Goal: Task Accomplishment & Management: Complete application form

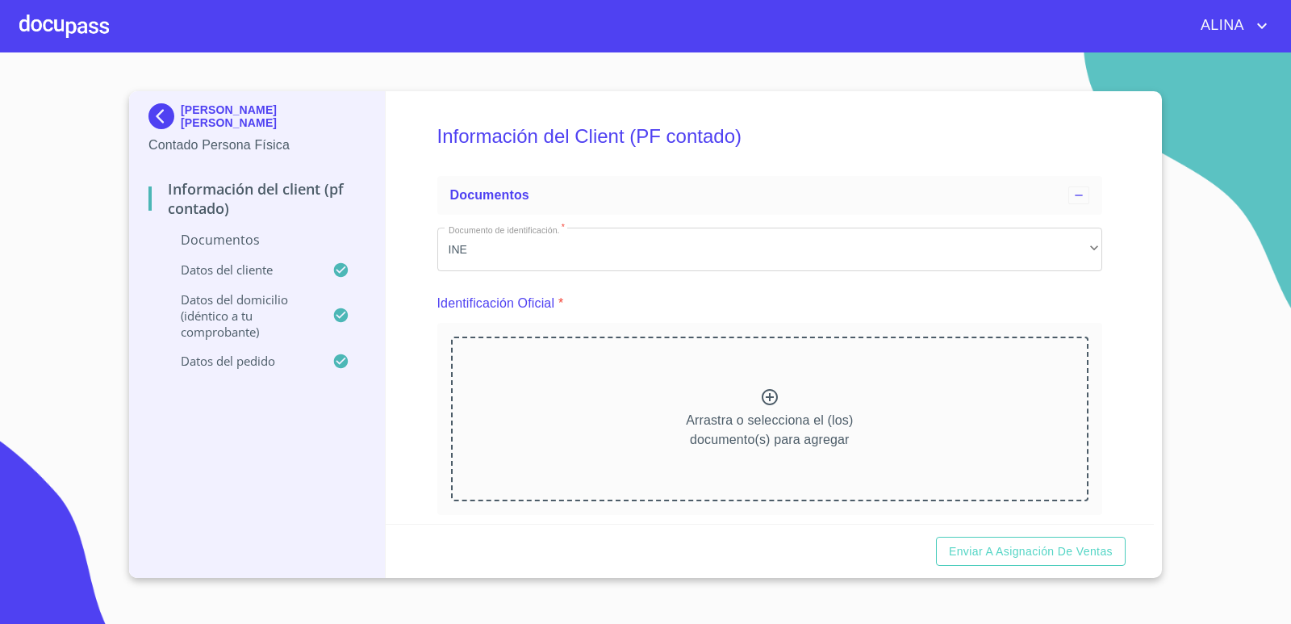
scroll to position [3423, 0]
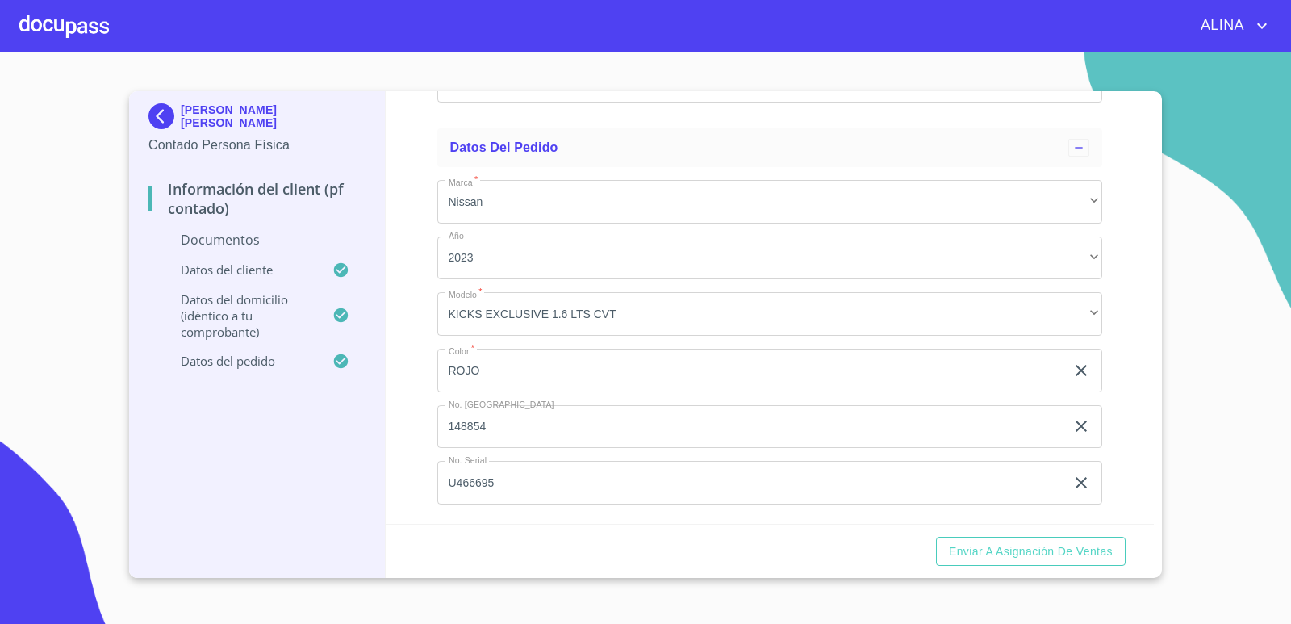
click at [84, 23] on div at bounding box center [64, 26] width 90 height 52
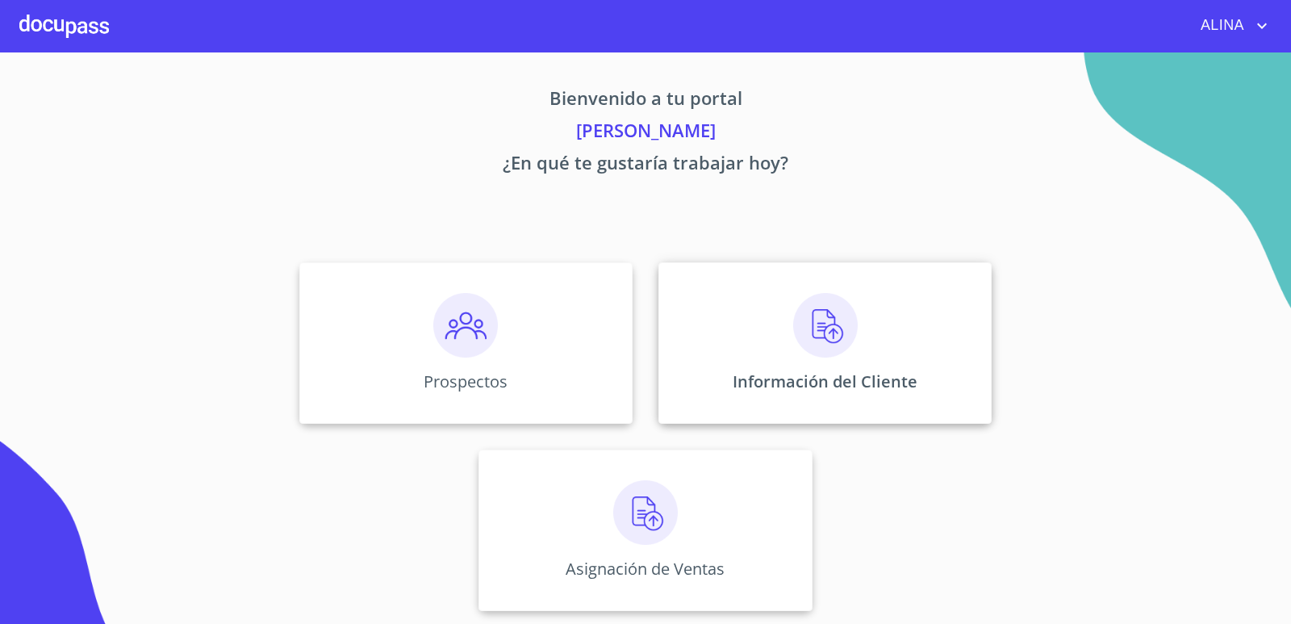
click at [733, 331] on div "Información del Cliente" at bounding box center [824, 342] width 333 height 161
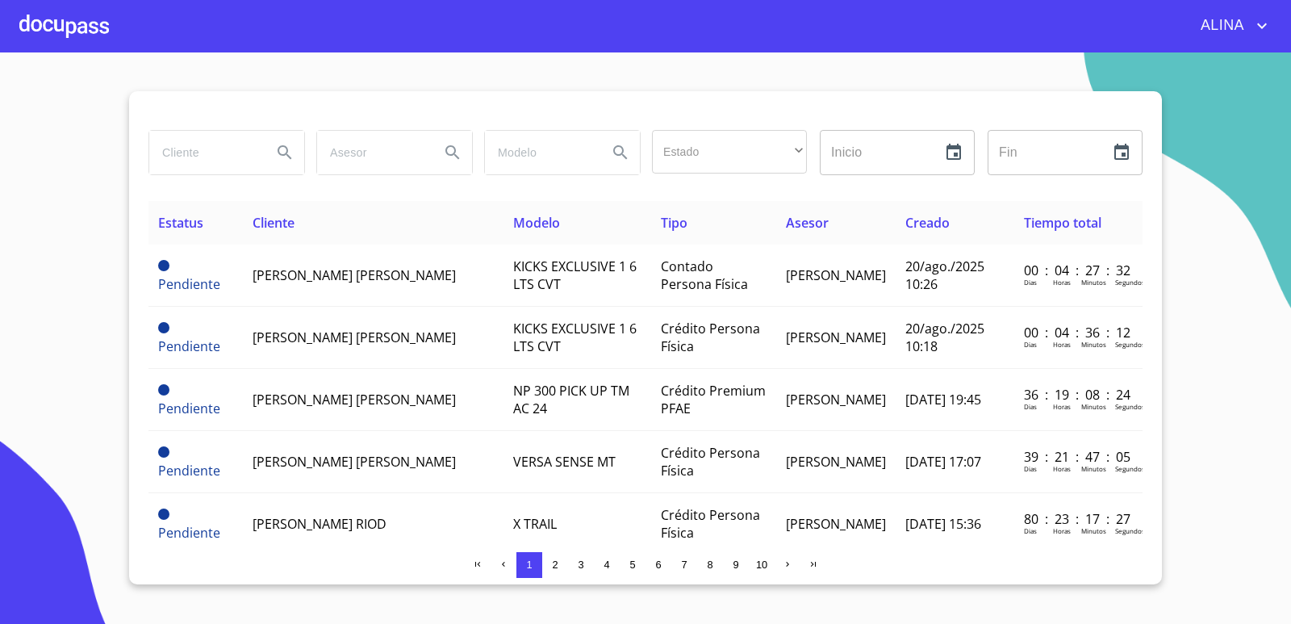
click at [206, 159] on input "search" at bounding box center [204, 153] width 110 height 44
type input "[PERSON_NAME]"
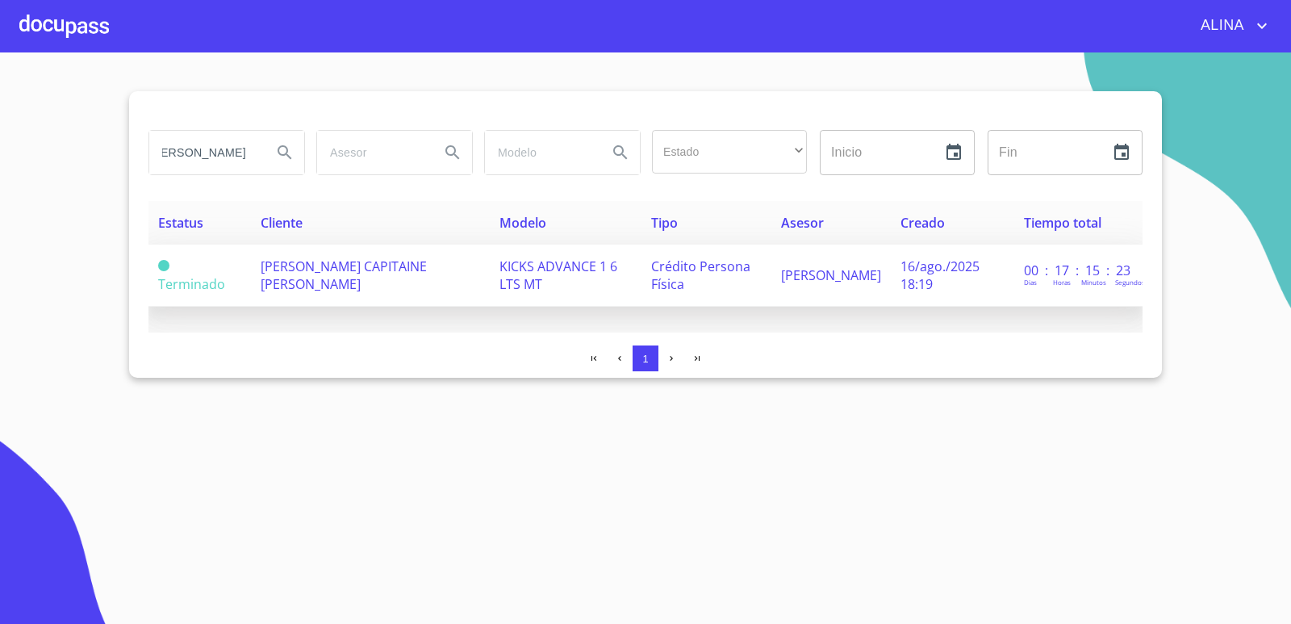
scroll to position [0, 0]
click at [324, 278] on td "[PERSON_NAME] CAPITAINE [PERSON_NAME]" at bounding box center [370, 275] width 239 height 62
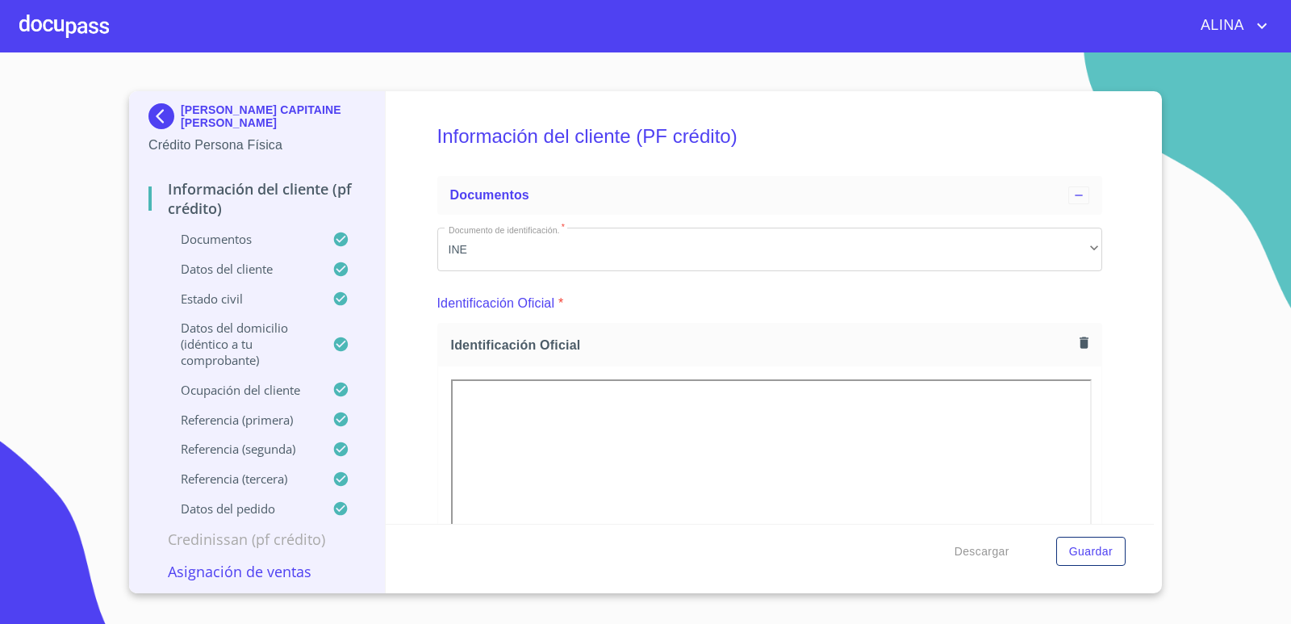
click at [75, 23] on div at bounding box center [64, 26] width 90 height 52
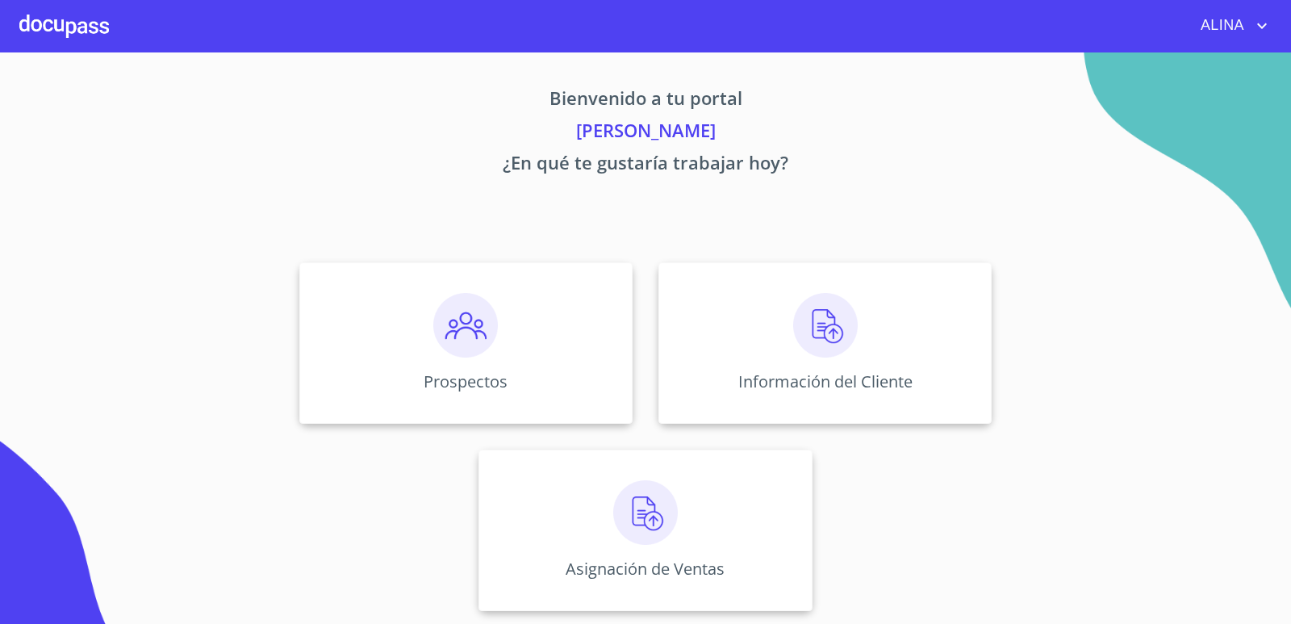
click at [105, 23] on div at bounding box center [64, 26] width 90 height 52
click at [68, 28] on div at bounding box center [64, 26] width 90 height 52
click at [747, 342] on div "Información del Cliente" at bounding box center [824, 342] width 333 height 161
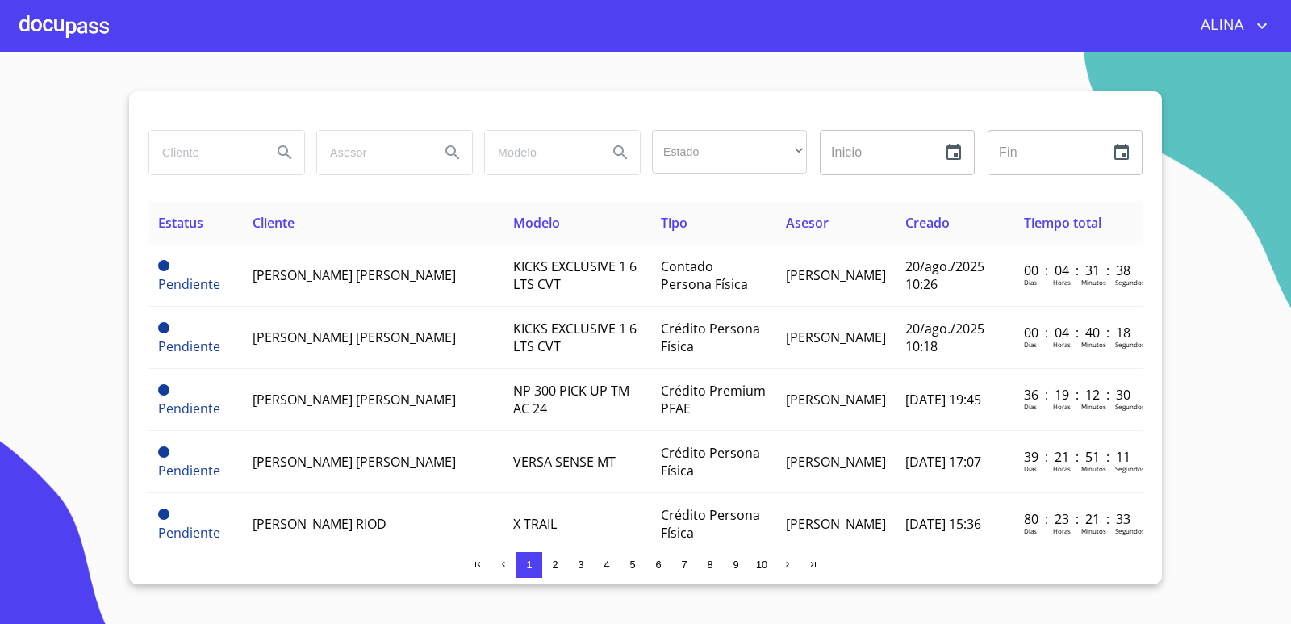
click at [215, 143] on input "search" at bounding box center [204, 153] width 110 height 44
type input "m"
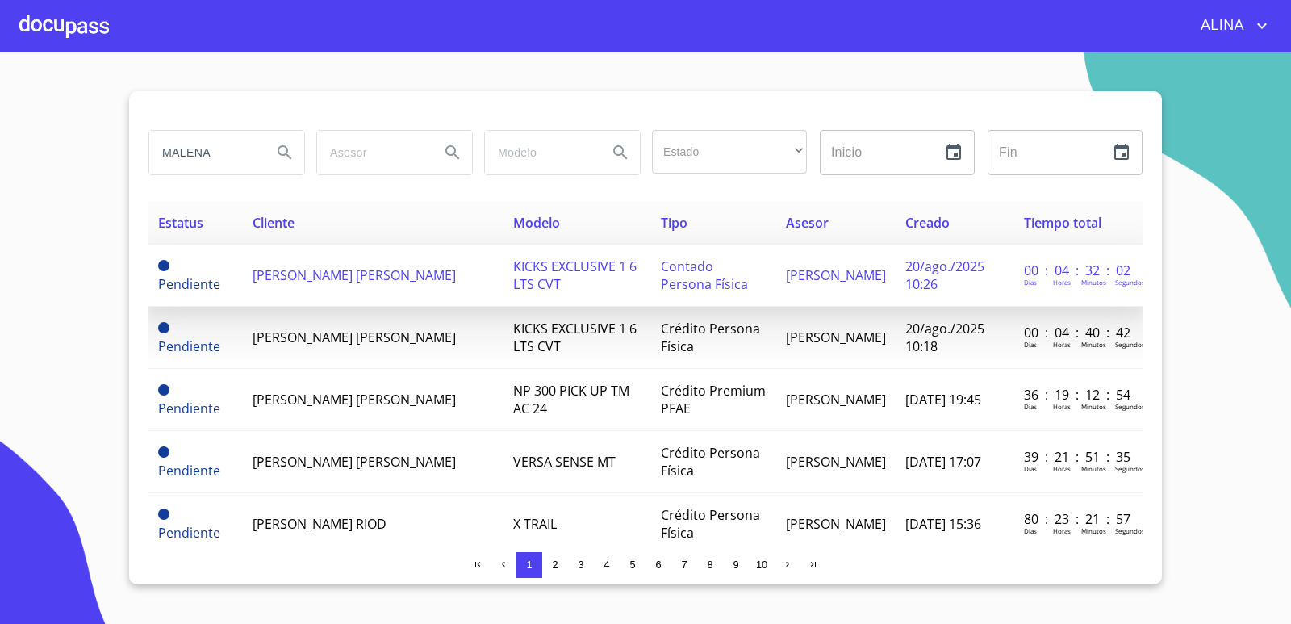
type input "MALENA"
click at [380, 278] on td "[PERSON_NAME] [PERSON_NAME]" at bounding box center [373, 275] width 261 height 62
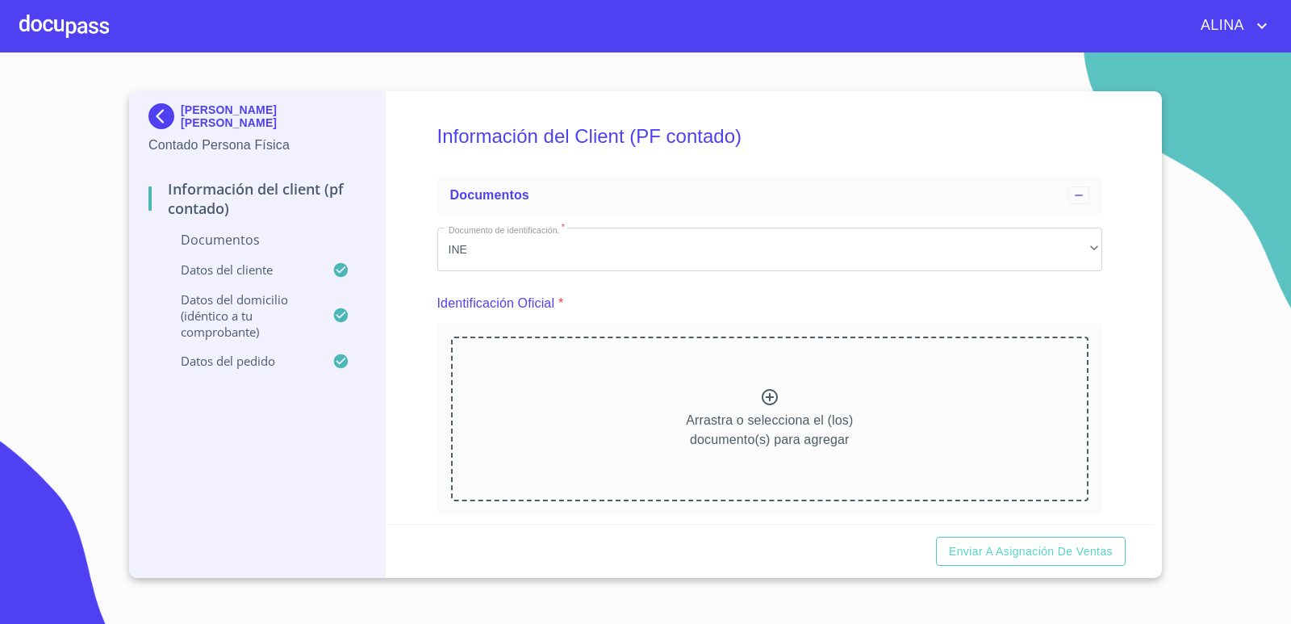
click at [763, 395] on icon at bounding box center [770, 397] width 16 height 16
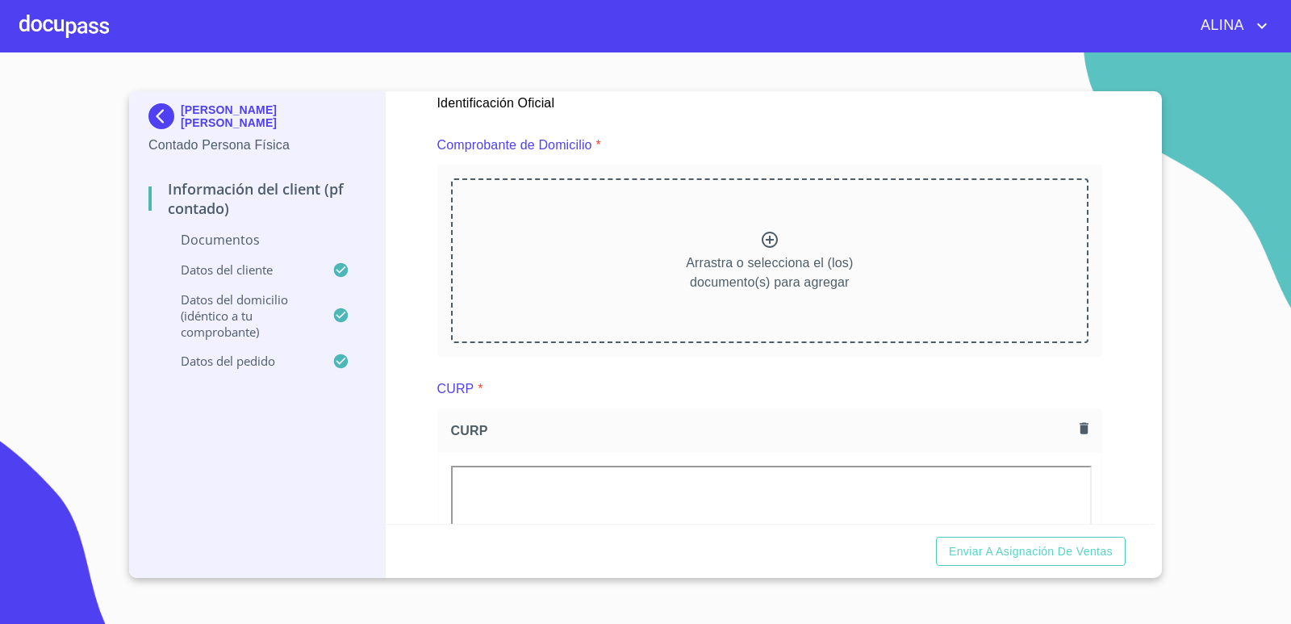
scroll to position [807, 0]
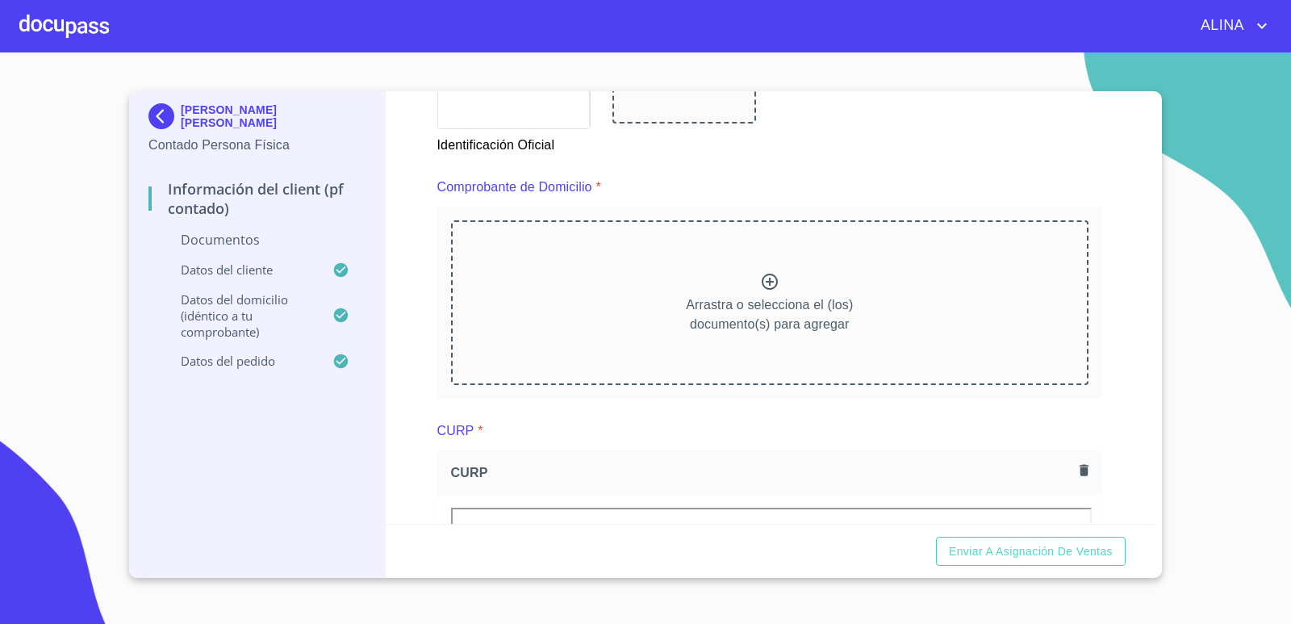
click at [762, 279] on icon at bounding box center [769, 281] width 19 height 19
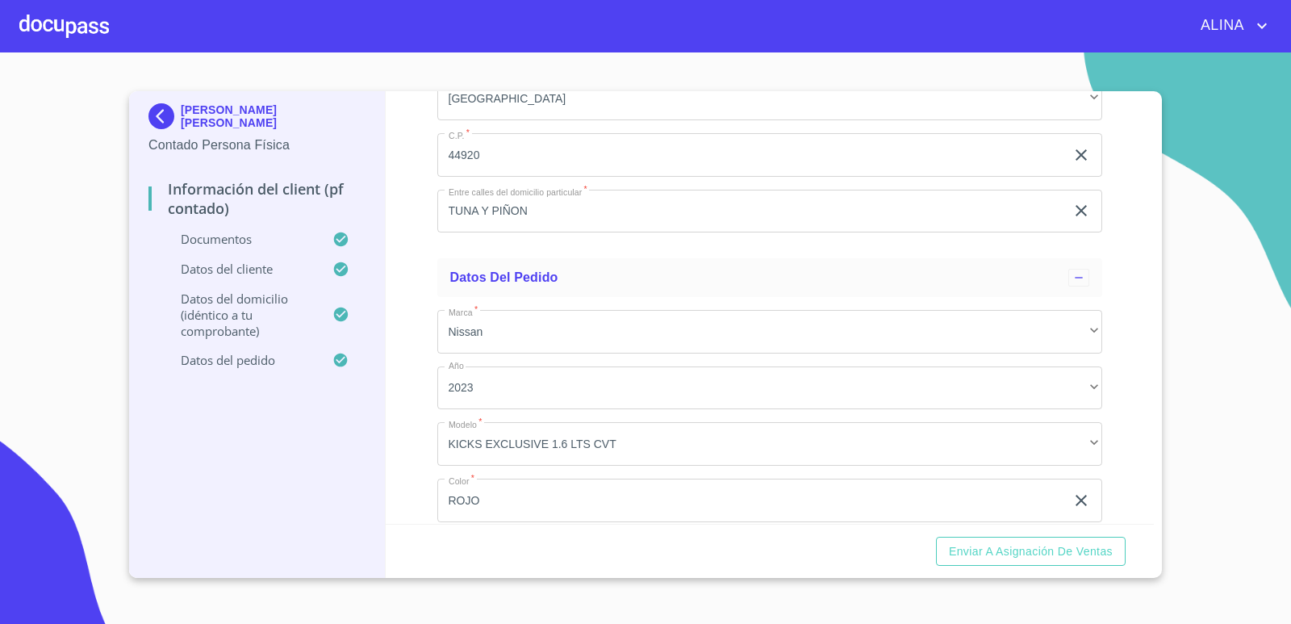
scroll to position [4336, 0]
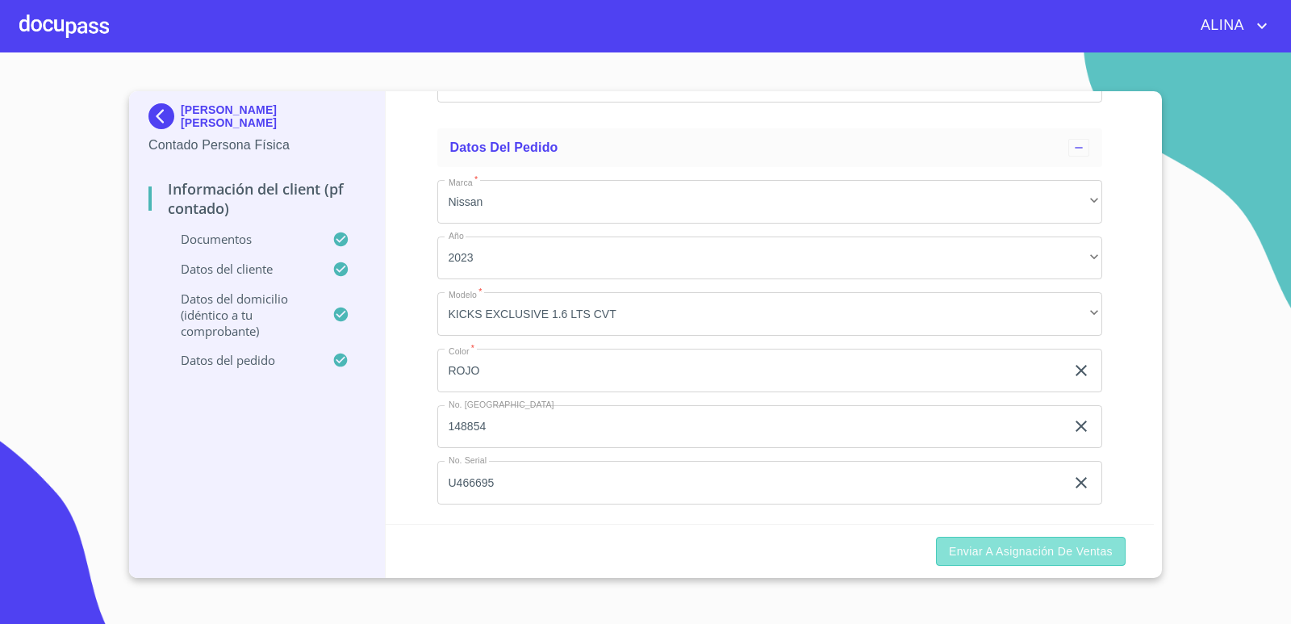
click at [1000, 548] on span "Enviar a Asignación de Ventas" at bounding box center [1031, 551] width 164 height 20
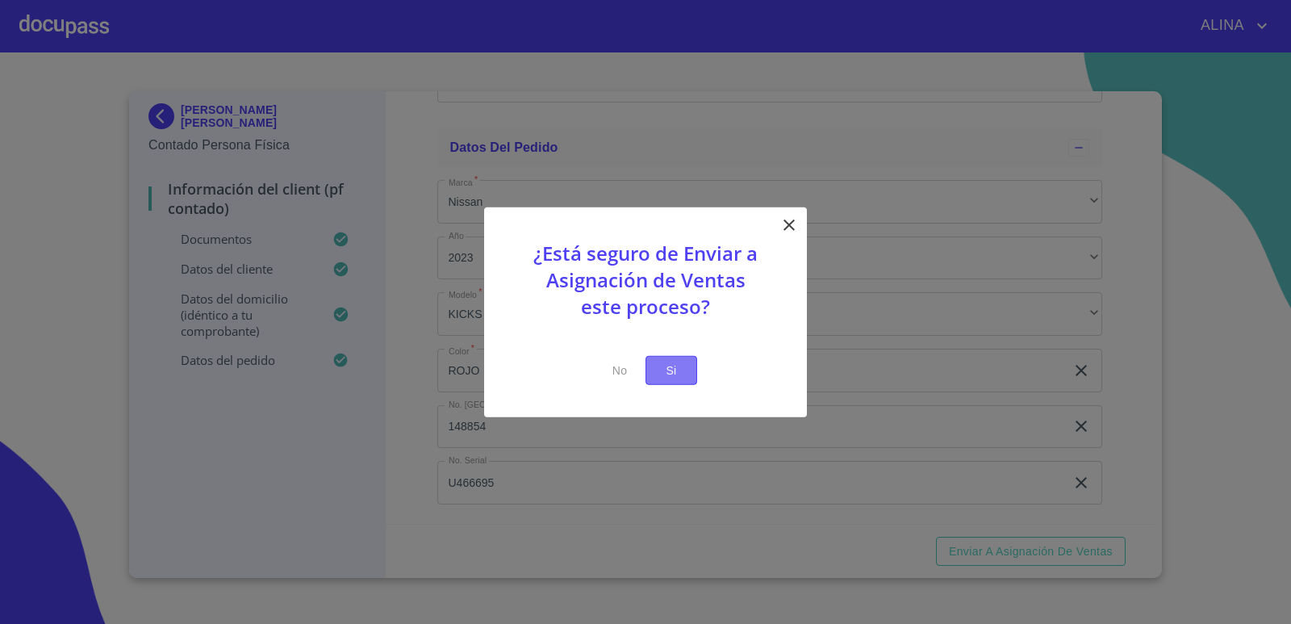
click at [675, 378] on span "Si" at bounding box center [671, 370] width 26 height 20
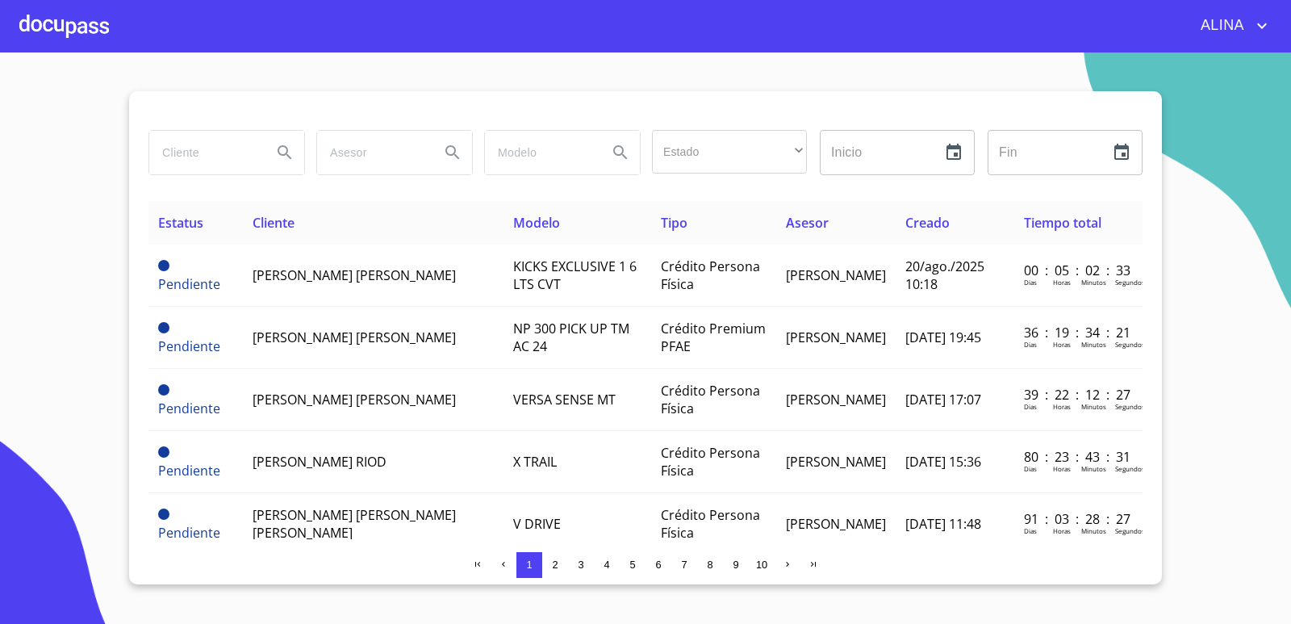
click at [86, 23] on div at bounding box center [64, 26] width 90 height 52
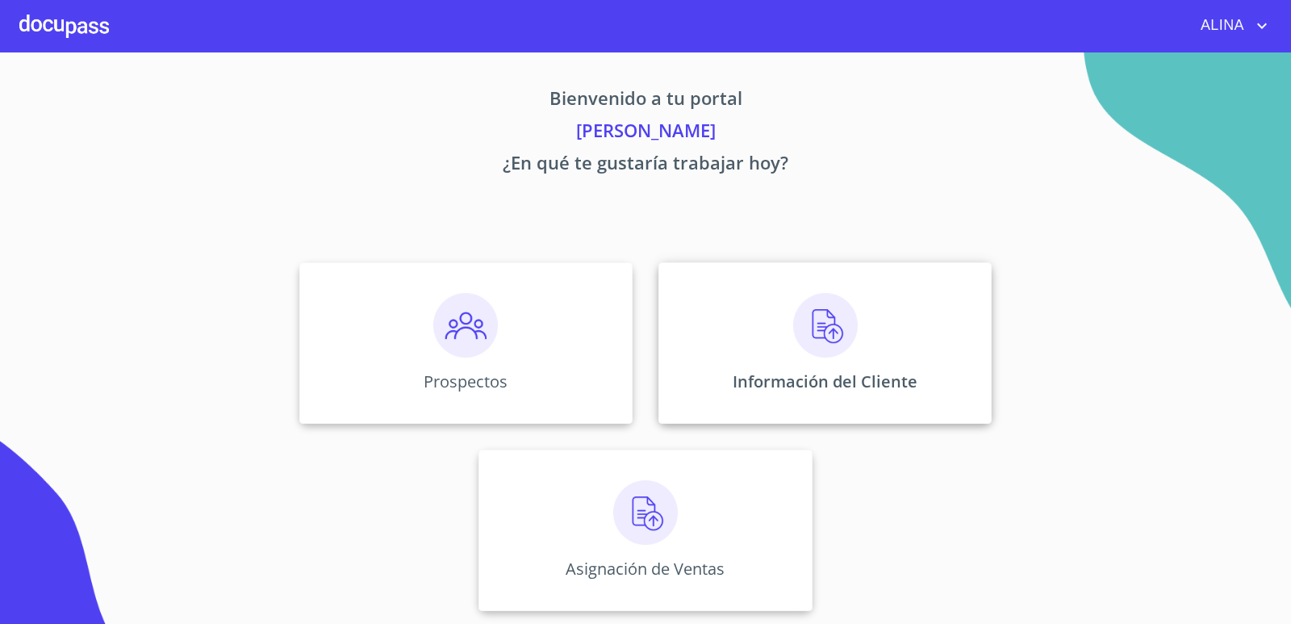
click at [700, 326] on div "Información del Cliente" at bounding box center [824, 342] width 333 height 161
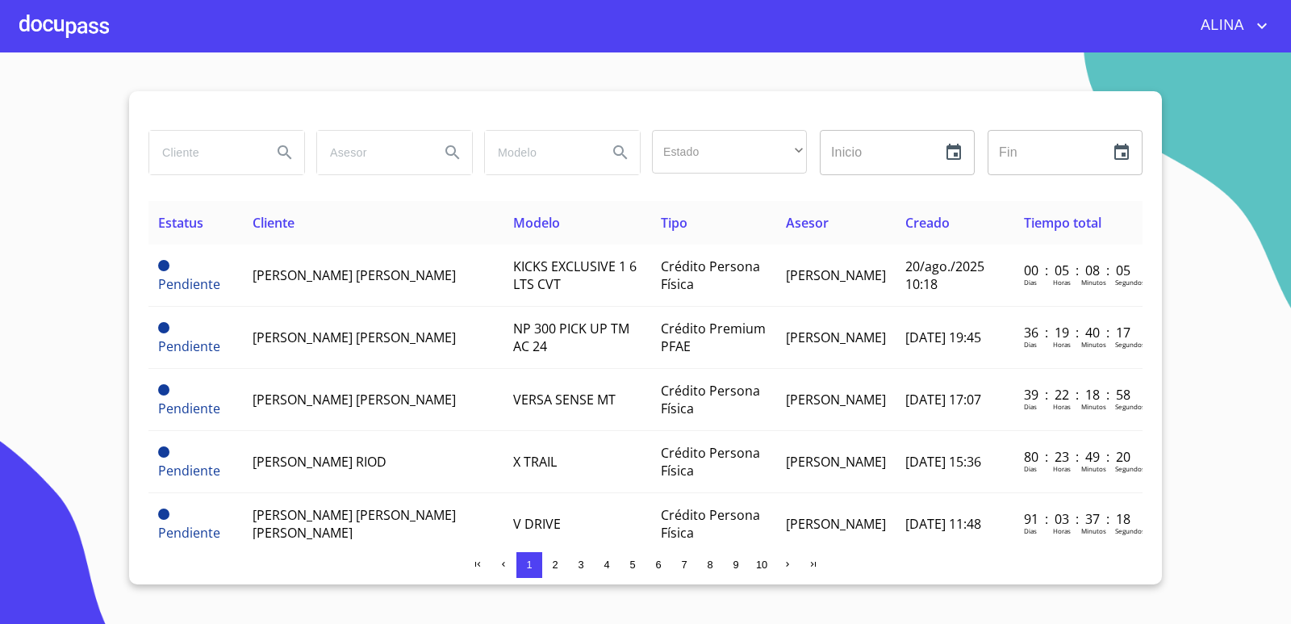
click at [194, 162] on input "search" at bounding box center [204, 153] width 110 height 44
type input "INDETH"
click at [290, 157] on icon "Search" at bounding box center [284, 152] width 19 height 19
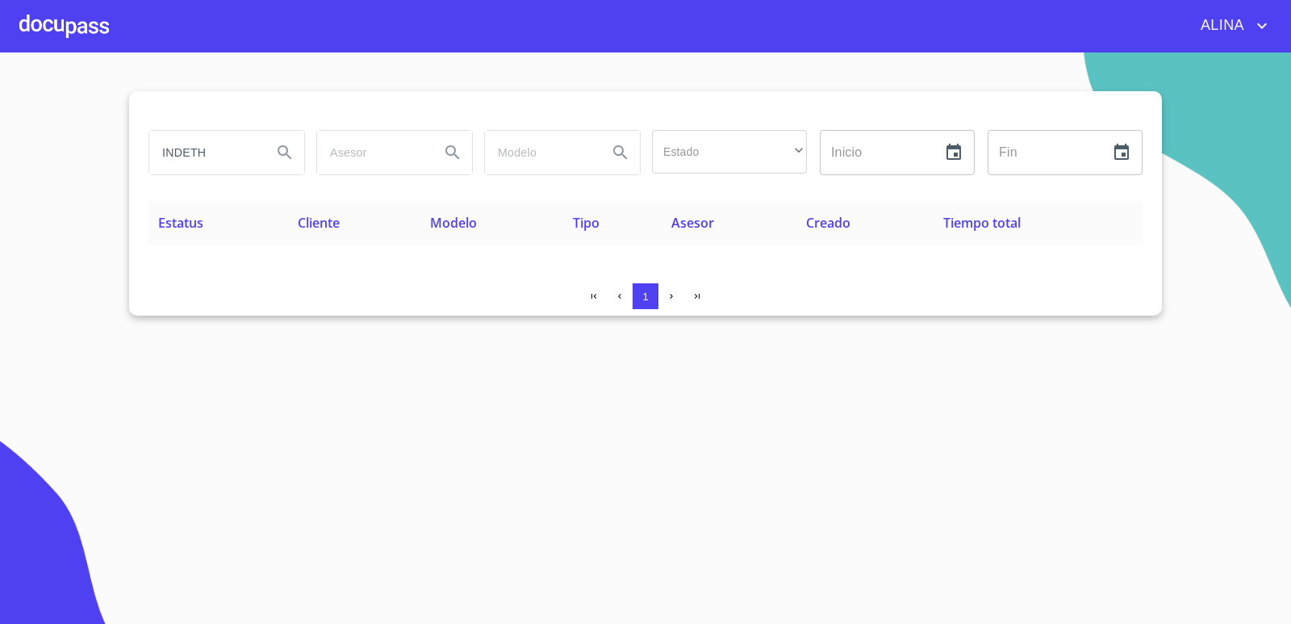
drag, startPoint x: 248, startPoint y: 152, endPoint x: 120, endPoint y: 166, distance: 128.2
click at [120, 166] on section "INDETH Estado ​ ​ Inicio ​ Fin ​ Estatus Cliente Modelo Tipo Asesor Creado Tiem…" at bounding box center [645, 337] width 1291 height 571
click at [110, 33] on div "ALINA" at bounding box center [690, 26] width 1163 height 26
click at [96, 24] on div at bounding box center [64, 26] width 90 height 52
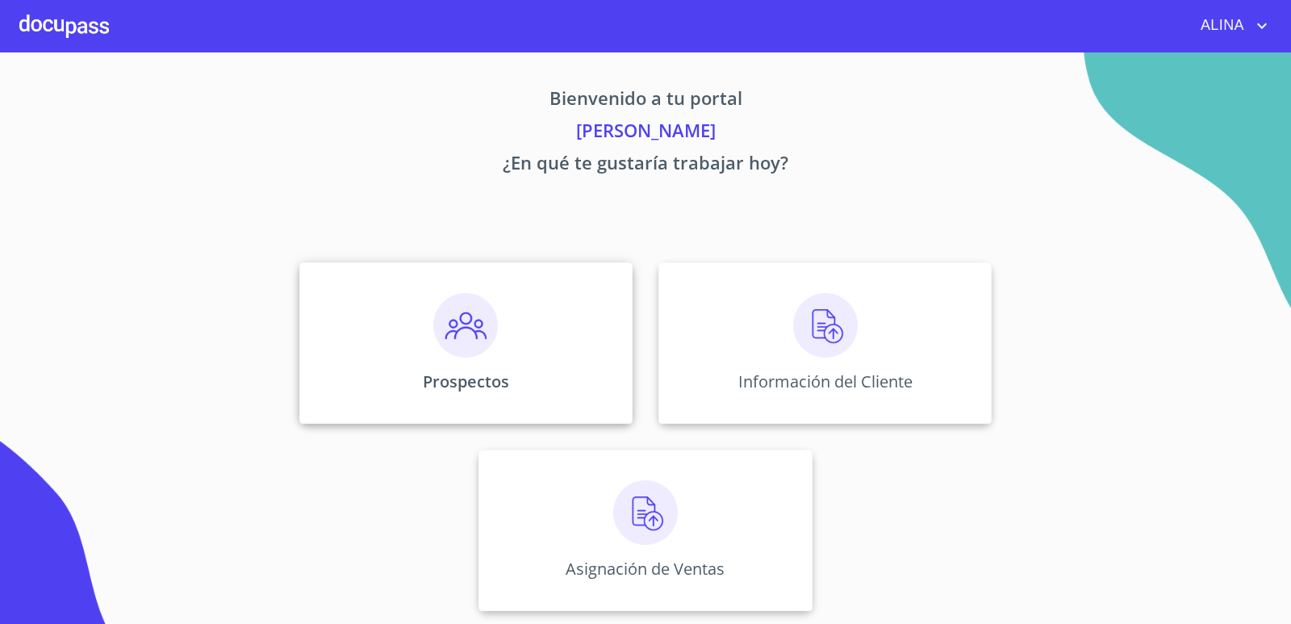
click at [552, 328] on div "Prospectos" at bounding box center [465, 342] width 333 height 161
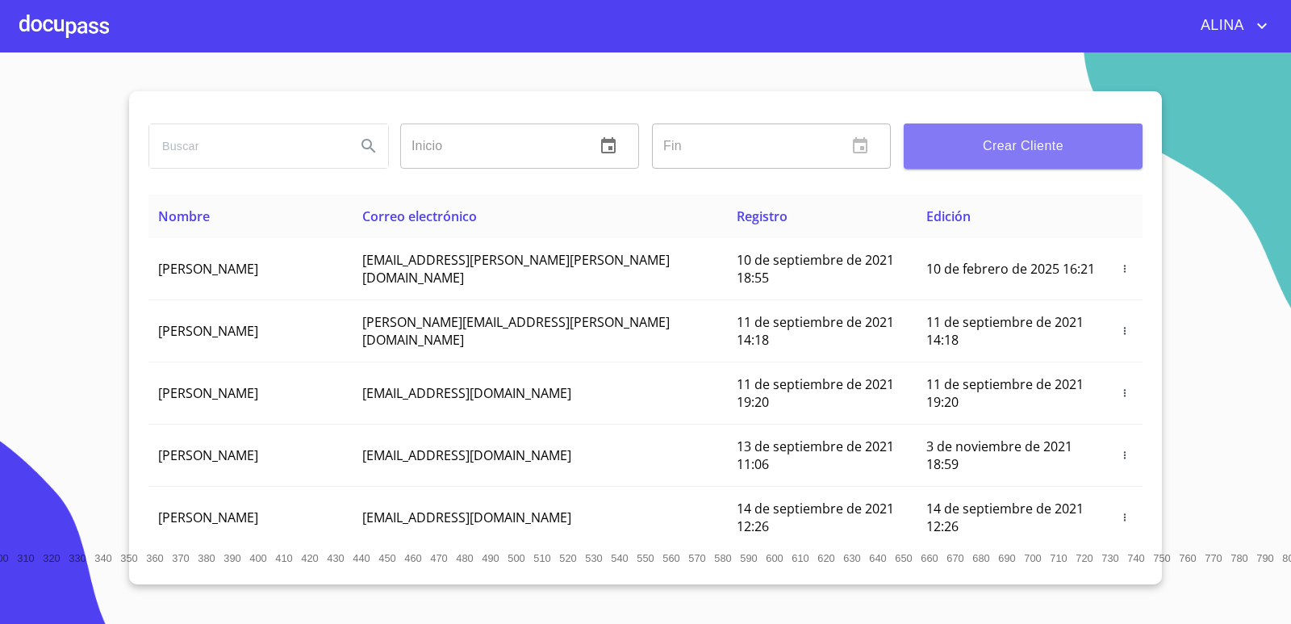
click at [1000, 160] on button "Crear Cliente" at bounding box center [1023, 145] width 239 height 45
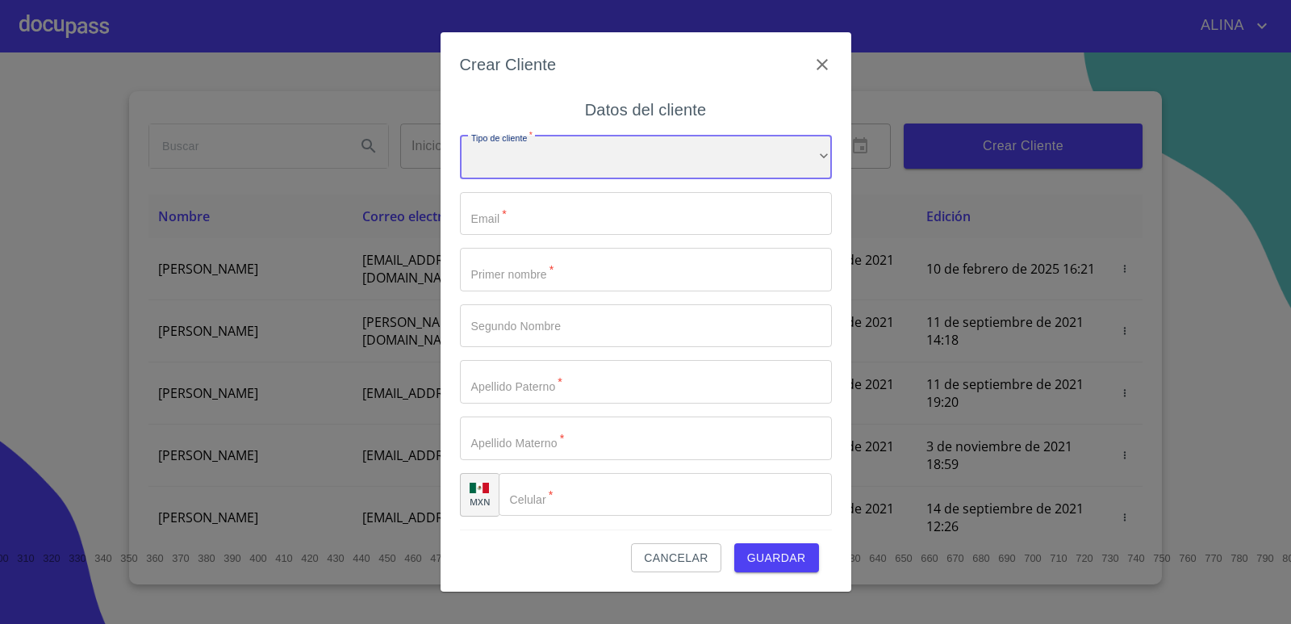
click at [666, 160] on div "​" at bounding box center [646, 158] width 372 height 44
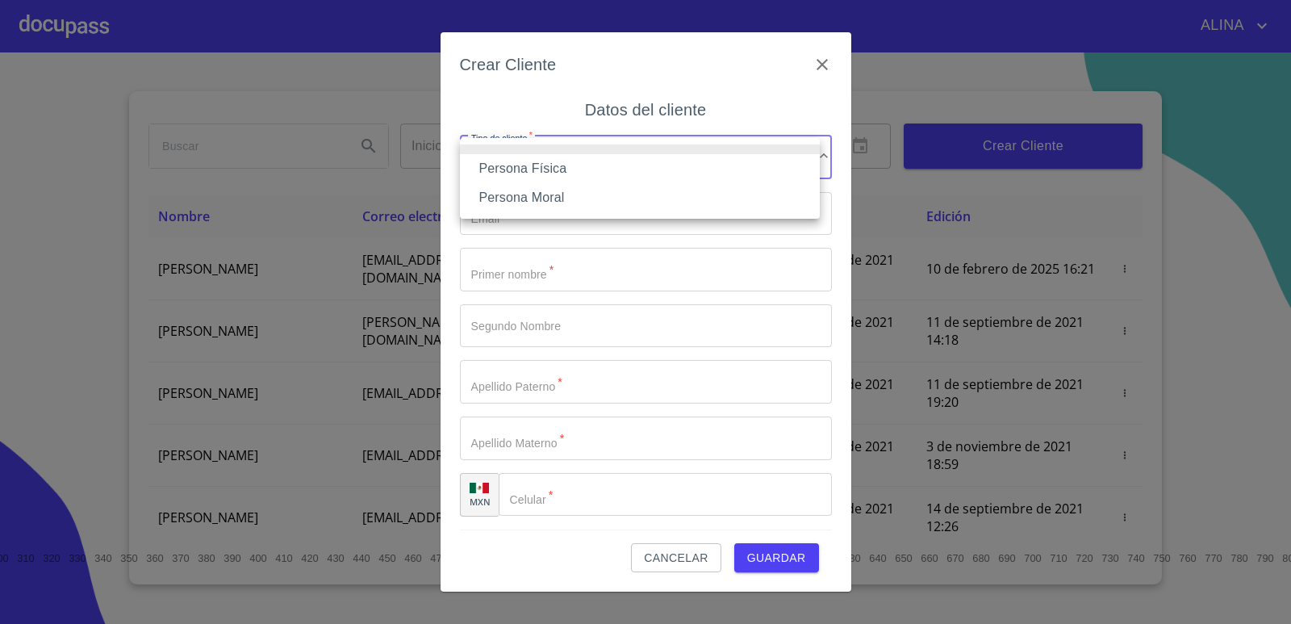
click at [574, 167] on li "Persona Física" at bounding box center [640, 168] width 360 height 29
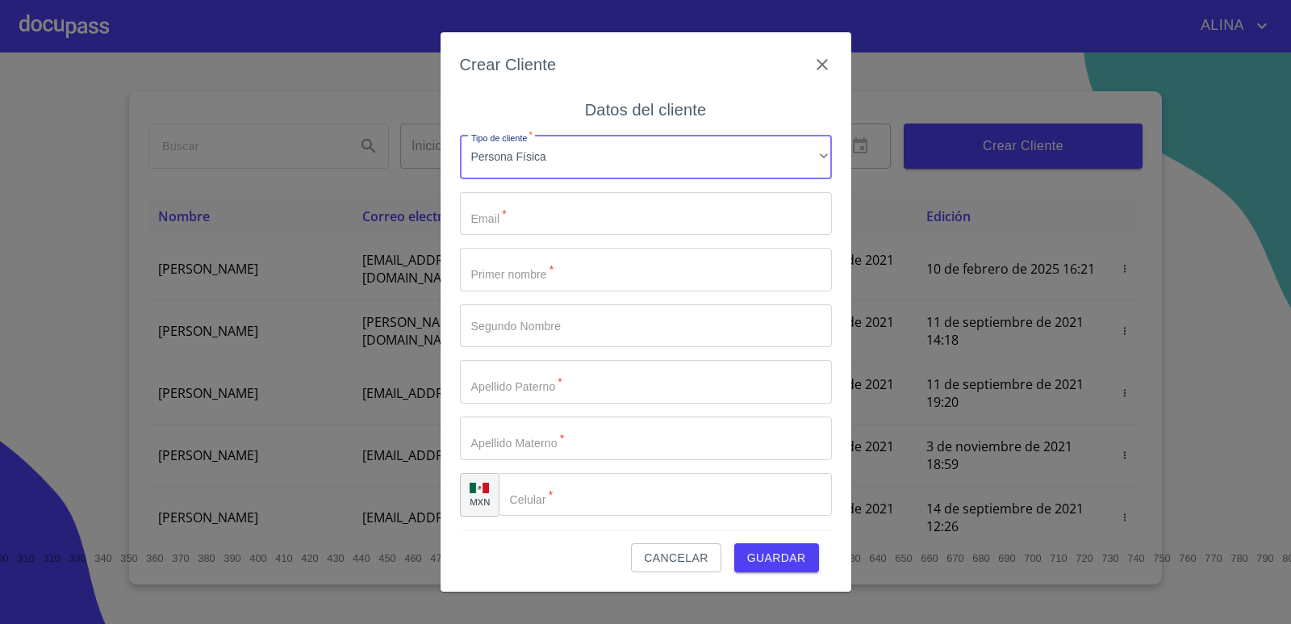
click at [522, 219] on input "Tipo de cliente   *" at bounding box center [646, 214] width 372 height 44
paste input "[EMAIL_ADDRESS][DOMAIN_NAME]"
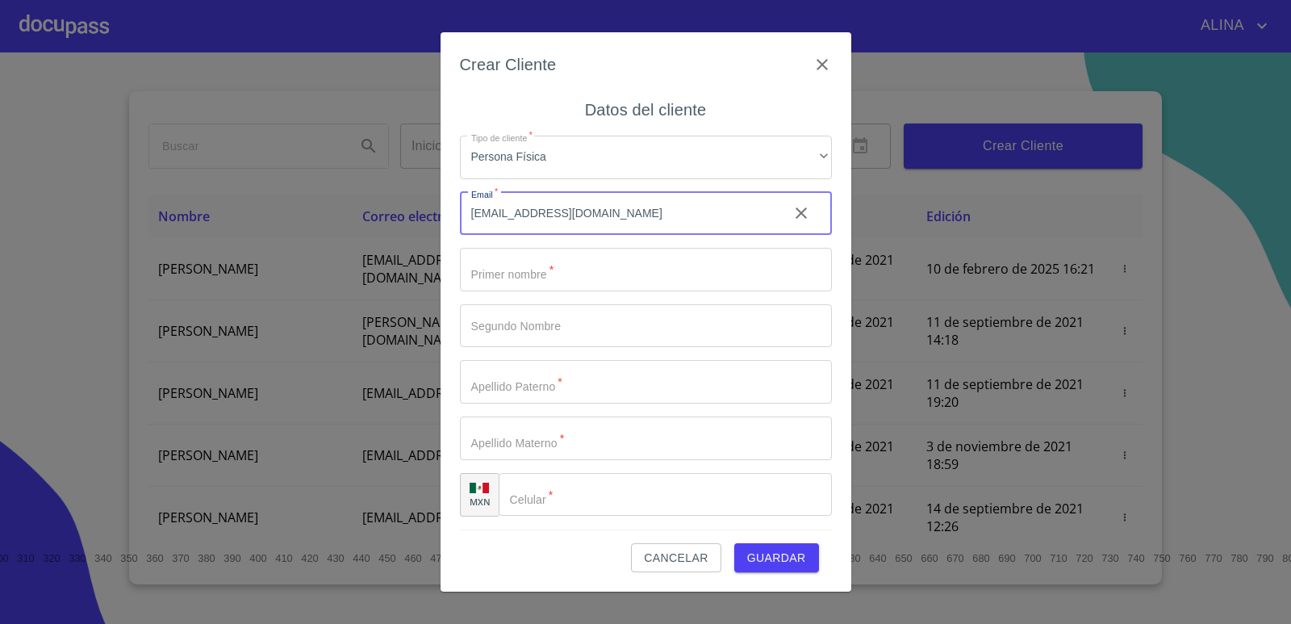
type input "[EMAIL_ADDRESS][DOMAIN_NAME]"
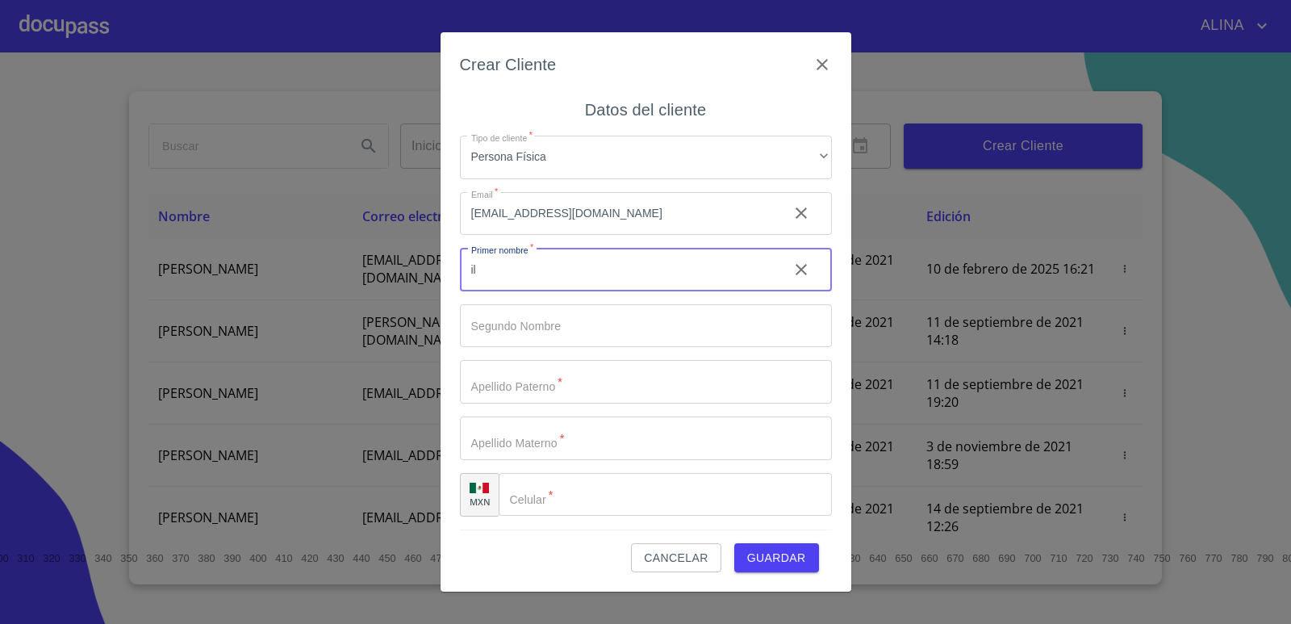
type input "i"
type input "ILDETH"
click at [527, 291] on input "Tipo de cliente   *" at bounding box center [617, 270] width 315 height 44
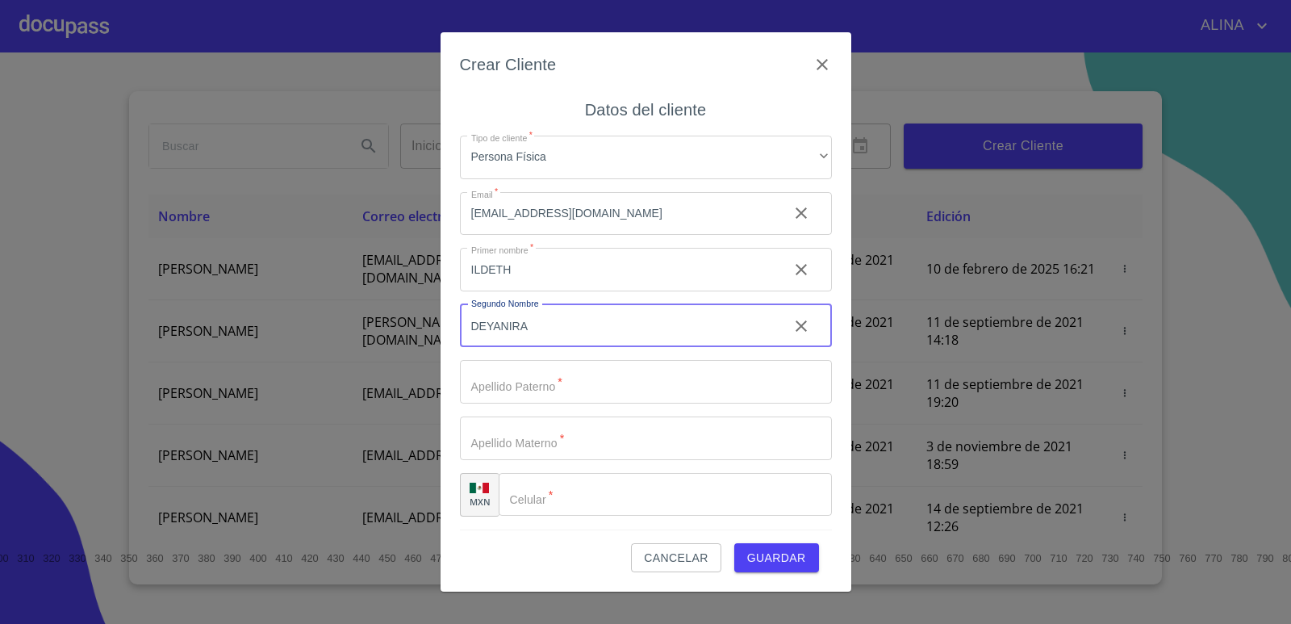
type input "DEYANIRA"
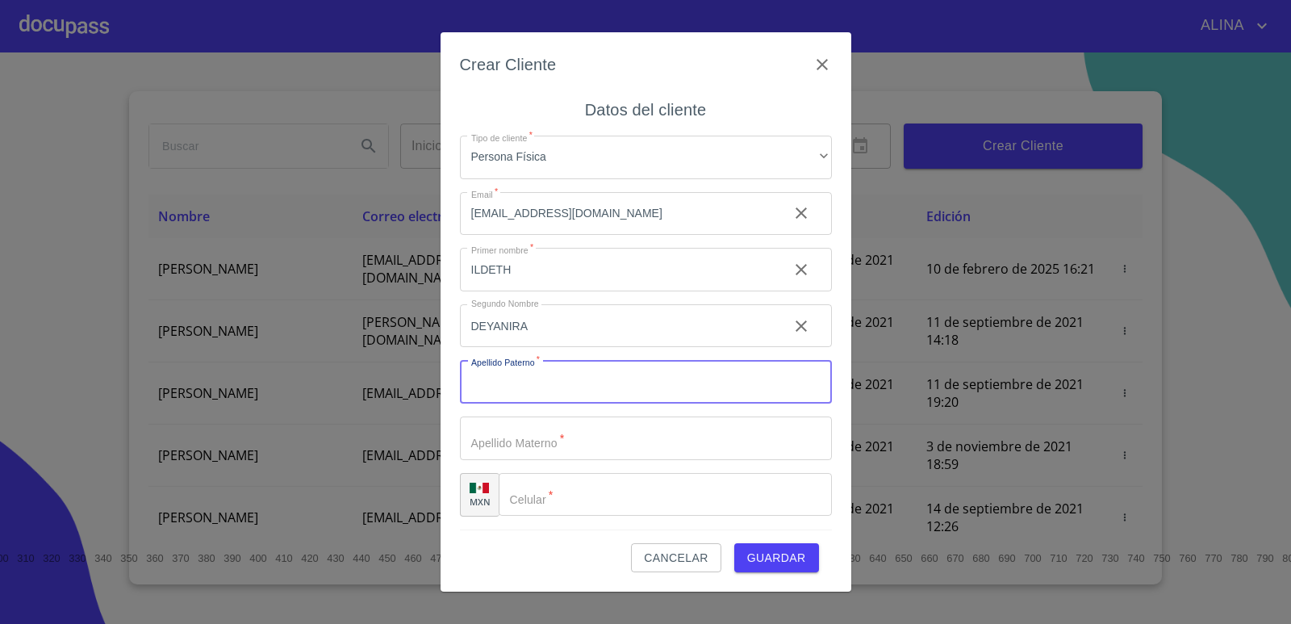
click at [545, 395] on input "Tipo de cliente   *" at bounding box center [646, 382] width 372 height 44
type input "FLORES"
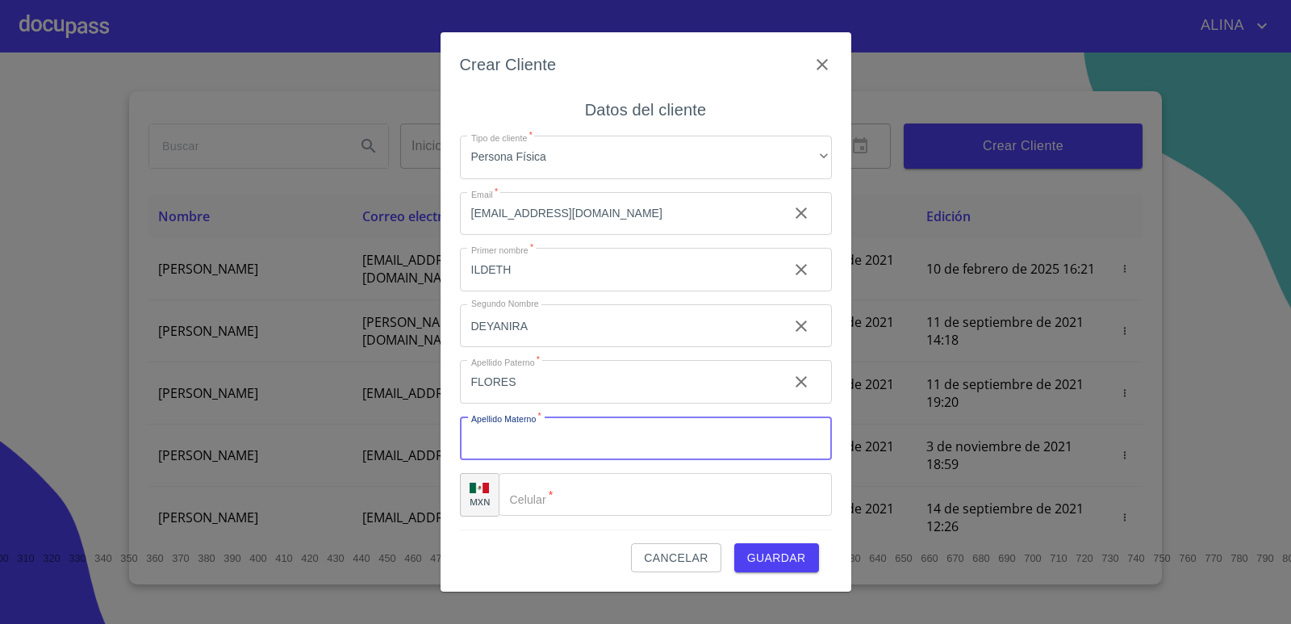
click at [533, 432] on input "Tipo de cliente   *" at bounding box center [646, 438] width 372 height 44
type input "MARQUEZ"
click at [542, 500] on input "Tipo de cliente   *" at bounding box center [665, 495] width 333 height 44
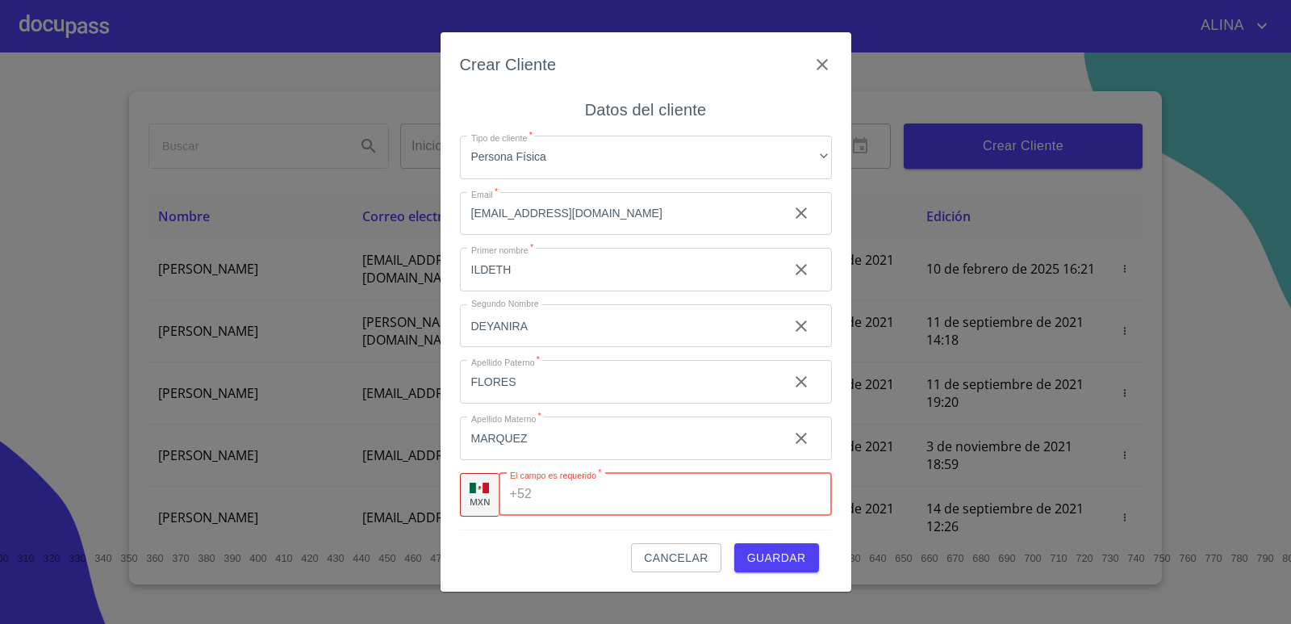
click at [591, 491] on input "Tipo de cliente   *" at bounding box center [684, 495] width 293 height 44
paste input "[PHONE_NUMBER]"
type input "[PHONE_NUMBER]"
click at [789, 555] on span "Guardar" at bounding box center [776, 558] width 59 height 20
drag, startPoint x: 644, startPoint y: 495, endPoint x: 533, endPoint y: 478, distance: 112.6
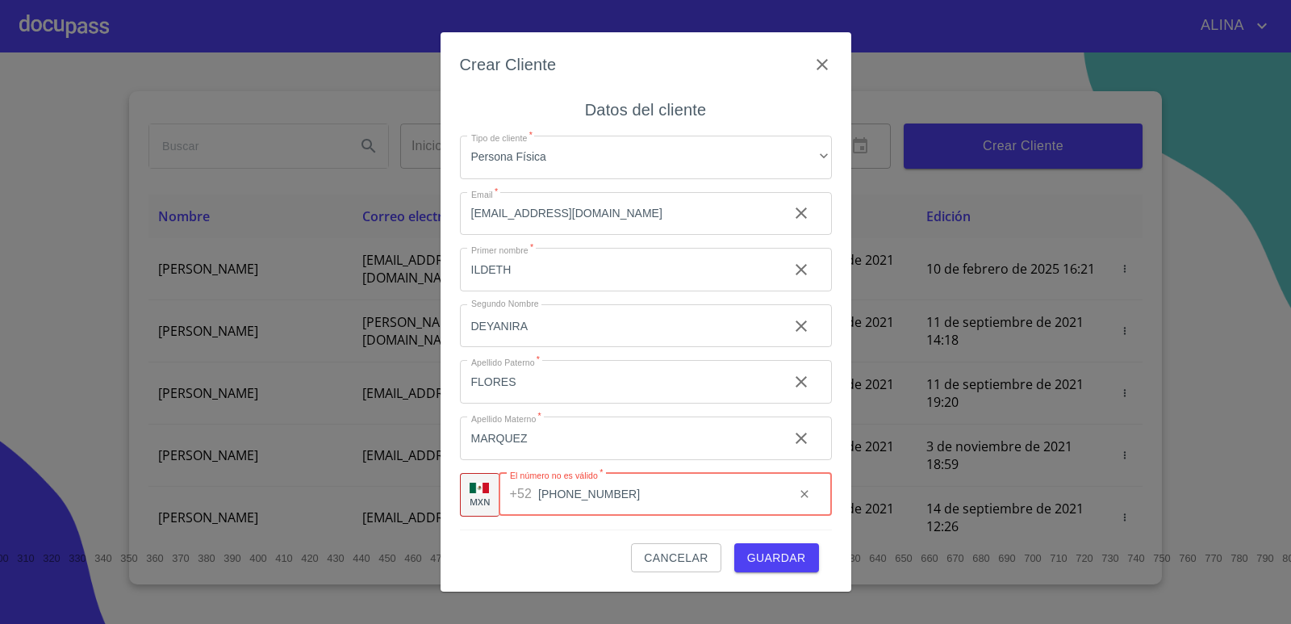
click at [533, 478] on div "[PHONE_NUMBER] ​" at bounding box center [665, 495] width 333 height 44
type input "[PHONE_NUMBER]"
click at [800, 559] on span "Guardar" at bounding box center [776, 558] width 59 height 20
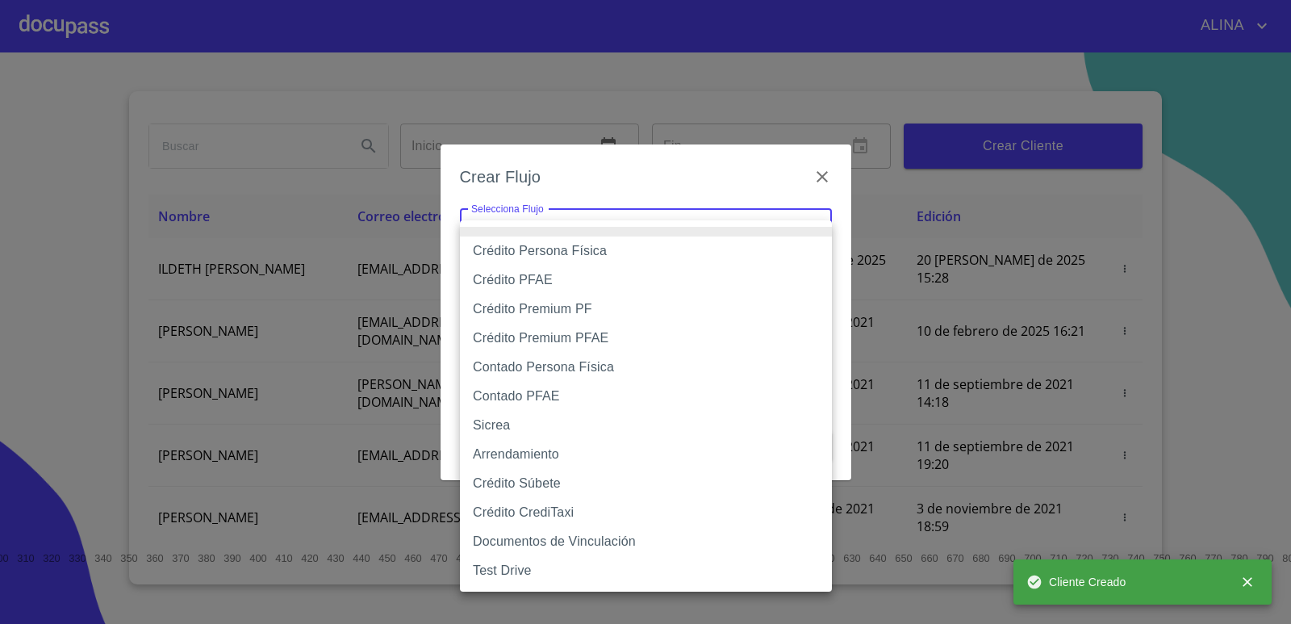
click at [808, 235] on body "[PERSON_NAME] ​ Fin ​ Crear Cliente Nombre Correo electrónico Registro Edición …" at bounding box center [645, 312] width 1291 height 624
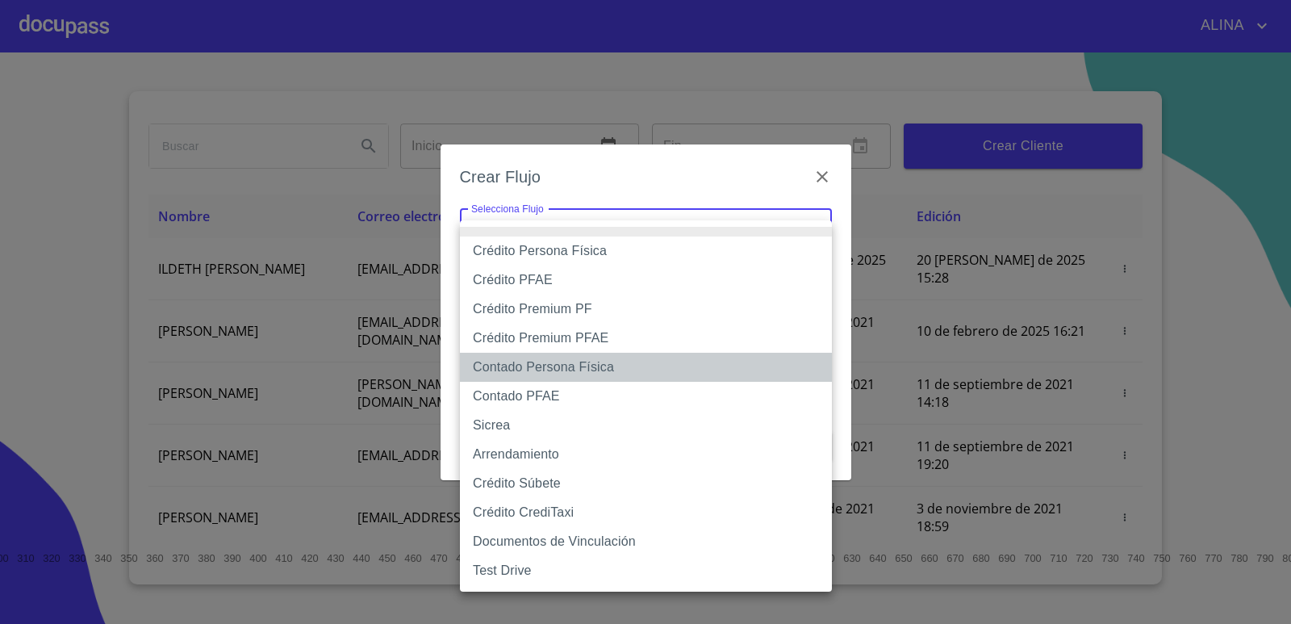
click at [591, 367] on li "Contado Persona Física" at bounding box center [646, 367] width 372 height 29
type input "60bf975b0d9865ccc2471536"
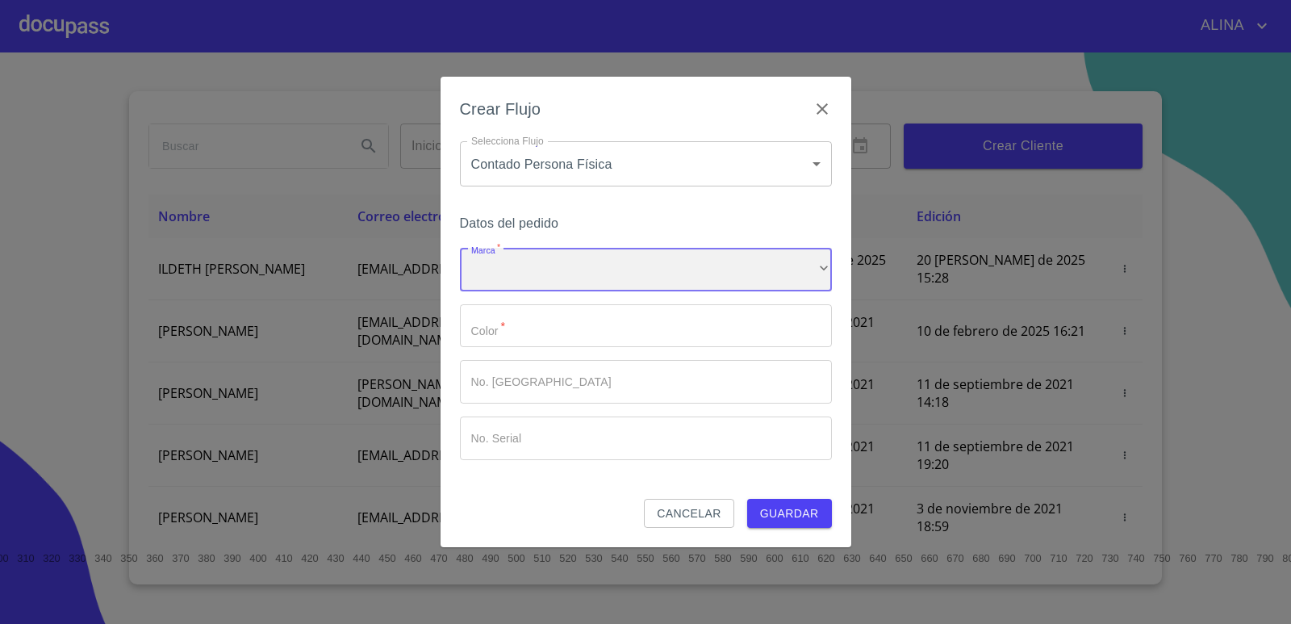
click at [575, 282] on div "​" at bounding box center [646, 270] width 372 height 44
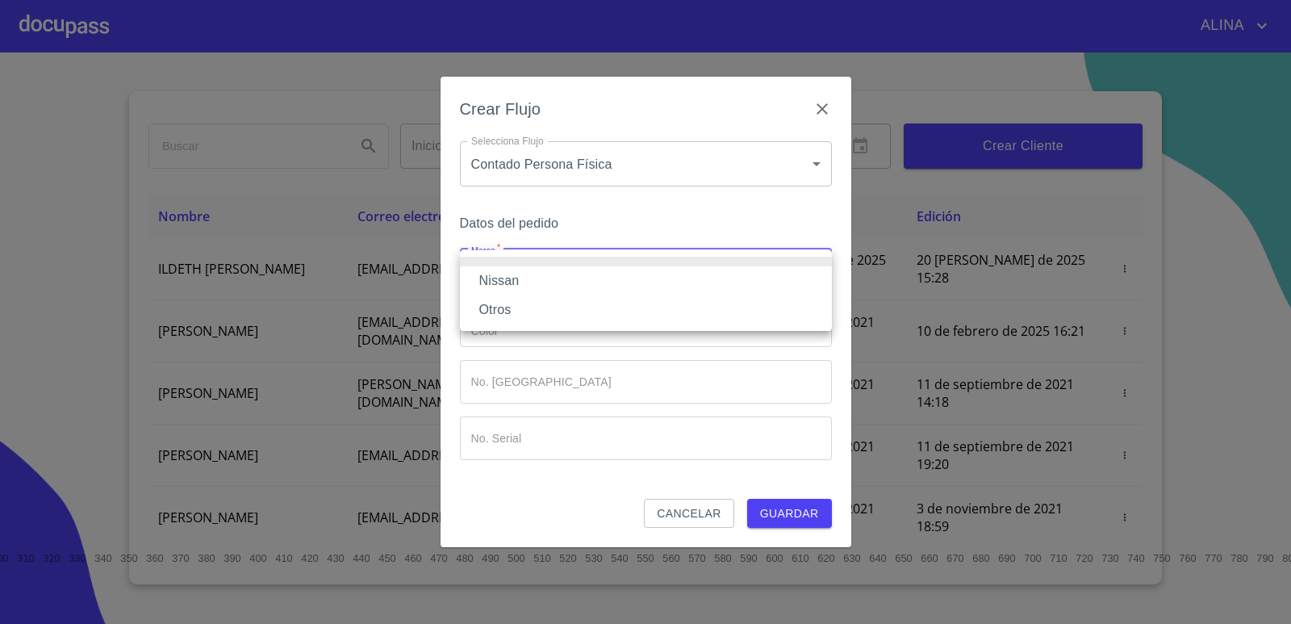
click at [526, 278] on li "Nissan" at bounding box center [646, 280] width 372 height 29
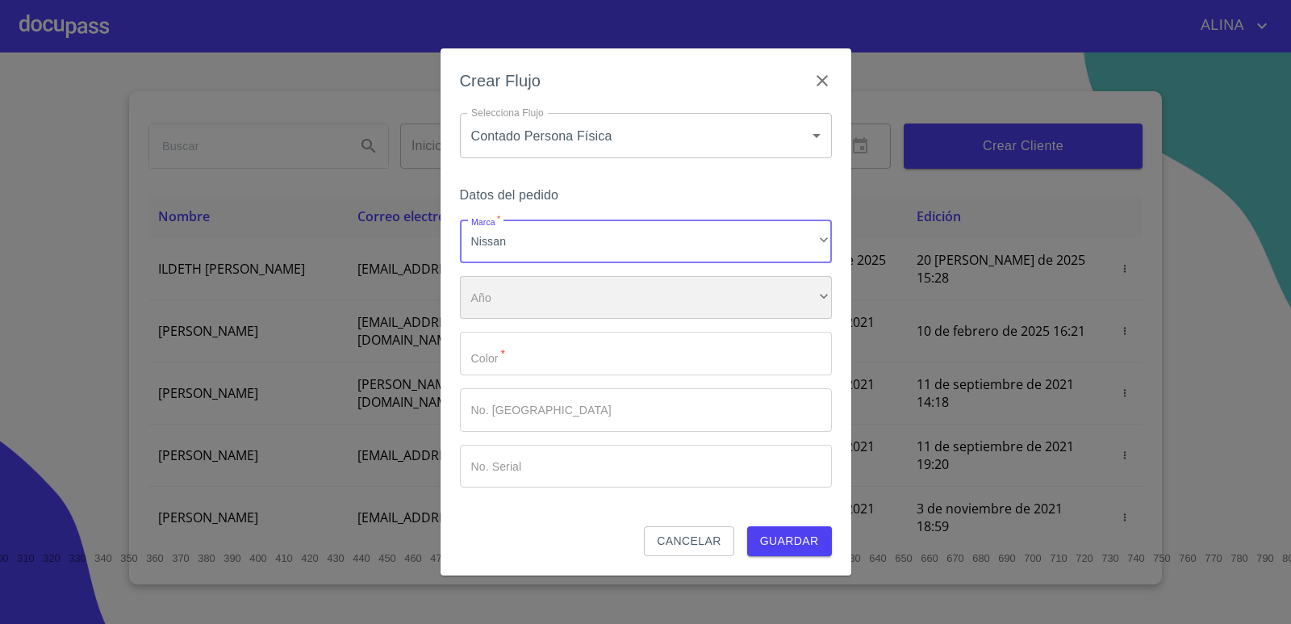
click at [541, 301] on div "​" at bounding box center [646, 298] width 372 height 44
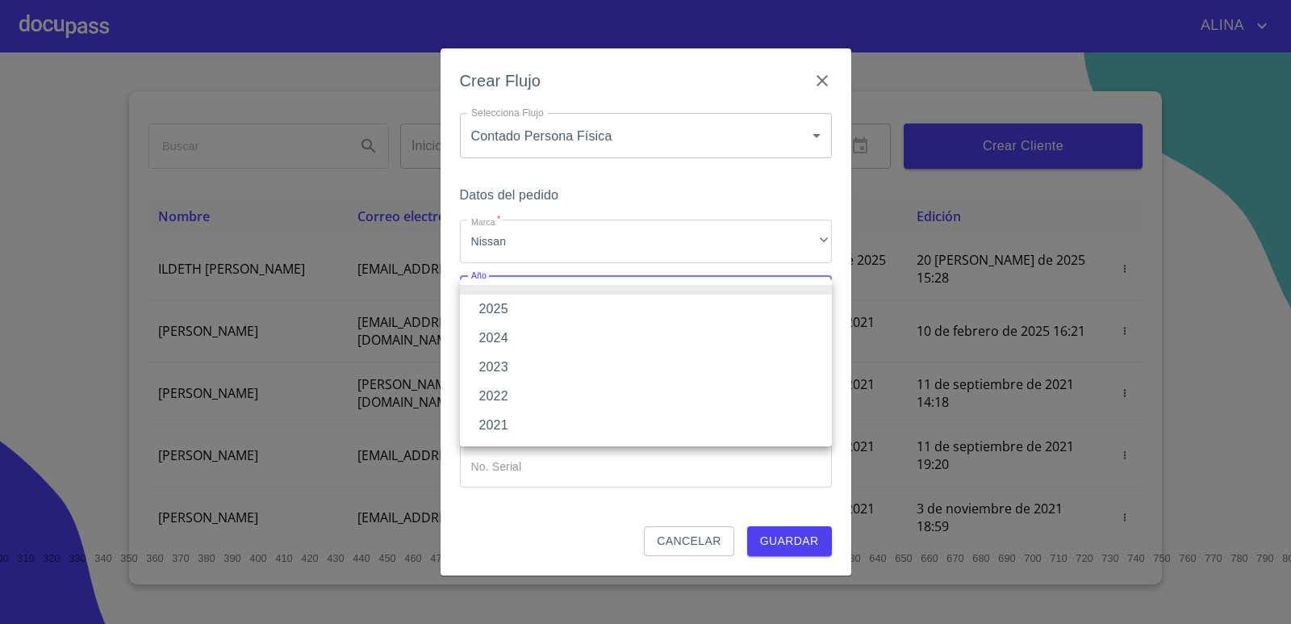
click at [523, 244] on div at bounding box center [645, 312] width 1291 height 624
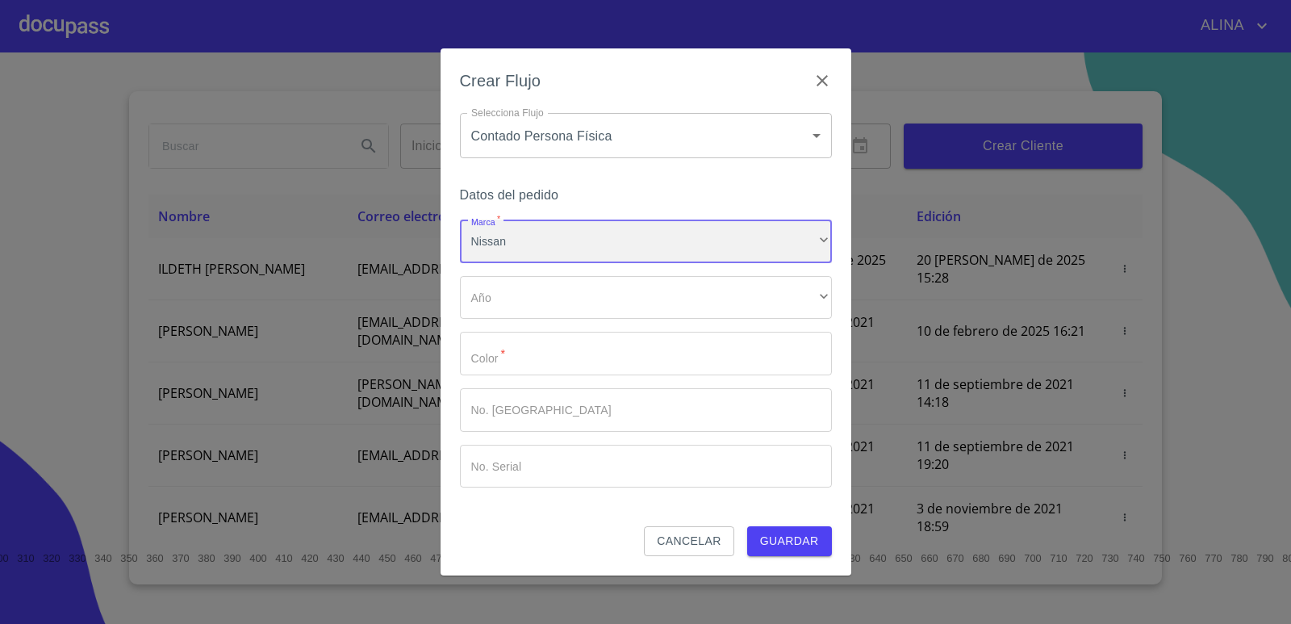
click at [526, 243] on div "Nissan" at bounding box center [646, 241] width 372 height 44
click at [519, 287] on li "Otros" at bounding box center [646, 281] width 372 height 29
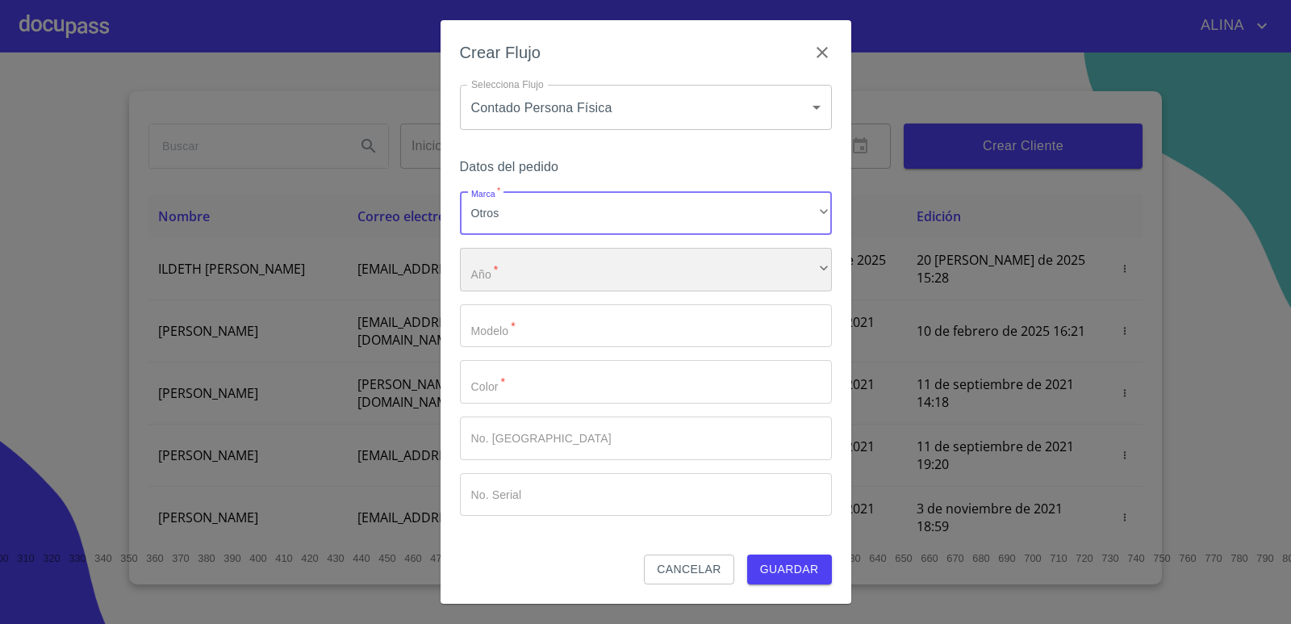
click at [537, 275] on div "​" at bounding box center [646, 270] width 372 height 44
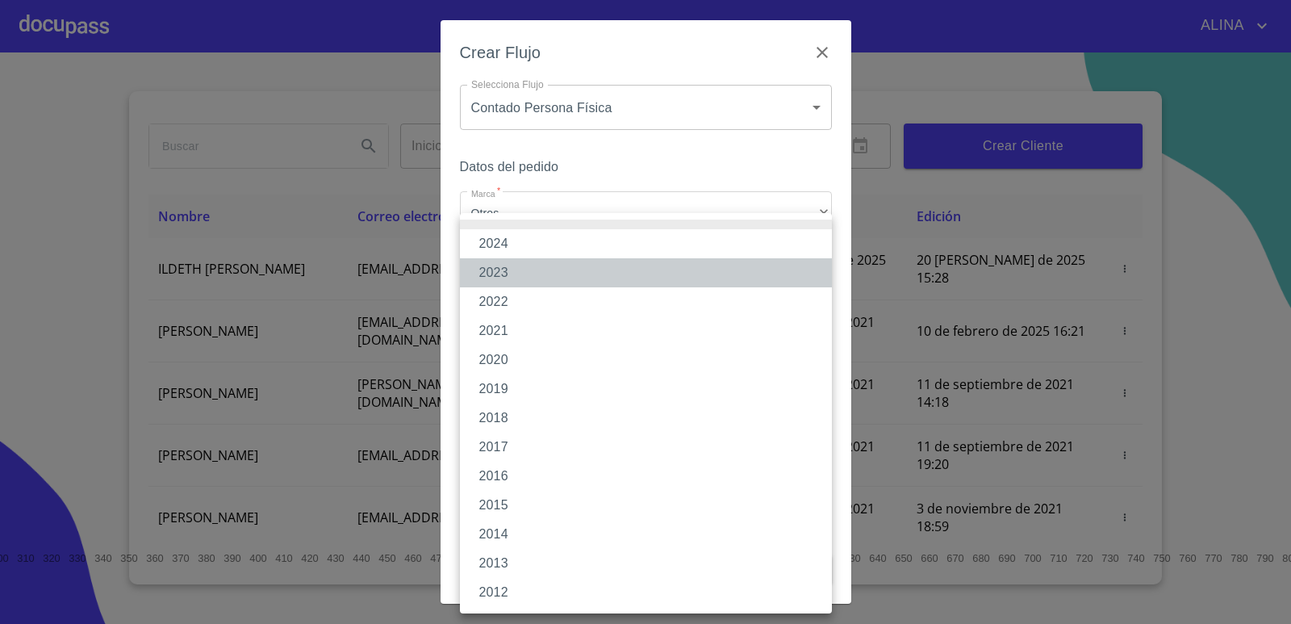
click at [508, 277] on li "2023" at bounding box center [646, 272] width 372 height 29
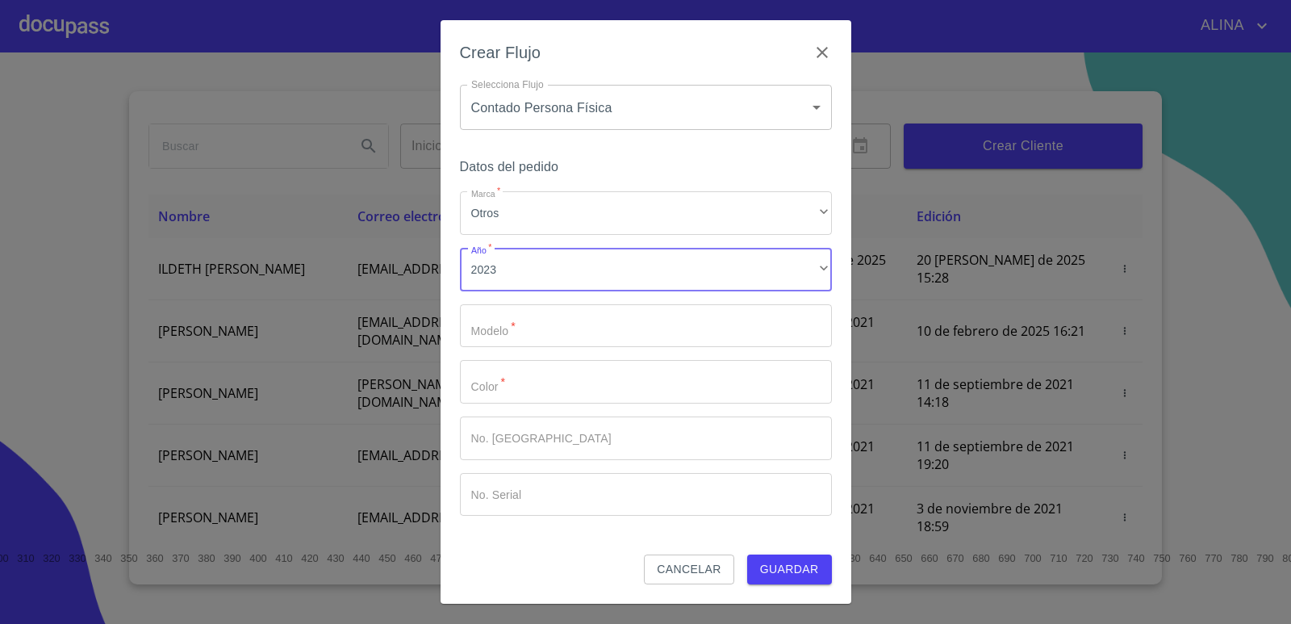
click at [503, 327] on input "Marca   *" at bounding box center [646, 326] width 372 height 44
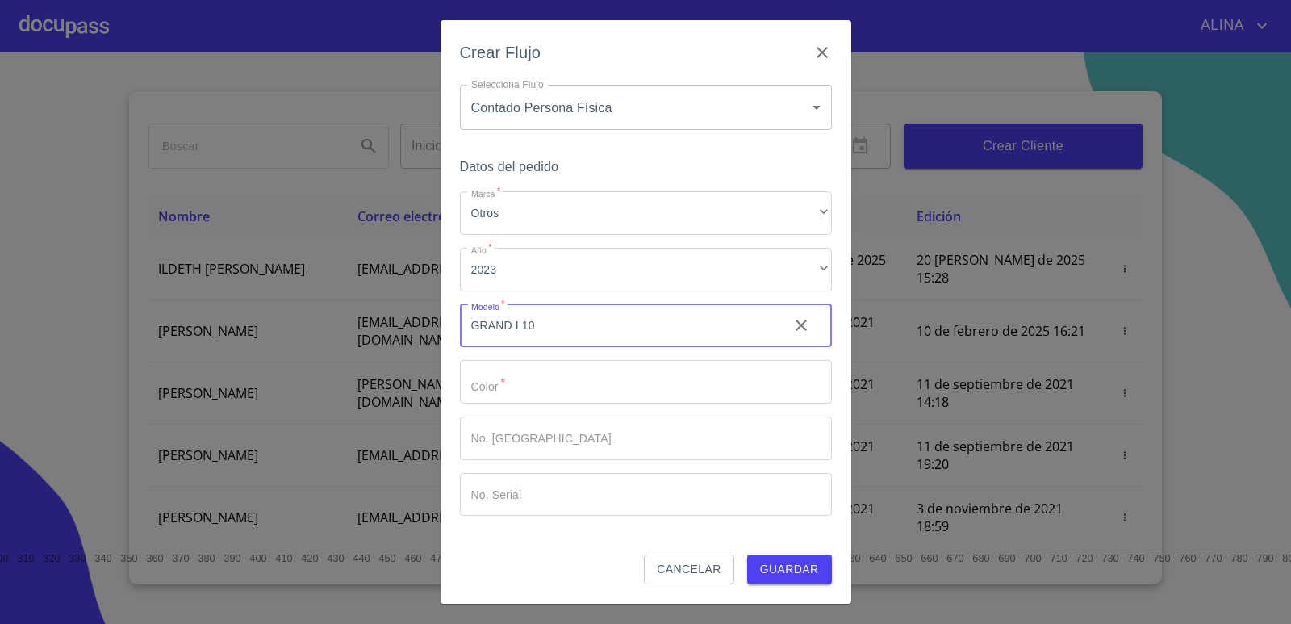
type input "GRAND I 10"
click at [520, 348] on input "Marca   *" at bounding box center [617, 326] width 315 height 44
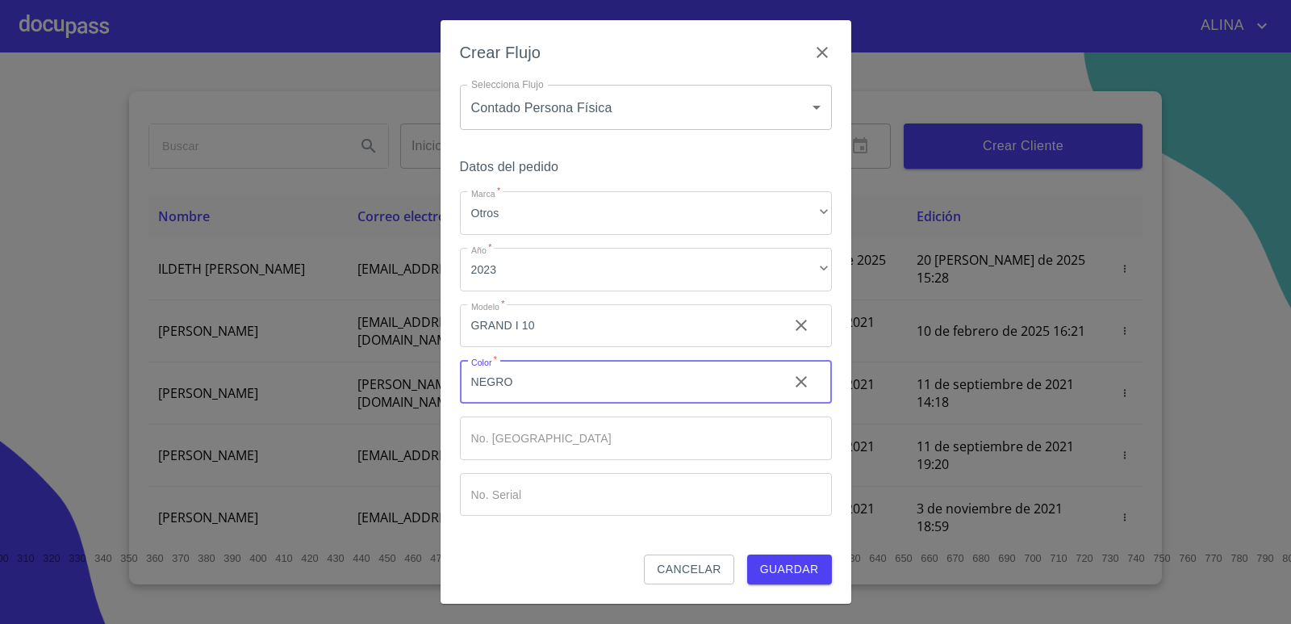
type input "NEGRO"
click at [602, 348] on input "Marca   *" at bounding box center [617, 326] width 315 height 44
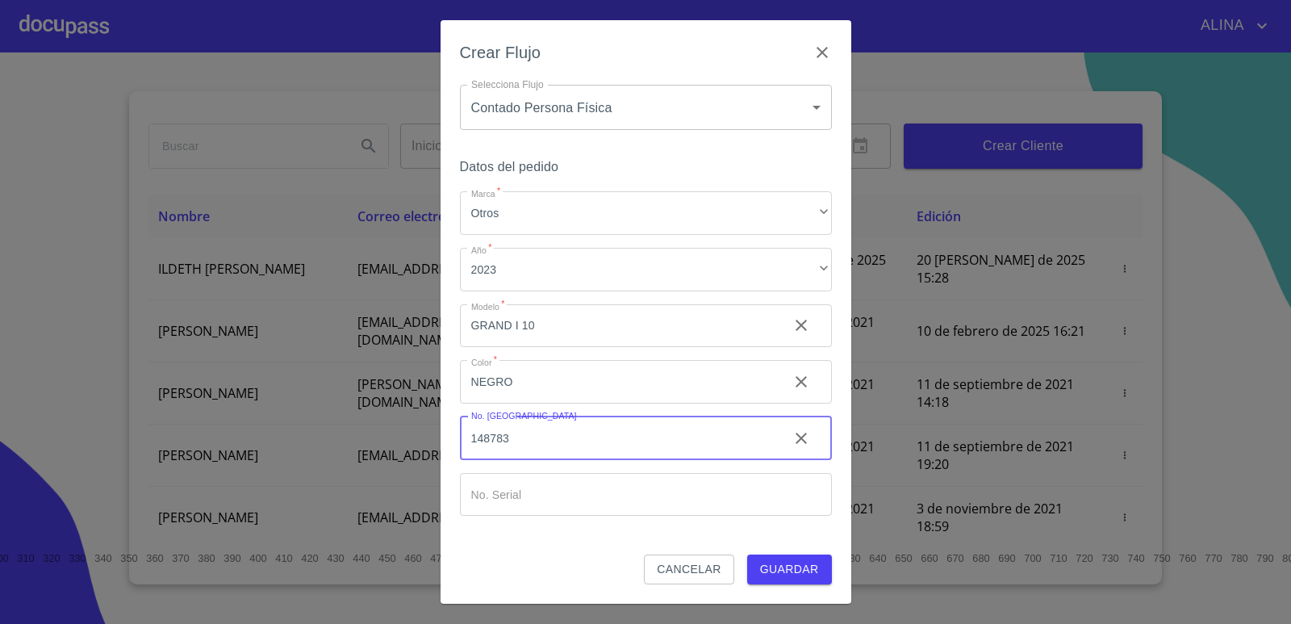
type input "148783"
click at [616, 496] on input "Marca   *" at bounding box center [646, 495] width 372 height 44
click at [581, 500] on input "Marca   *" at bounding box center [646, 495] width 372 height 44
paste input "U311563"
type input "U311563"
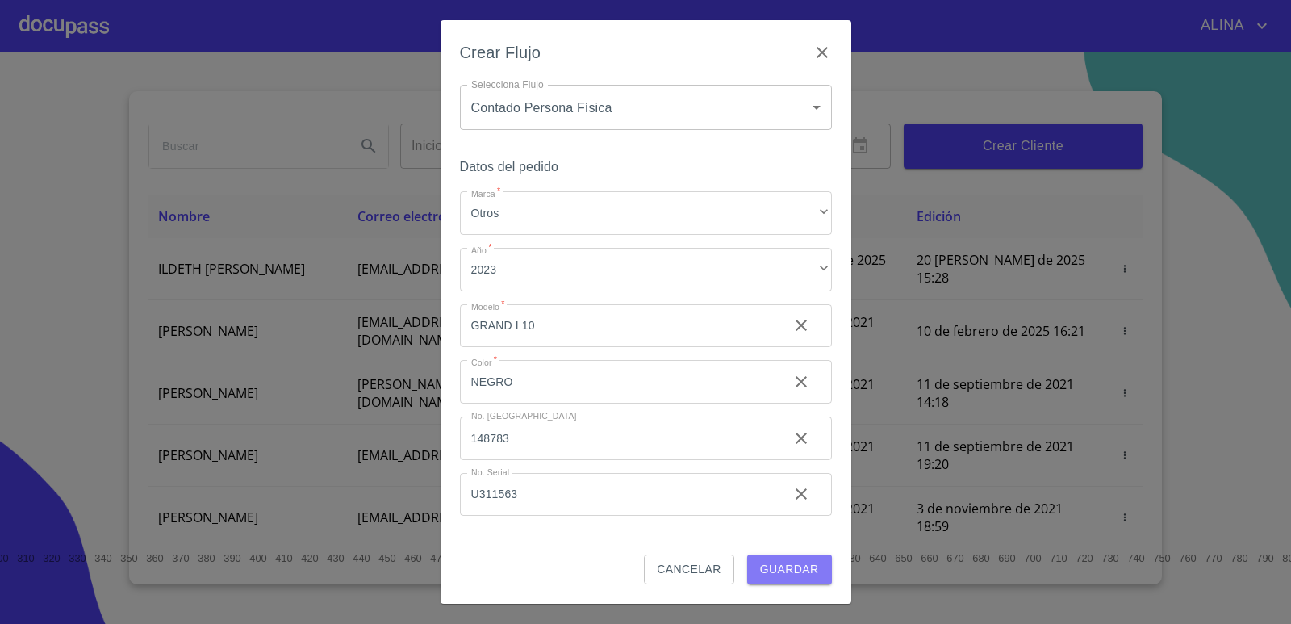
click at [767, 566] on span "Guardar" at bounding box center [789, 569] width 59 height 20
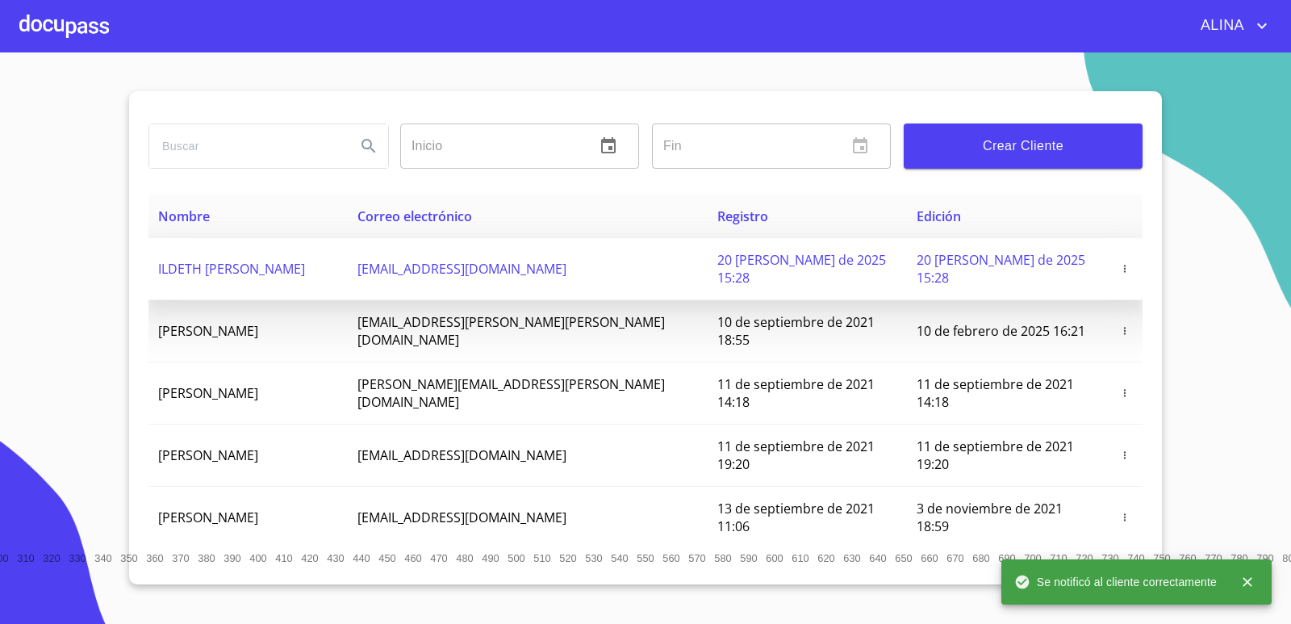
click at [305, 260] on span "ILDETH [PERSON_NAME]" at bounding box center [231, 269] width 147 height 18
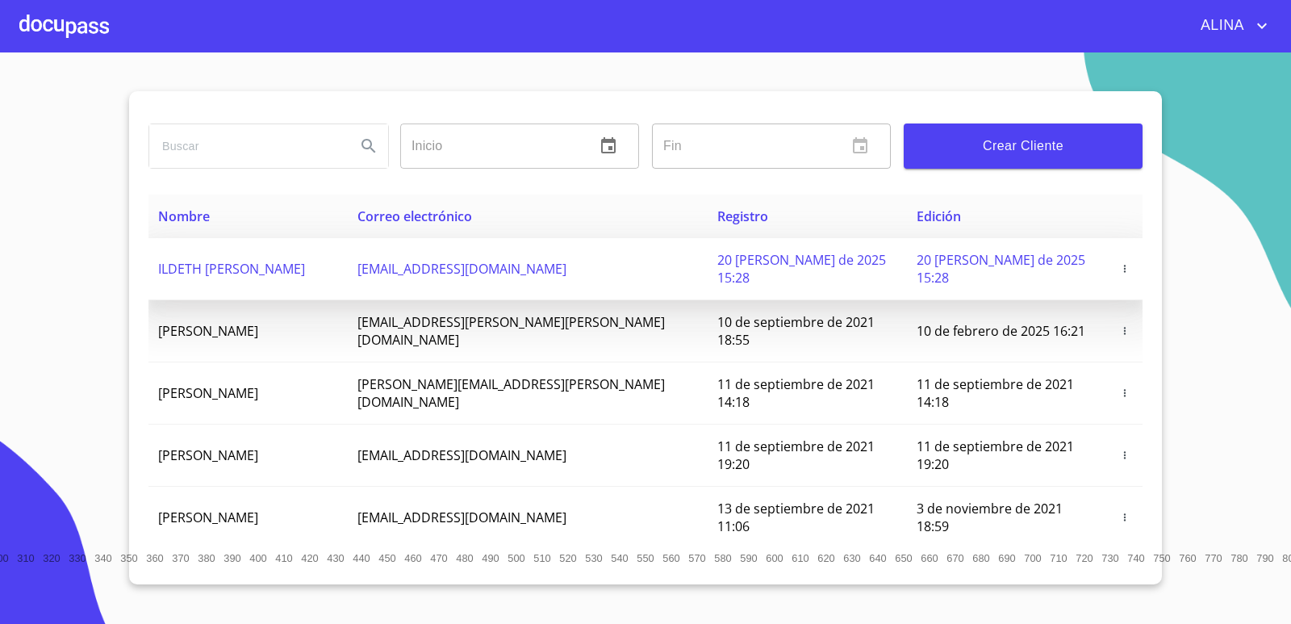
click at [236, 271] on td "ILDETH [PERSON_NAME]" at bounding box center [247, 269] width 199 height 62
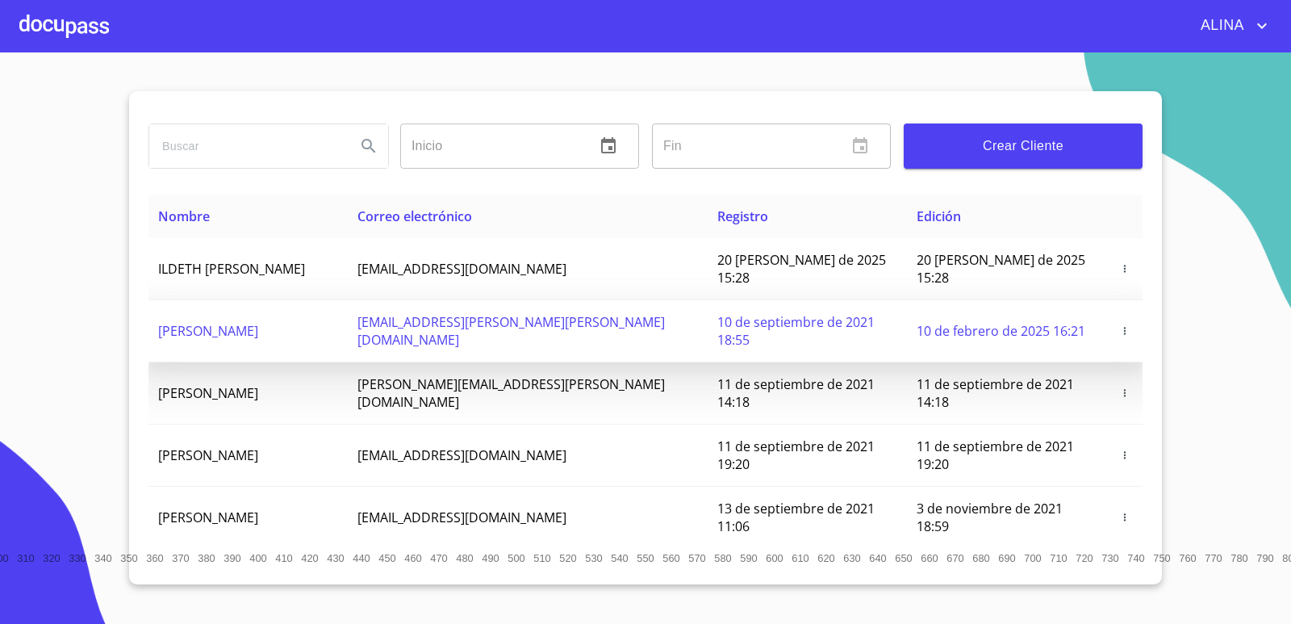
drag, startPoint x: 1247, startPoint y: 377, endPoint x: 615, endPoint y: 312, distance: 635.0
click at [1209, 377] on section "Inicio ​ Fin ​ Crear Cliente Nombre Correo electrónico Registro Edición ILDETH …" at bounding box center [645, 337] width 1291 height 571
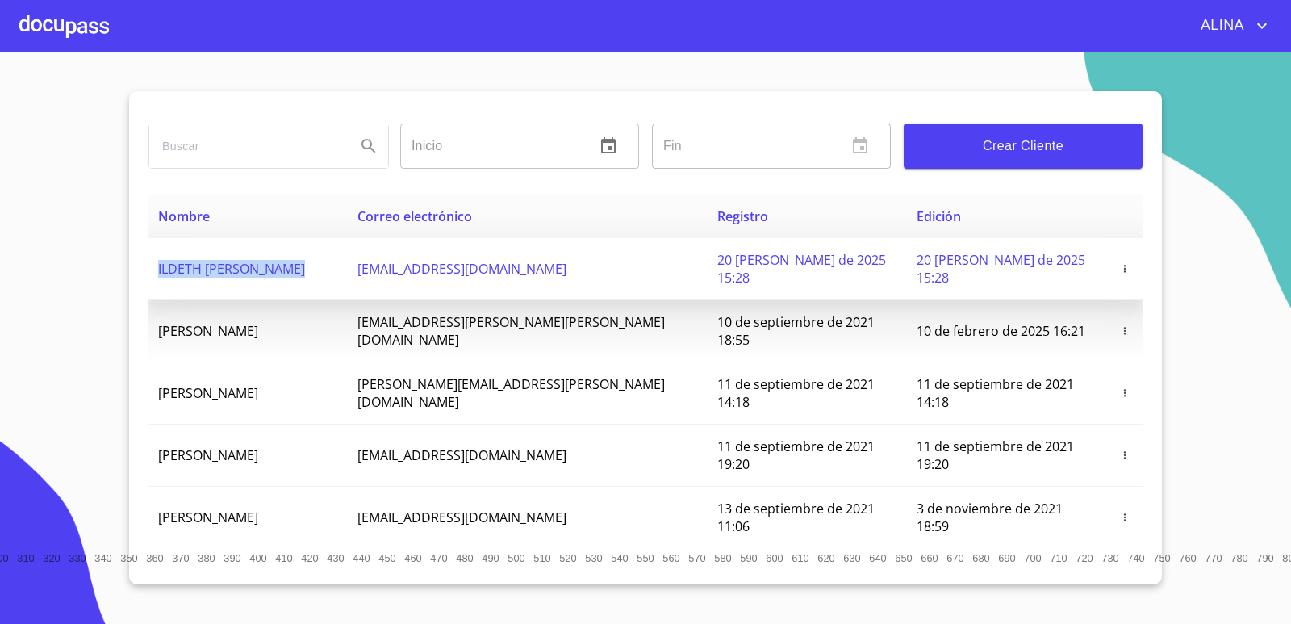
copy span "ILDETH [PERSON_NAME]"
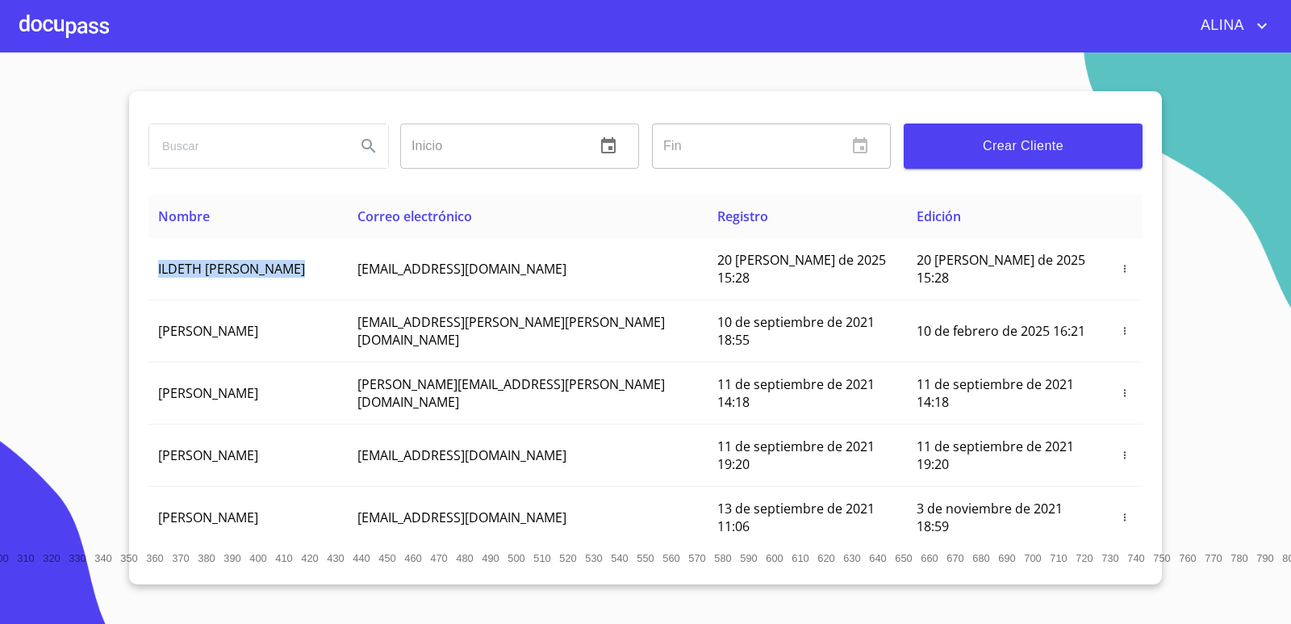
drag, startPoint x: 151, startPoint y: 258, endPoint x: 213, endPoint y: 194, distance: 89.0
click at [348, 253] on td "ILDETH [PERSON_NAME]" at bounding box center [247, 269] width 199 height 62
click at [65, 34] on div at bounding box center [64, 26] width 90 height 52
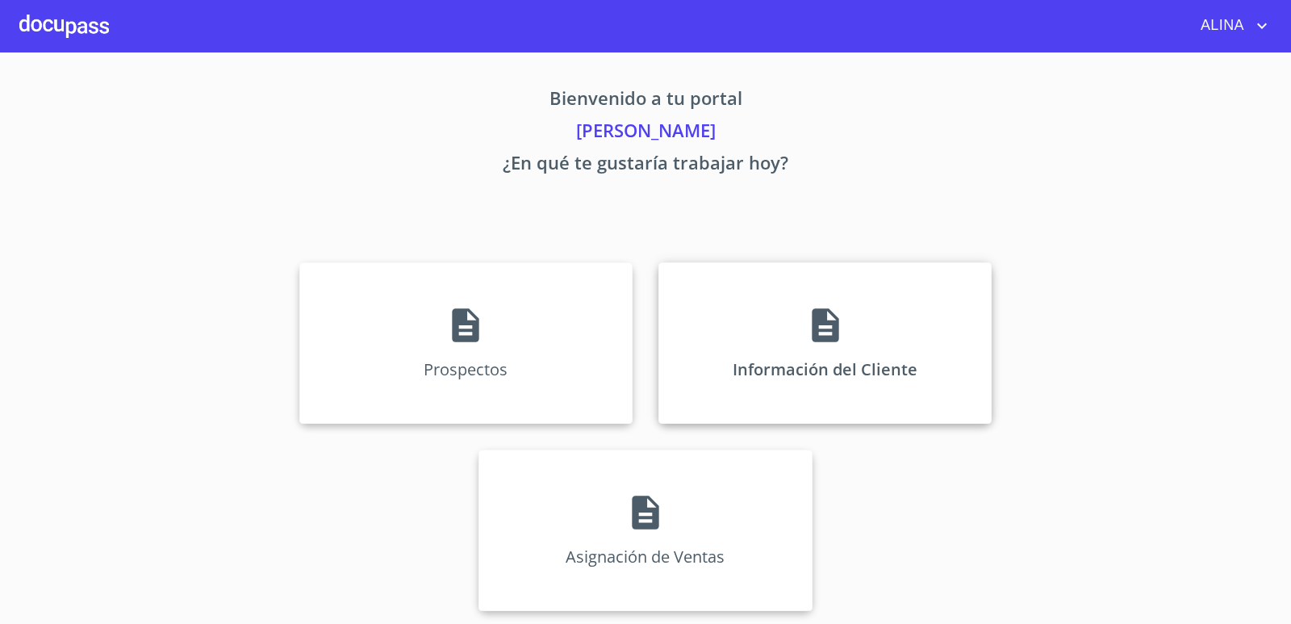
click at [720, 320] on div "Información del Cliente" at bounding box center [824, 342] width 333 height 161
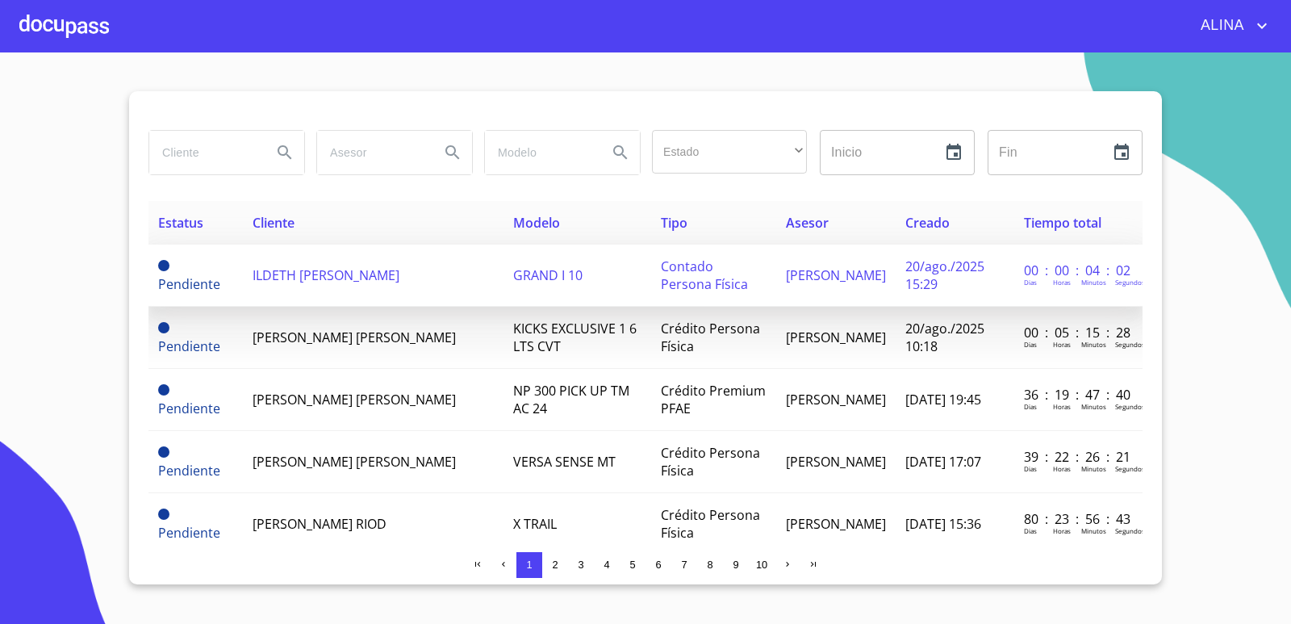
click at [282, 274] on span "ILDETH [PERSON_NAME]" at bounding box center [326, 275] width 147 height 18
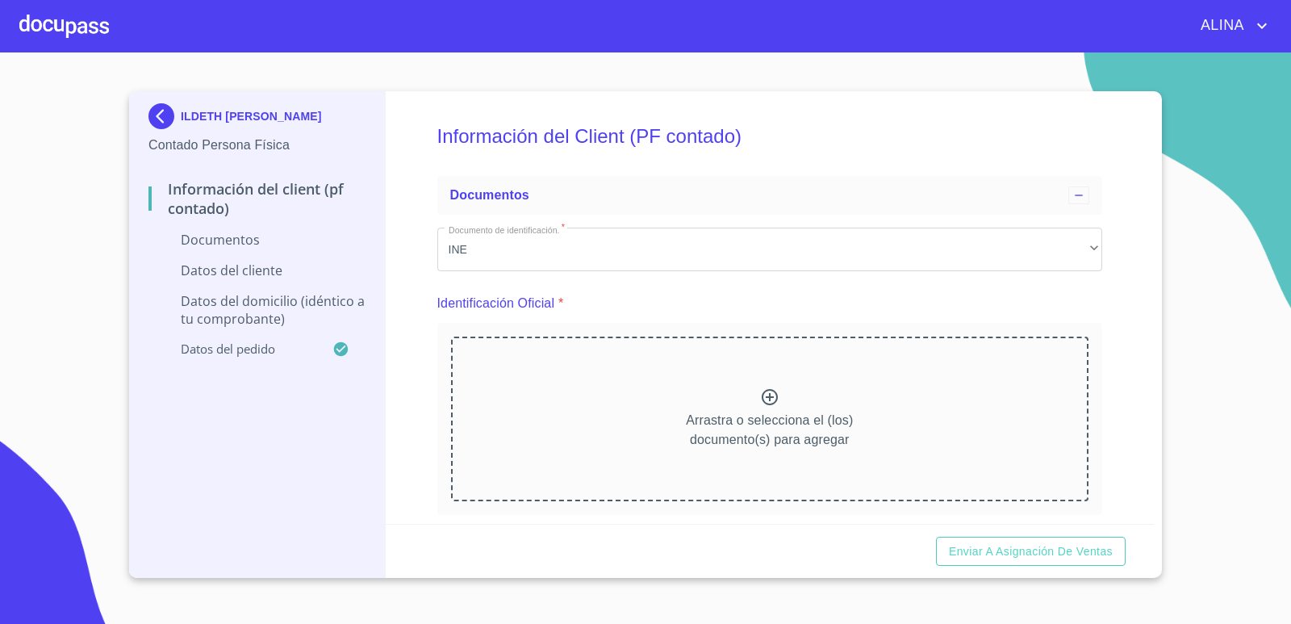
click at [767, 399] on icon at bounding box center [769, 396] width 19 height 19
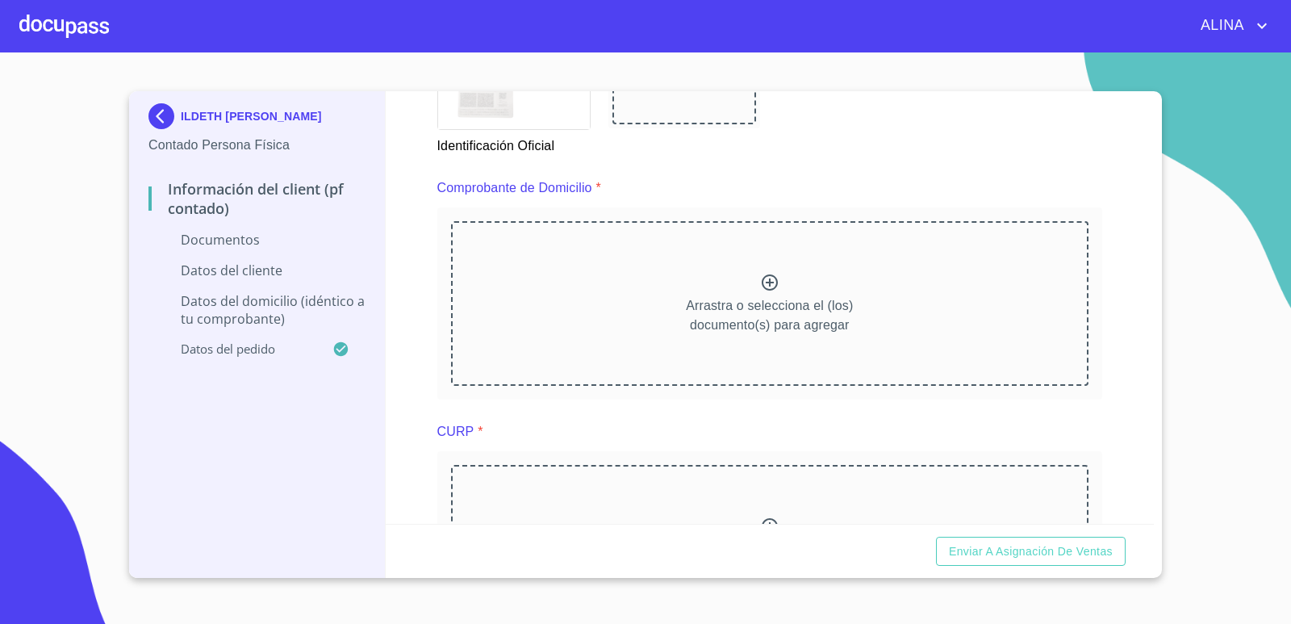
scroll to position [807, 0]
click at [761, 278] on icon at bounding box center [769, 281] width 19 height 19
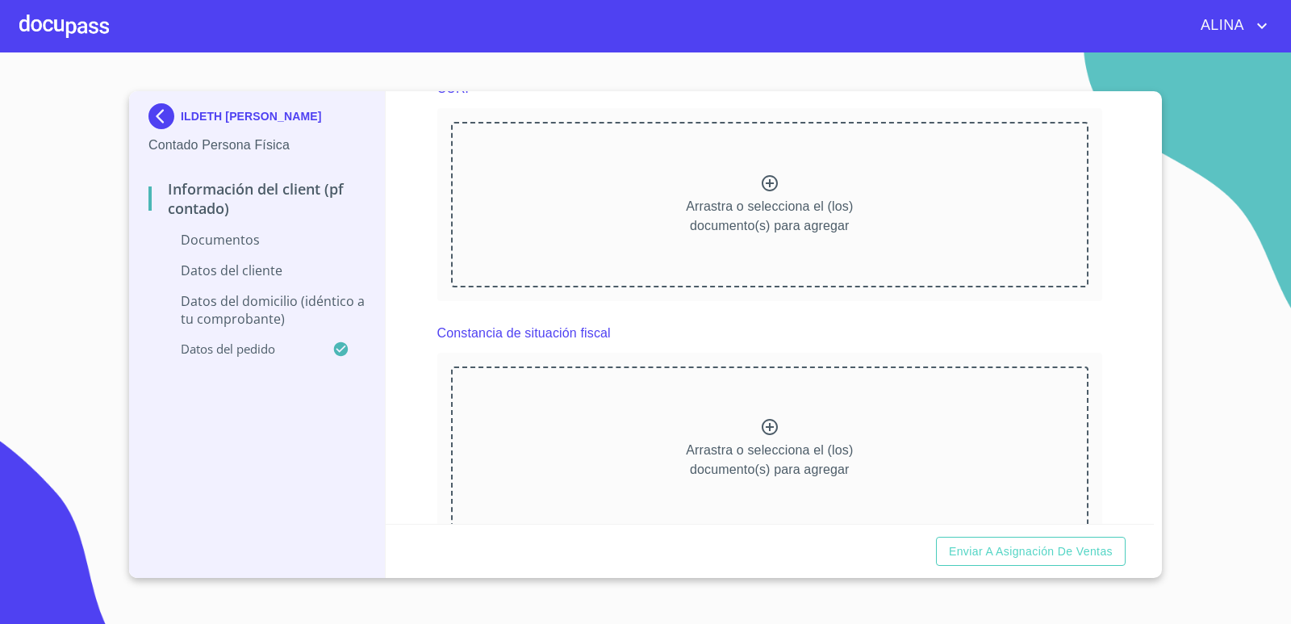
scroll to position [1775, 0]
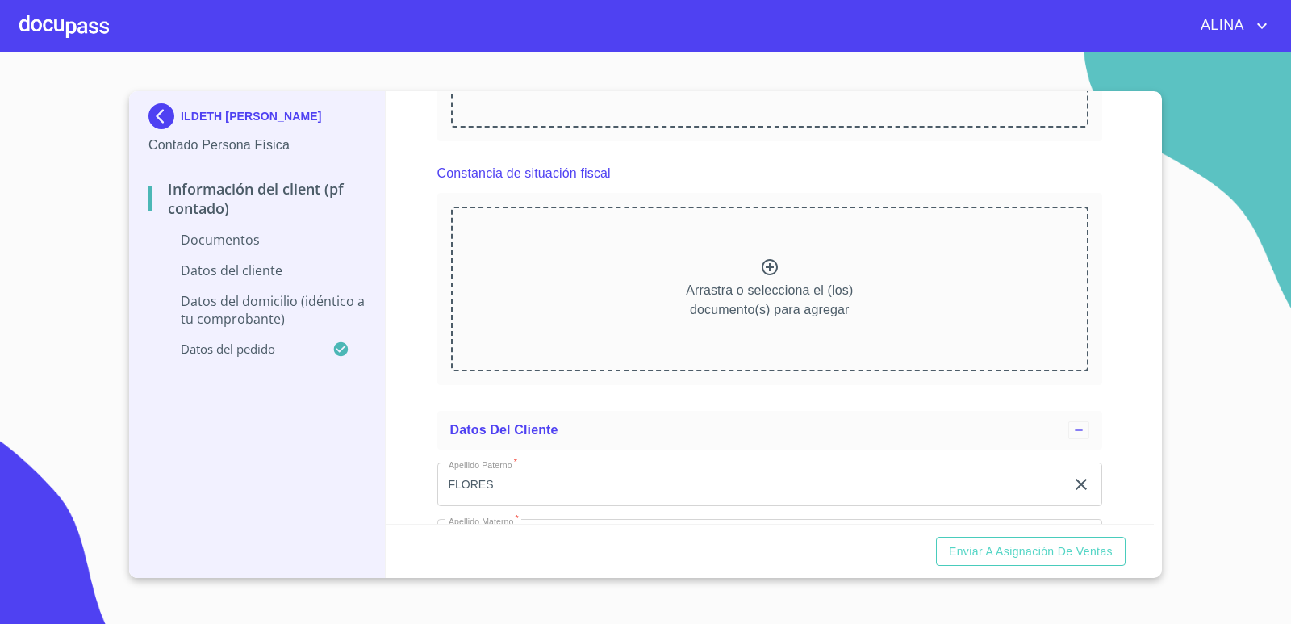
click at [762, 270] on icon at bounding box center [769, 266] width 19 height 19
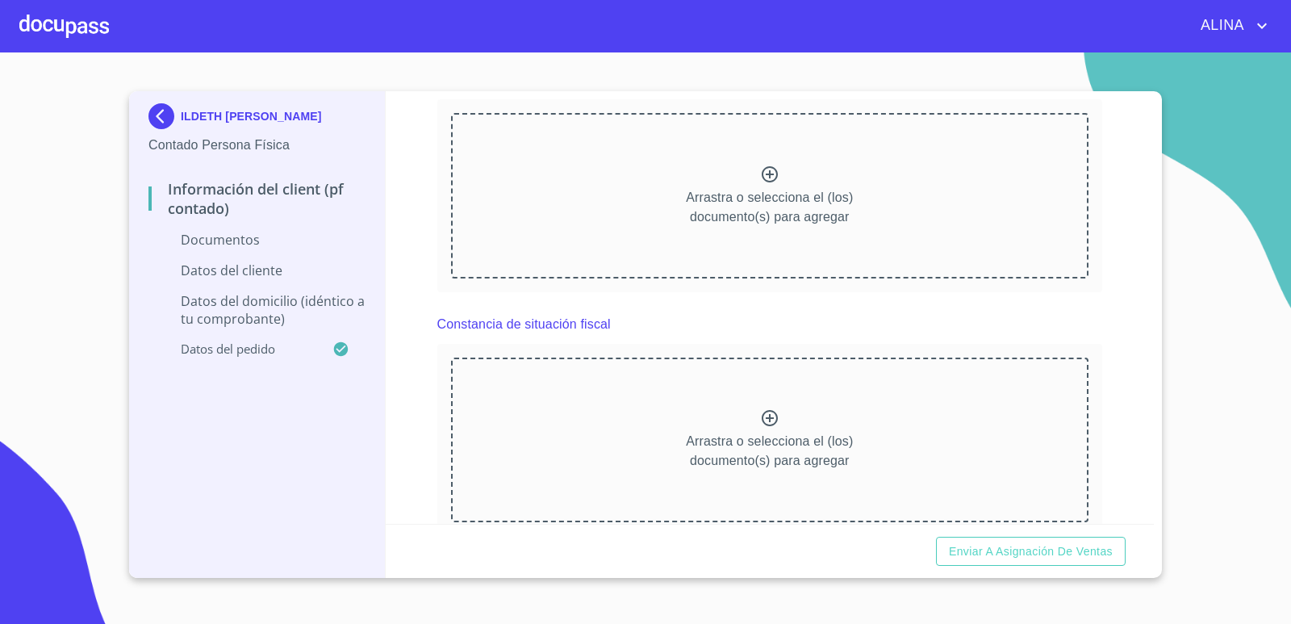
scroll to position [1614, 0]
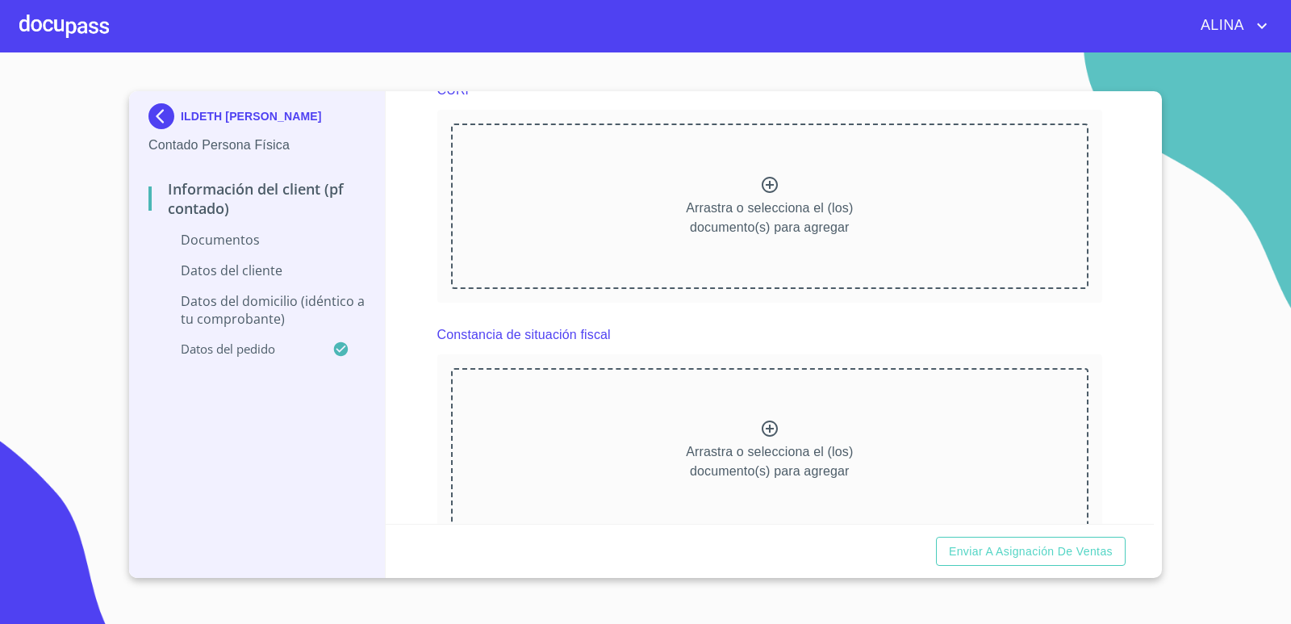
click at [762, 187] on icon at bounding box center [769, 184] width 19 height 19
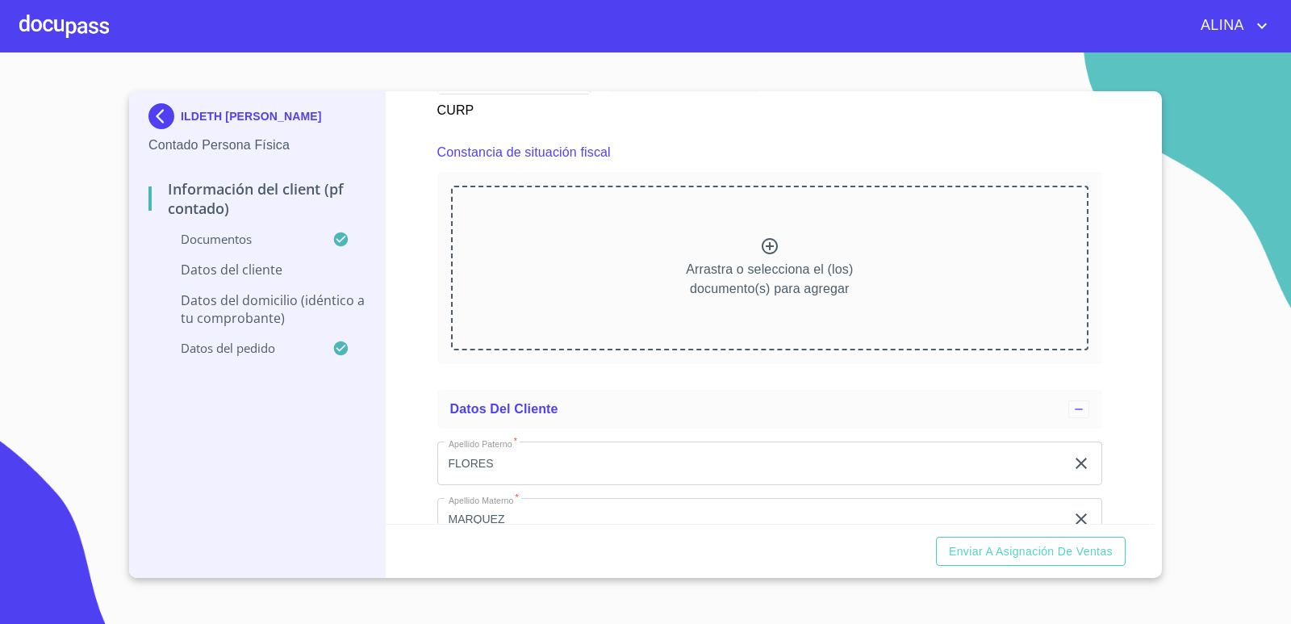
scroll to position [2340, 0]
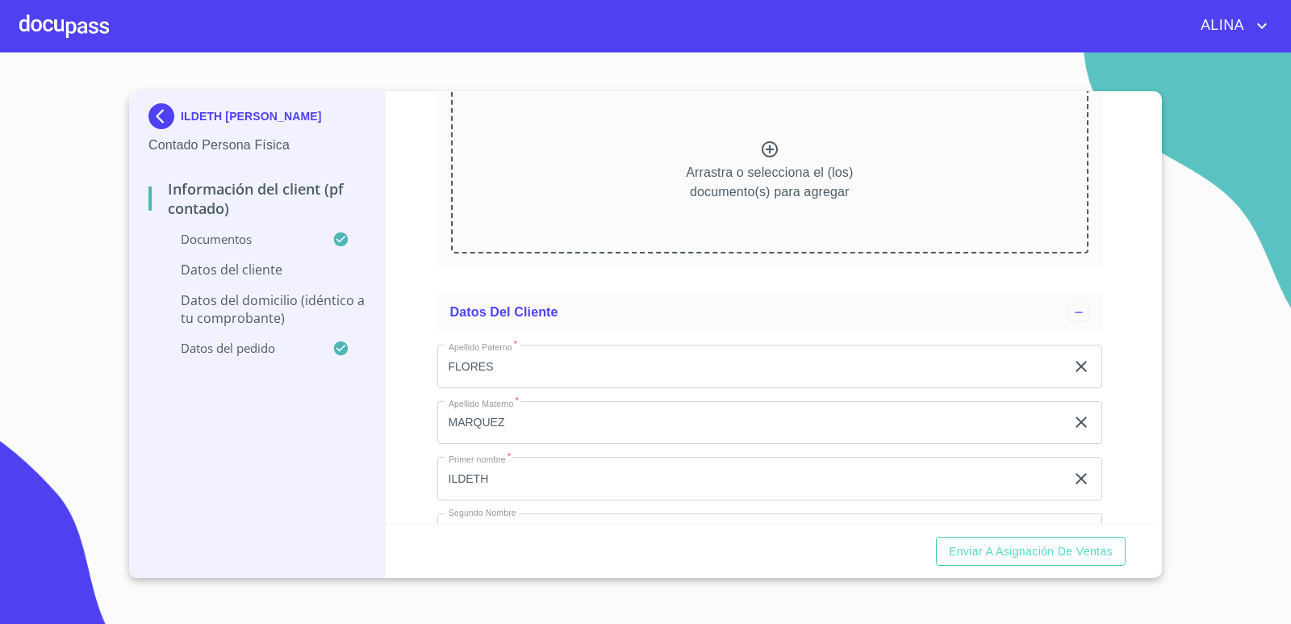
click at [763, 147] on icon at bounding box center [770, 149] width 16 height 16
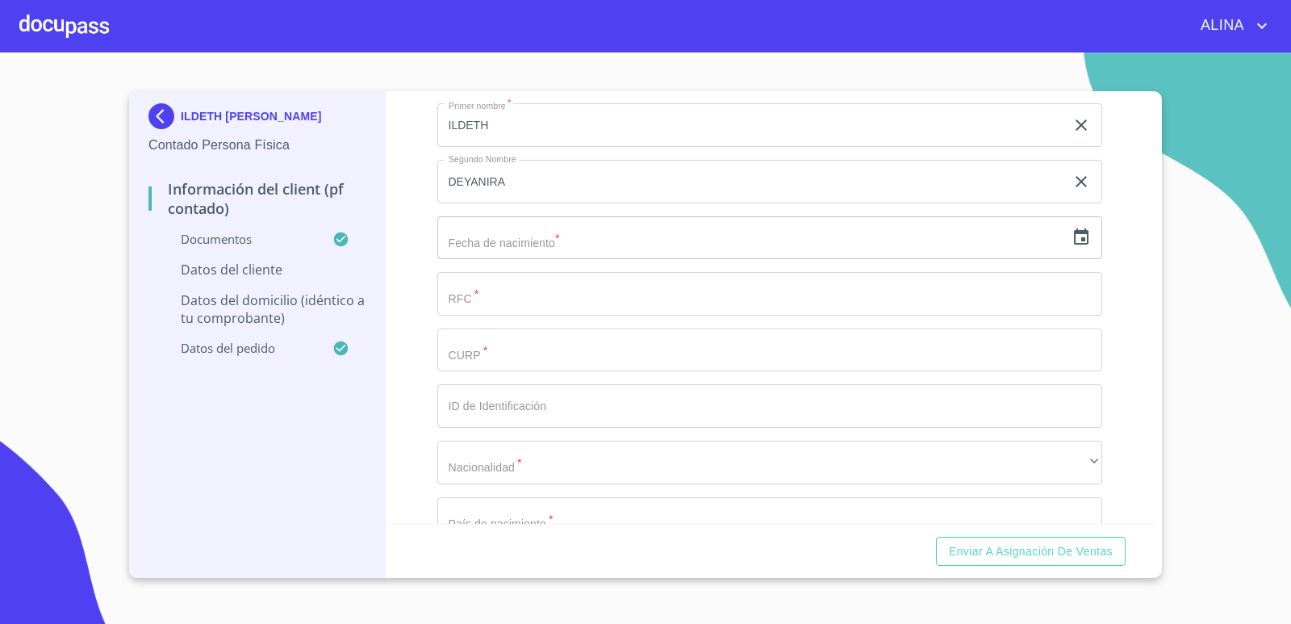
scroll to position [3147, 0]
click at [533, 48] on input "Documento de identificación.   *" at bounding box center [751, 26] width 629 height 44
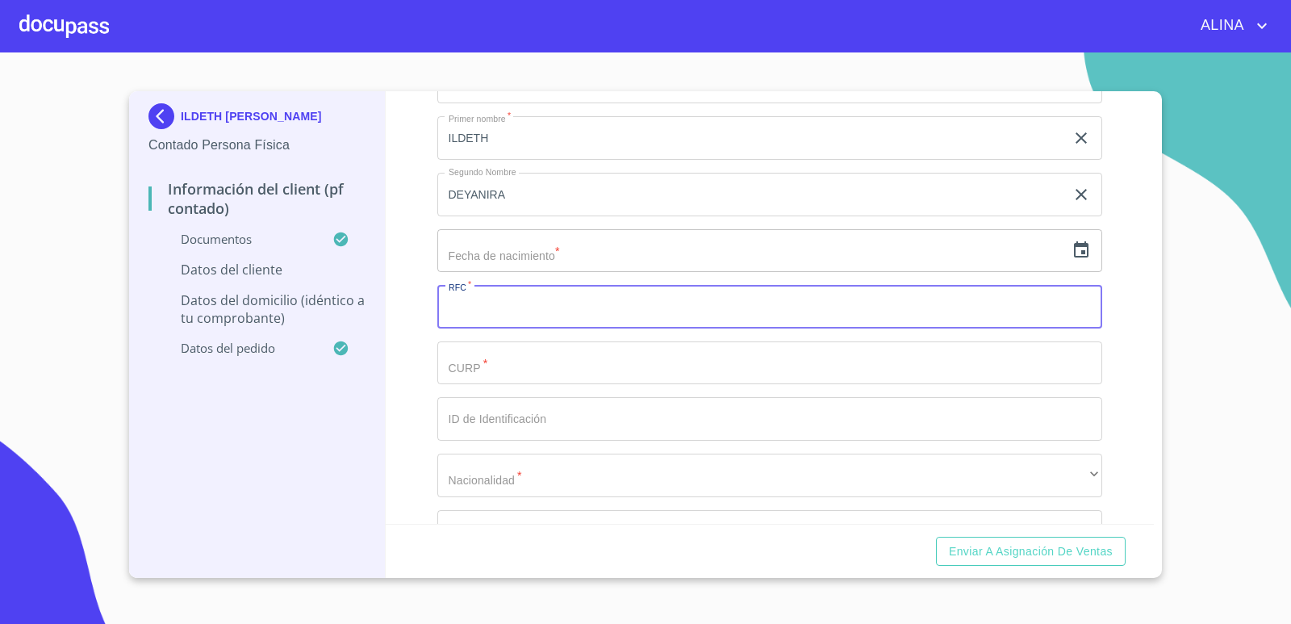
paste input "FOMI660517MTSLRL03"
type input "FOMI660517MTSLRL03"
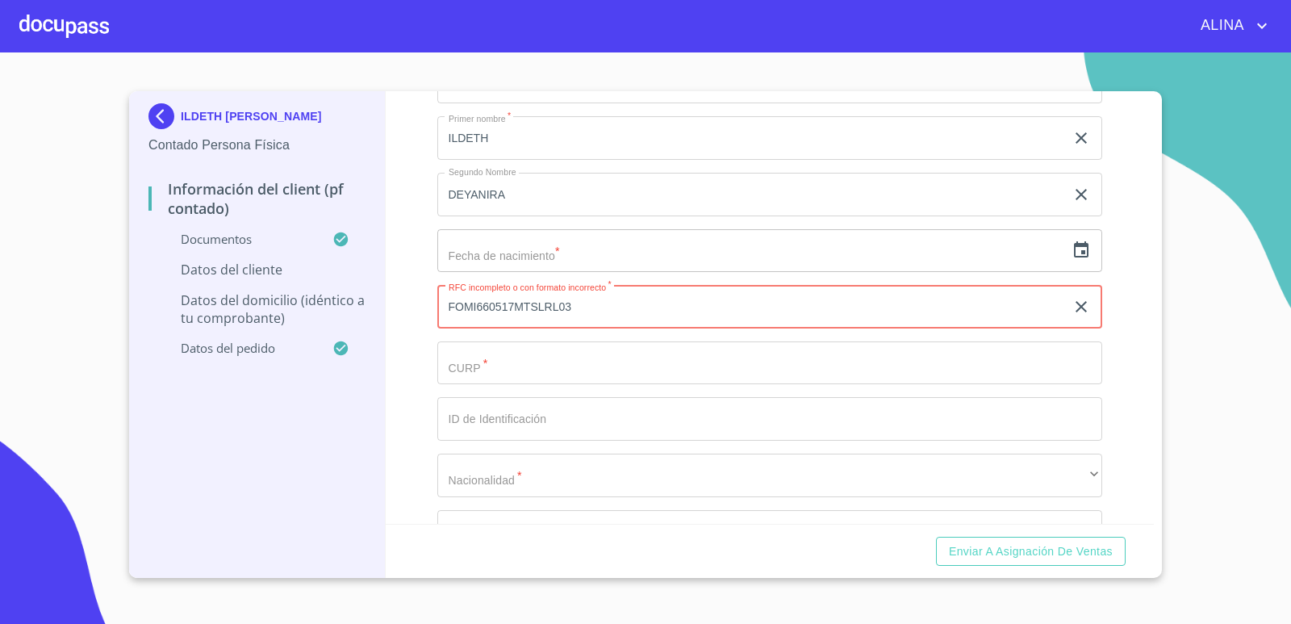
click at [524, 48] on input "Documento de identificación.   *" at bounding box center [751, 26] width 629 height 44
paste input "FOMI660517MTSLRL03"
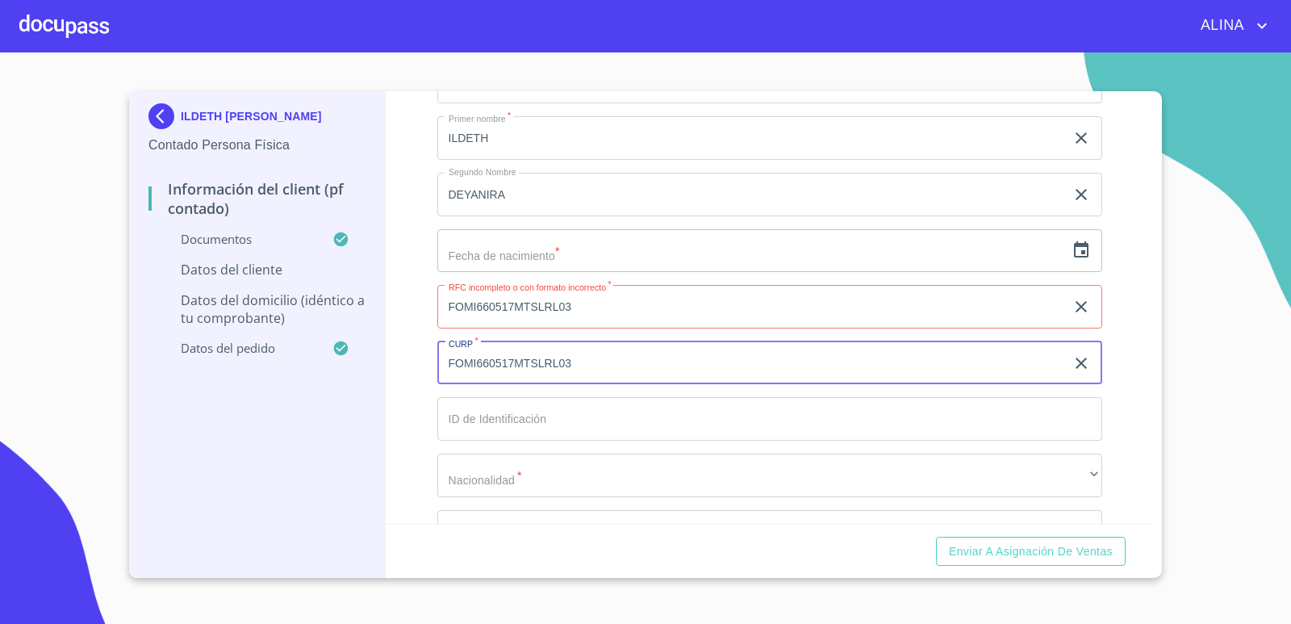
click at [471, 364] on input "FOMI660517MTSLRL03" at bounding box center [751, 363] width 629 height 44
type input "FOMI660517MTSLRL03"
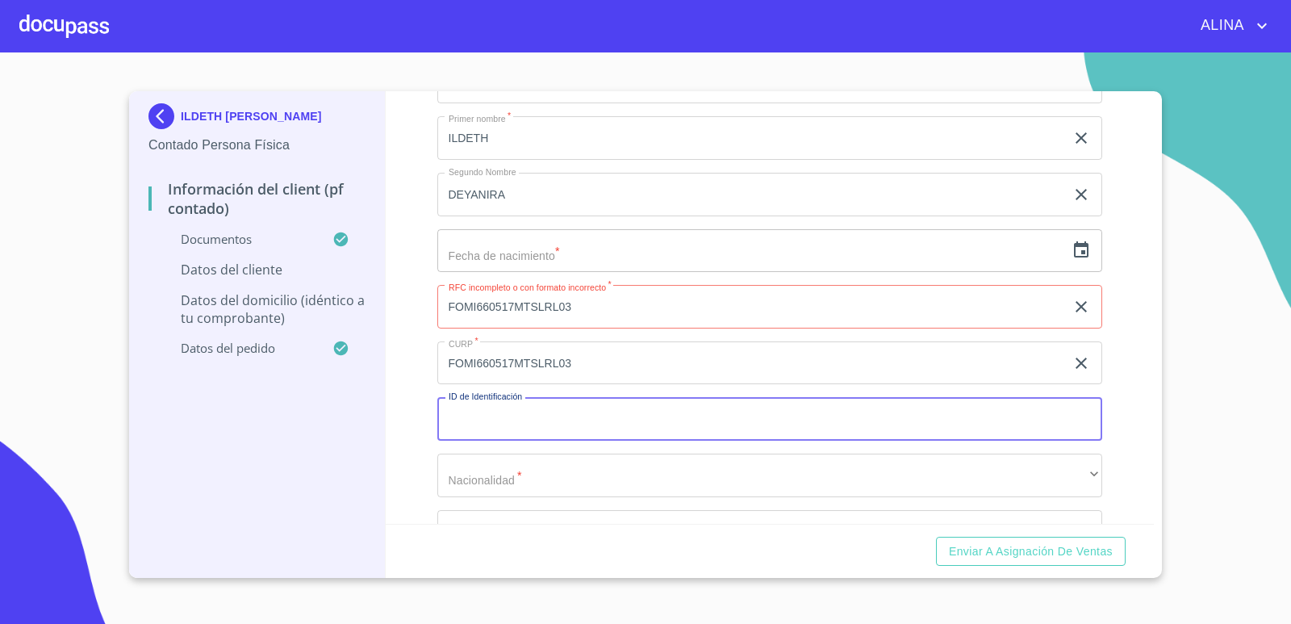
click at [522, 415] on input "Documento de identificación.   *" at bounding box center [770, 419] width 666 height 44
type input "2456877335"
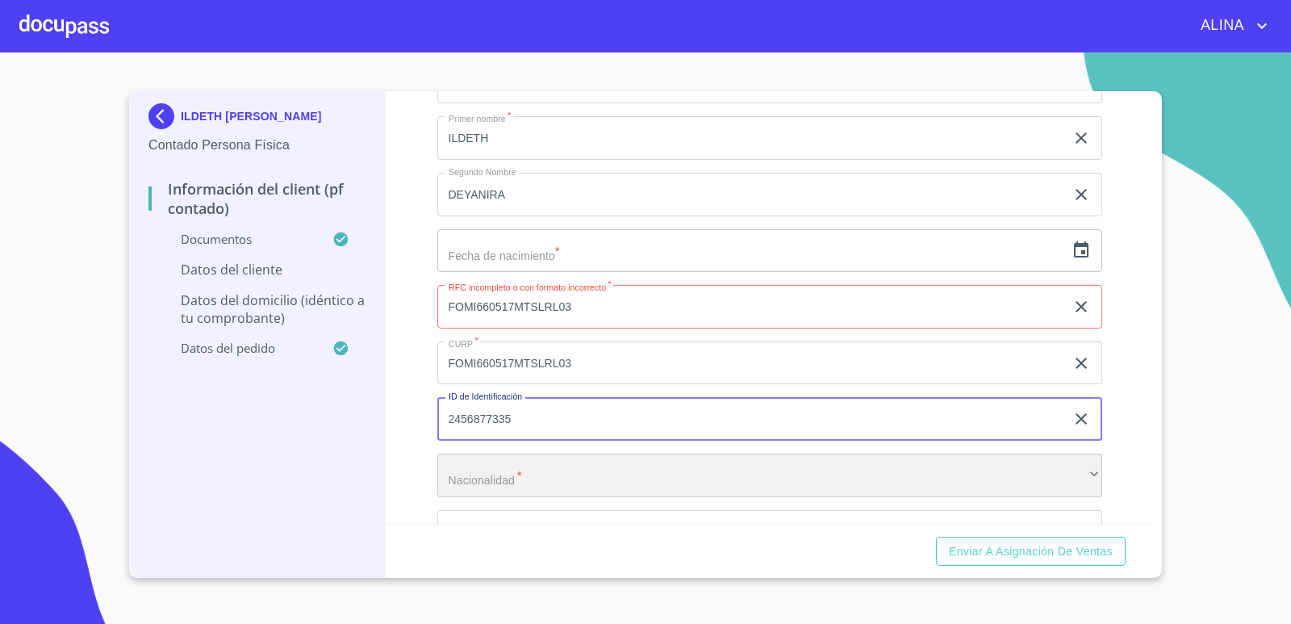
click at [513, 480] on div "​" at bounding box center [770, 475] width 666 height 44
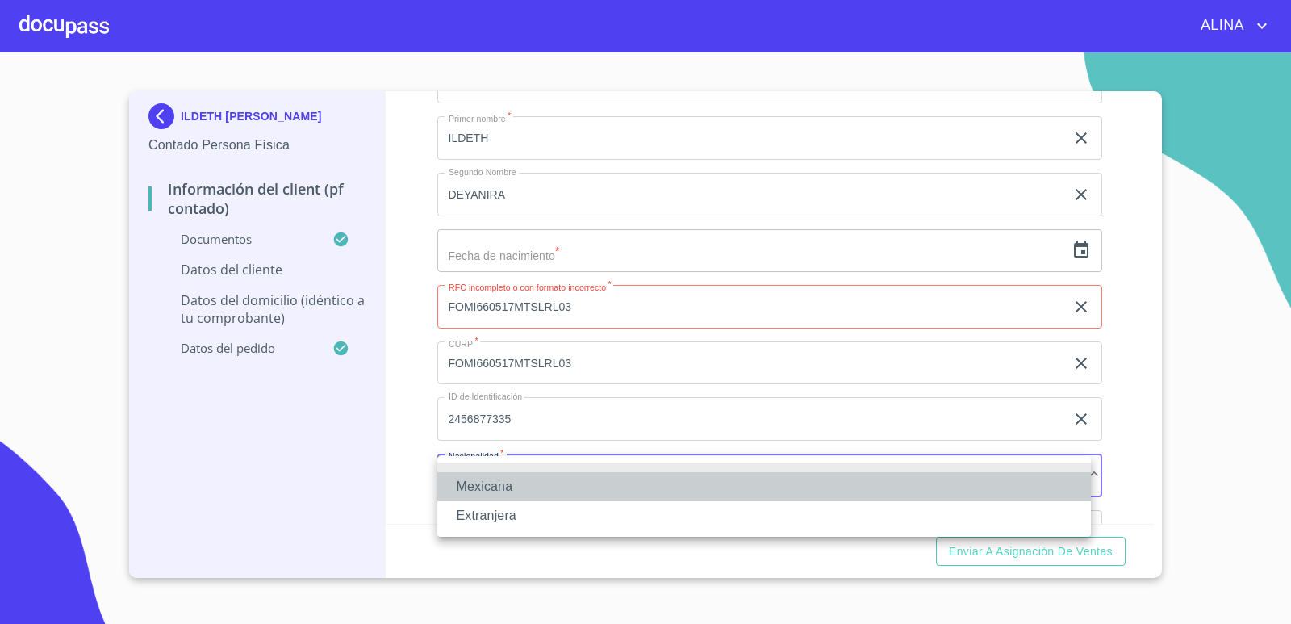
click at [486, 486] on li "Mexicana" at bounding box center [764, 486] width 654 height 29
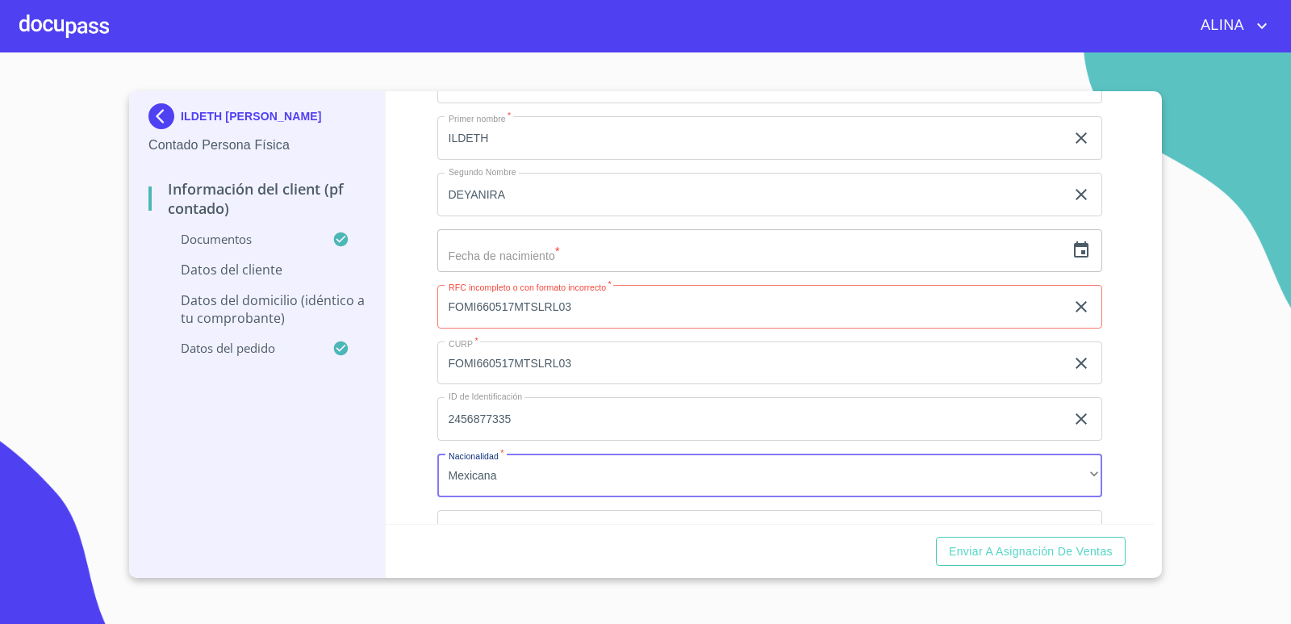
click at [608, 306] on input "FOMI660517MTSLRL03" at bounding box center [751, 307] width 629 height 44
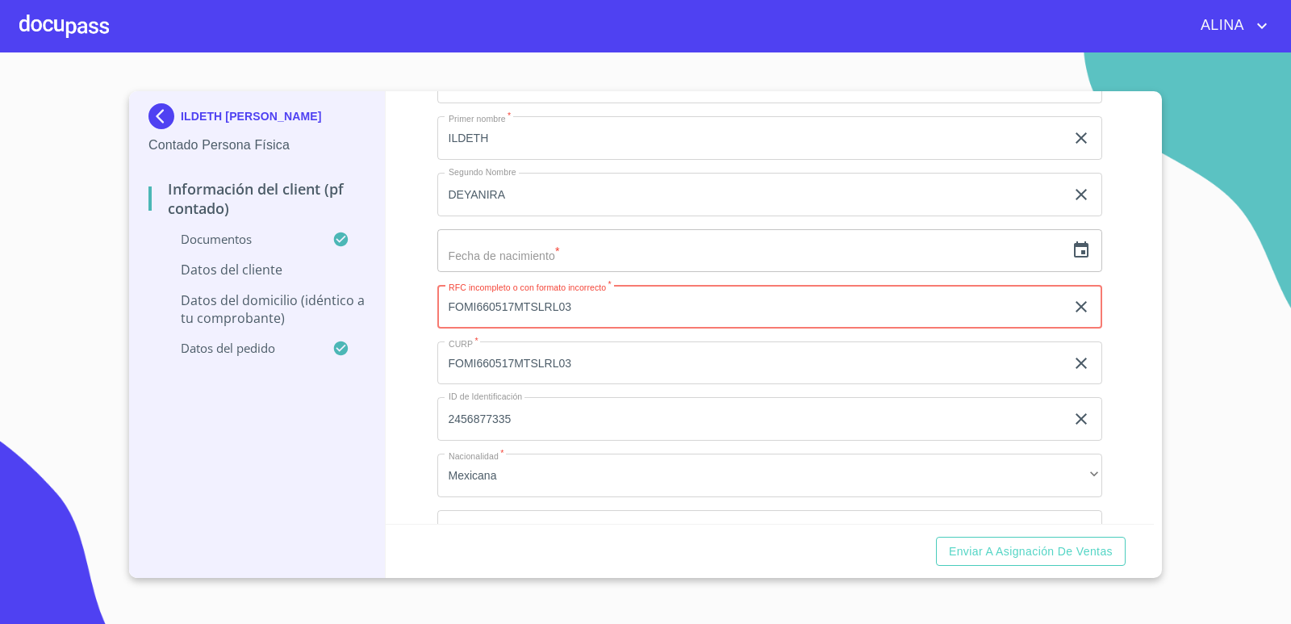
drag, startPoint x: 609, startPoint y: 310, endPoint x: 430, endPoint y: 321, distance: 179.5
click at [430, 321] on div "Información del Client (PF contado) Documentos Documento de identificación.   *…" at bounding box center [770, 307] width 769 height 432
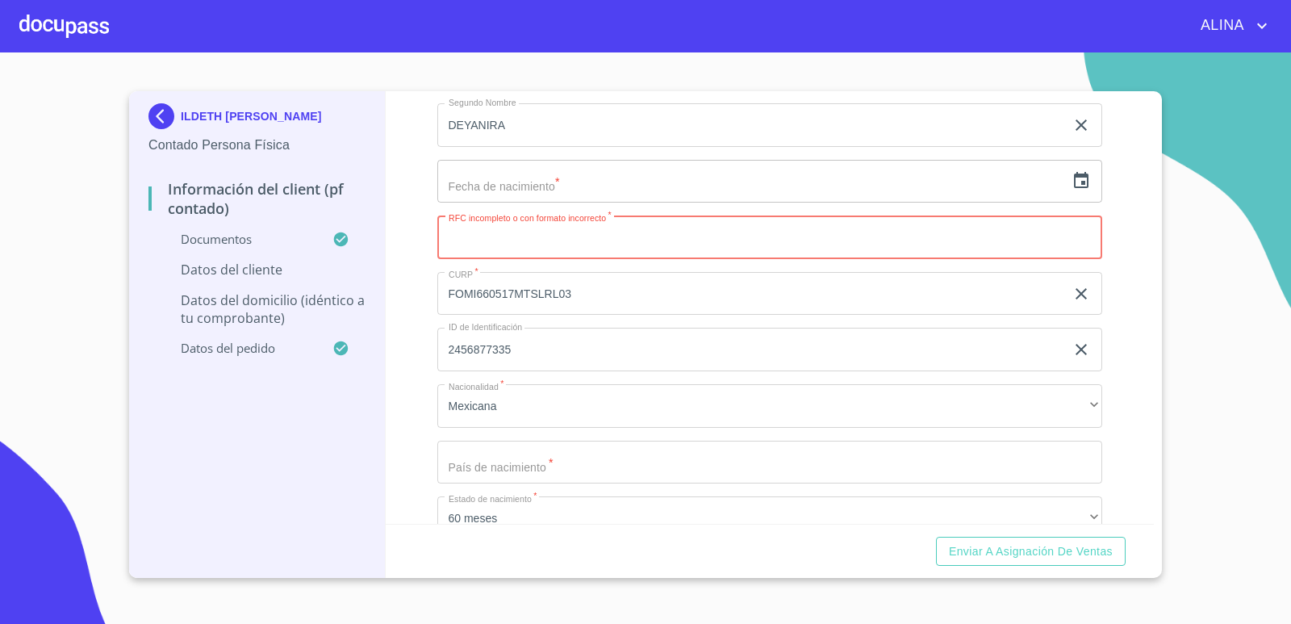
scroll to position [3227, 0]
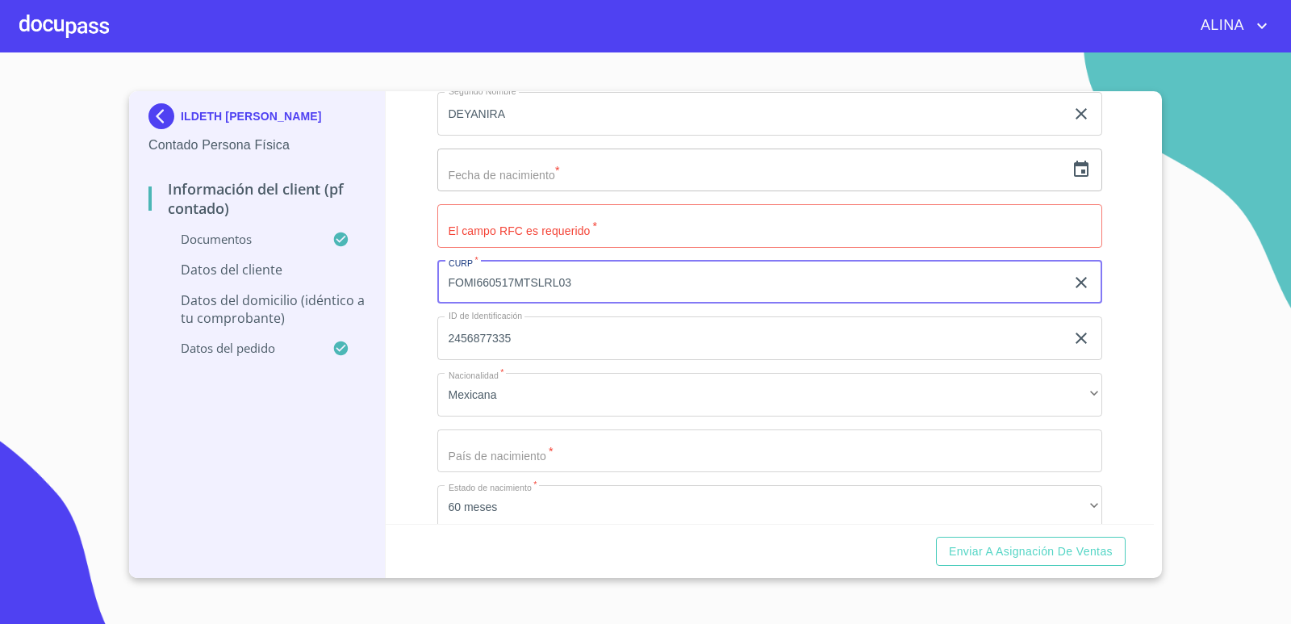
drag, startPoint x: 591, startPoint y: 285, endPoint x: 428, endPoint y: 282, distance: 163.8
click at [428, 282] on div "Información del Client (PF contado) Documentos Documento de identificación.   *…" at bounding box center [770, 307] width 769 height 432
paste input "text"
click at [474, 281] on input "FOMI660517MTSLRL03" at bounding box center [751, 283] width 629 height 44
type input "FOMI660517MTSLRL03"
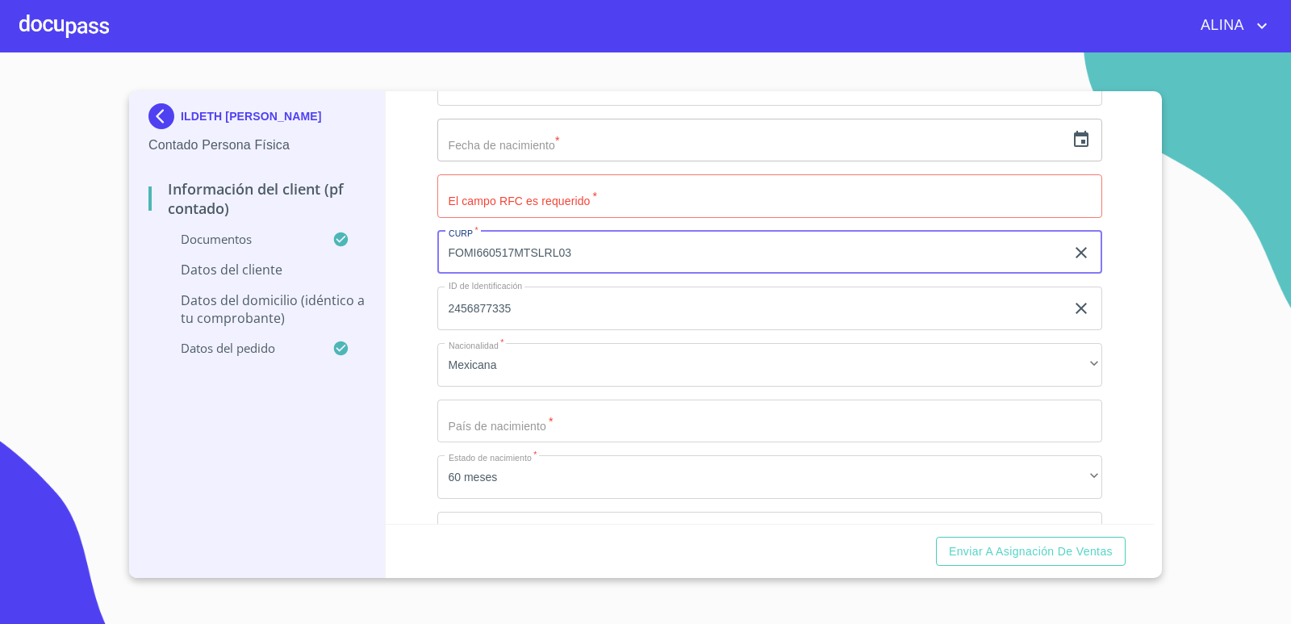
scroll to position [3308, 0]
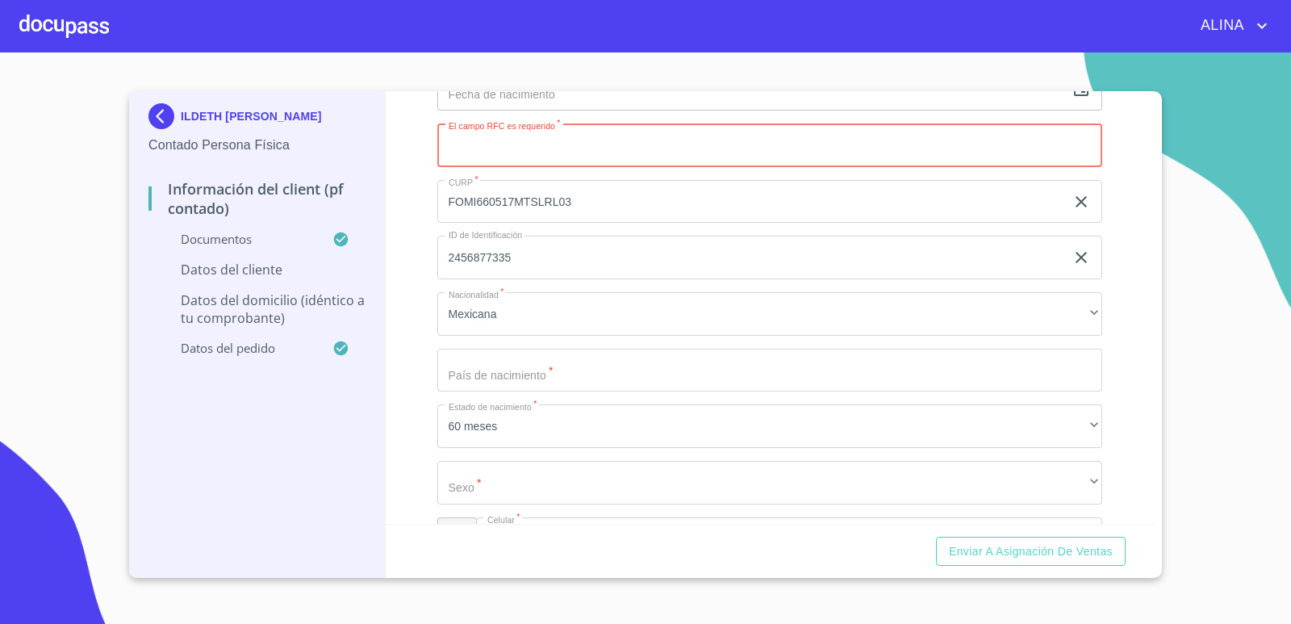
click at [566, 145] on input "Documento de identificación.   *" at bounding box center [770, 145] width 666 height 44
paste input "FOMI660517MTSLRL03"
type input "FOMI660517MTSLRL03"
drag, startPoint x: 622, startPoint y: 149, endPoint x: 437, endPoint y: 146, distance: 184.8
click at [437, 146] on input "FOMI660517MTSLRL03" at bounding box center [751, 145] width 629 height 44
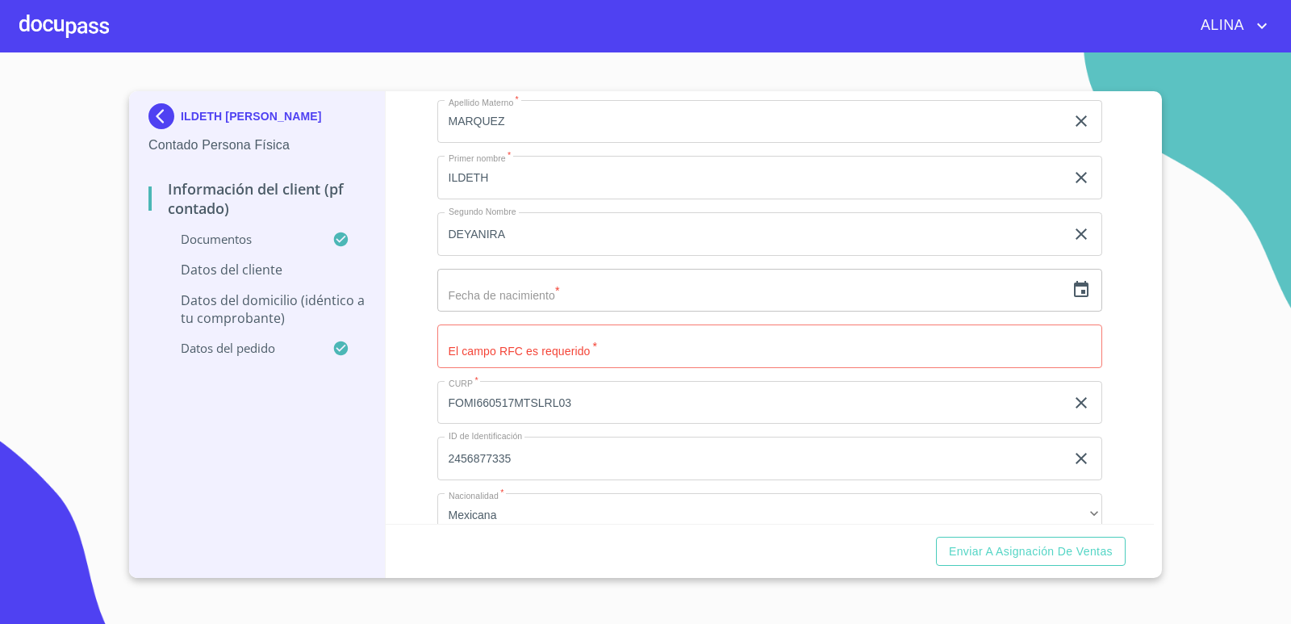
scroll to position [3147, 0]
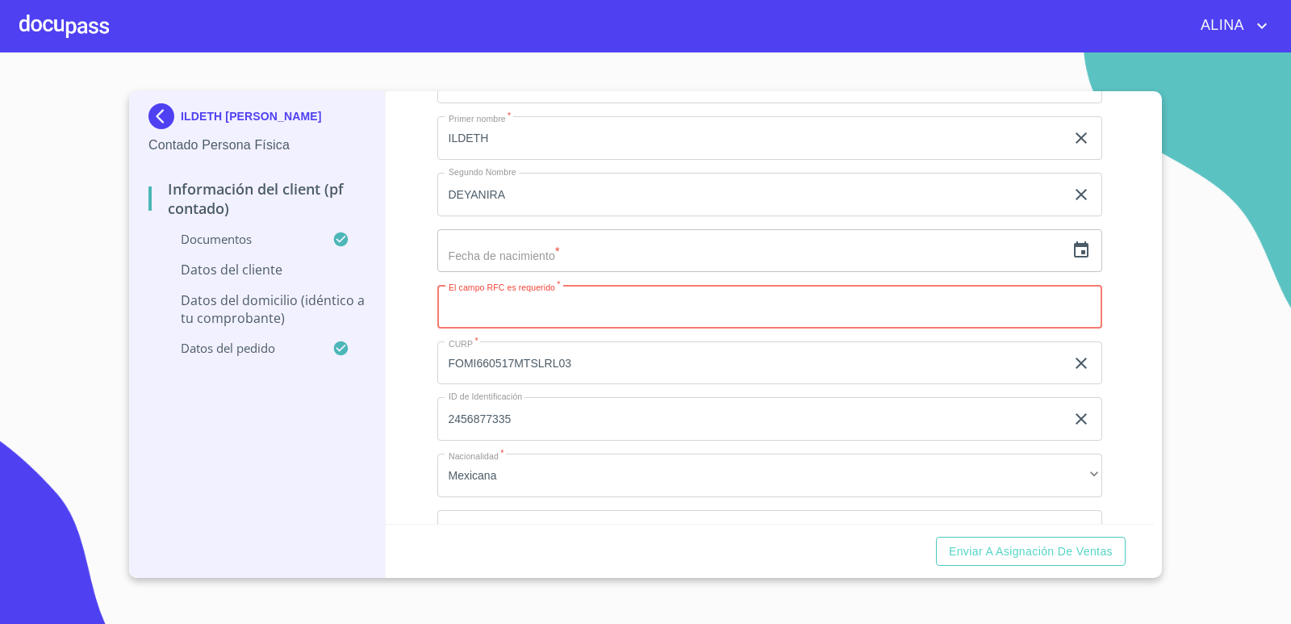
click at [559, 312] on input "Documento de identificación.   *" at bounding box center [770, 307] width 666 height 44
paste input "FOMI6605172V3"
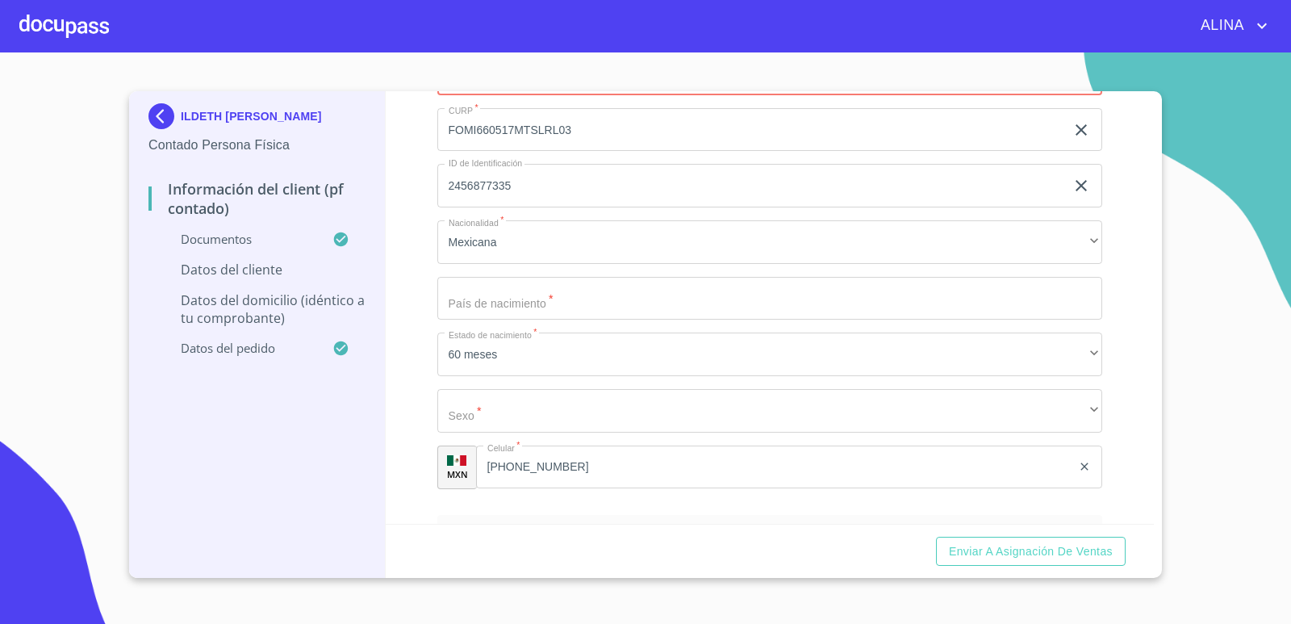
scroll to position [3389, 0]
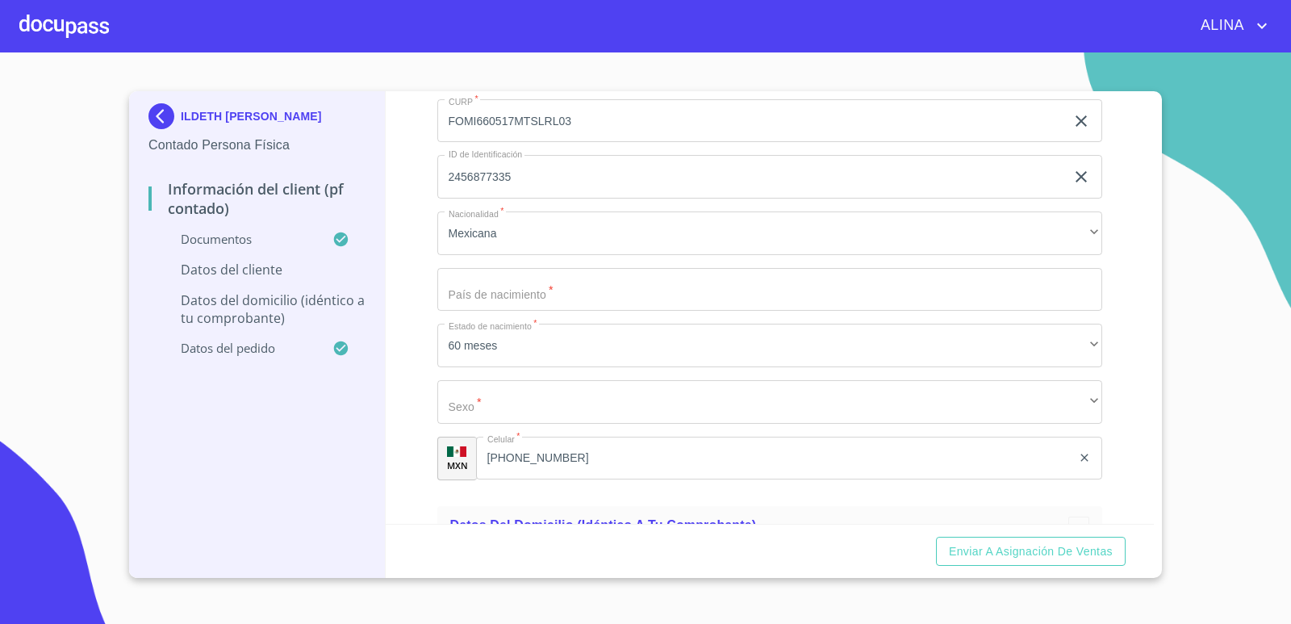
type input "FOMI6605172V3"
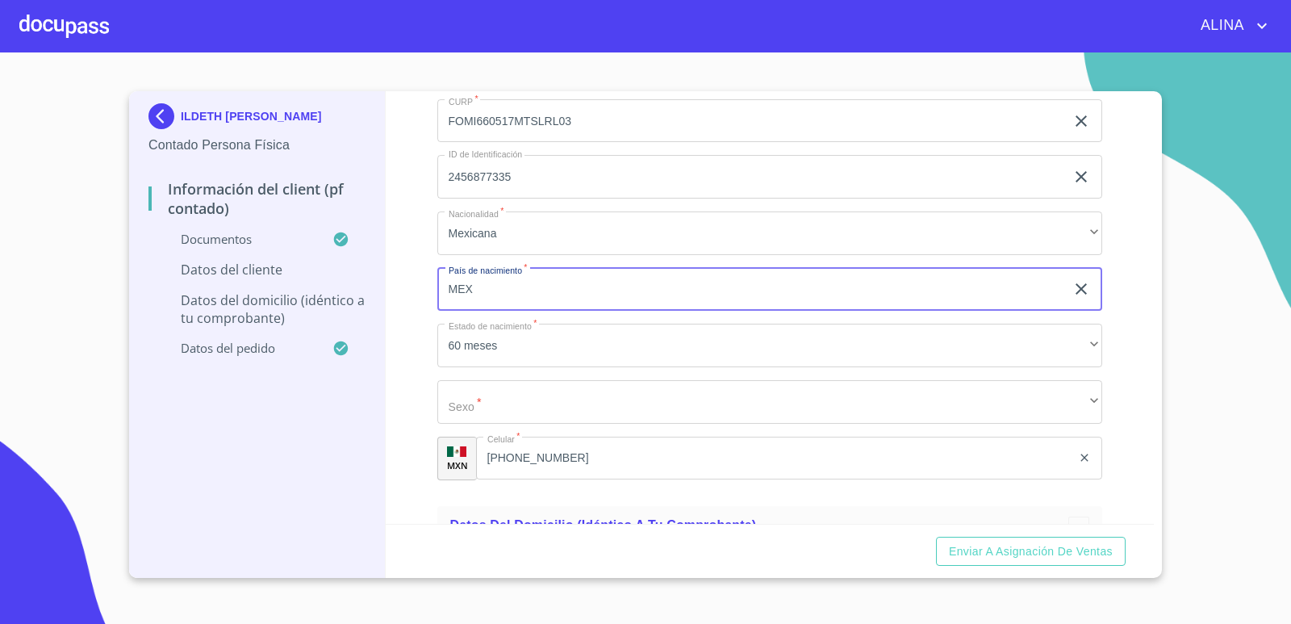
type input "[GEOGRAPHIC_DATA]"
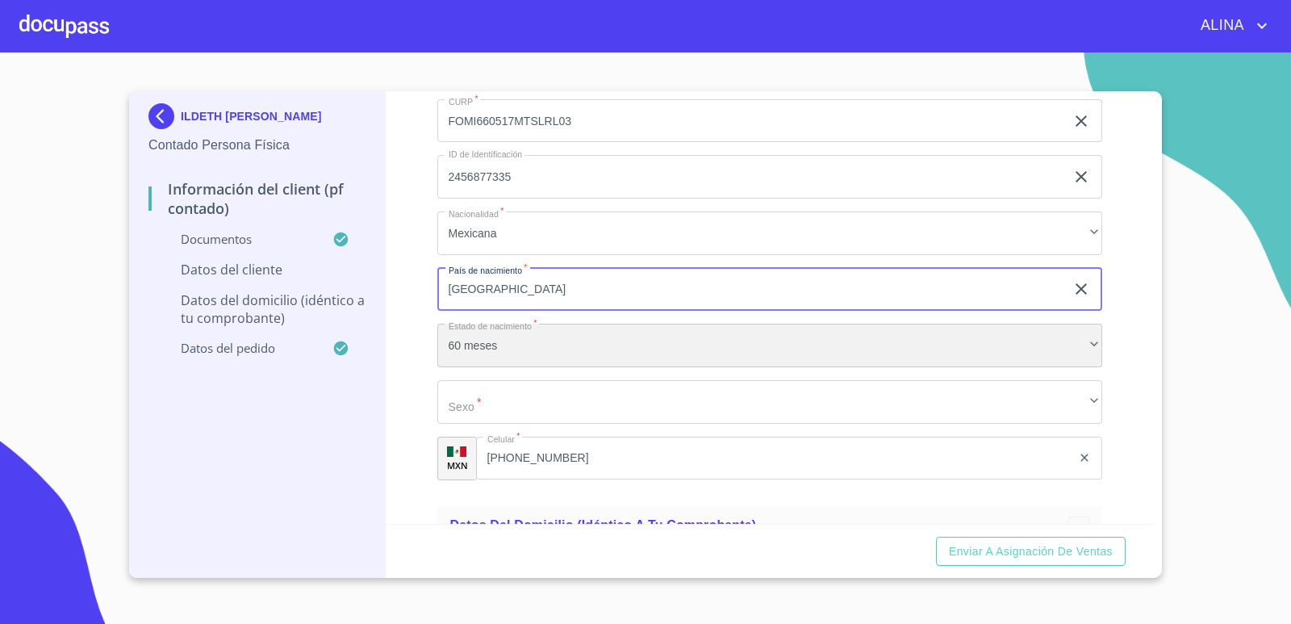
click at [529, 333] on div "60 meses" at bounding box center [770, 346] width 666 height 44
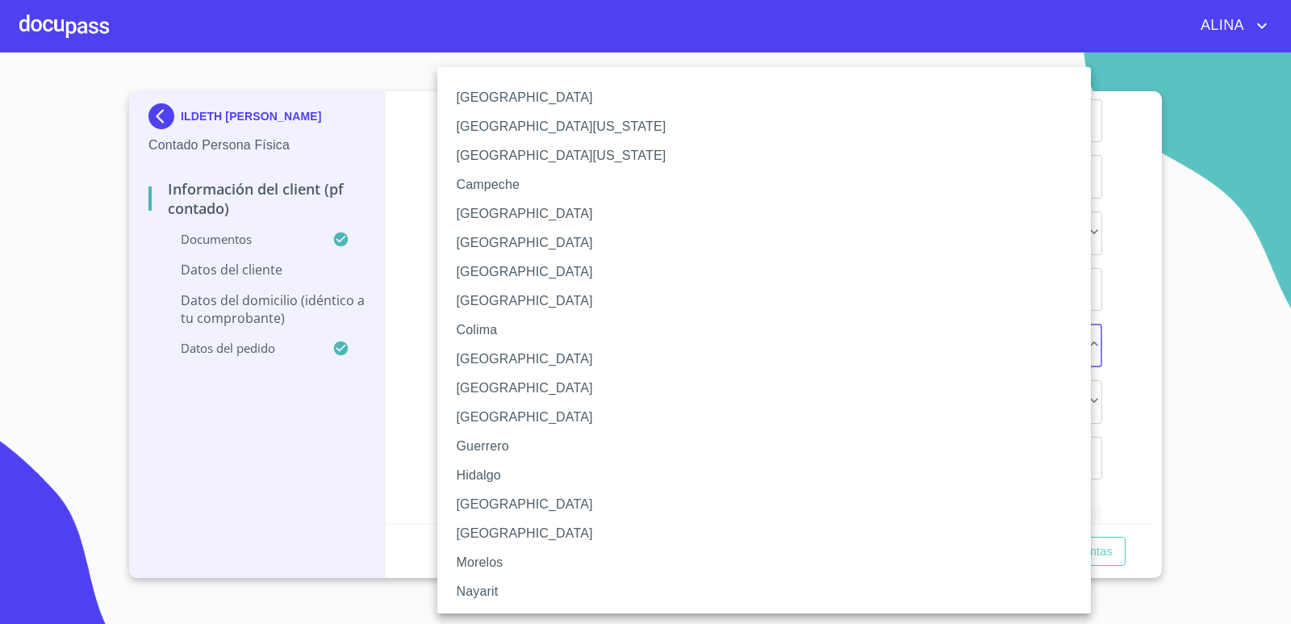
click at [491, 501] on li "[GEOGRAPHIC_DATA]" at bounding box center [770, 504] width 666 height 29
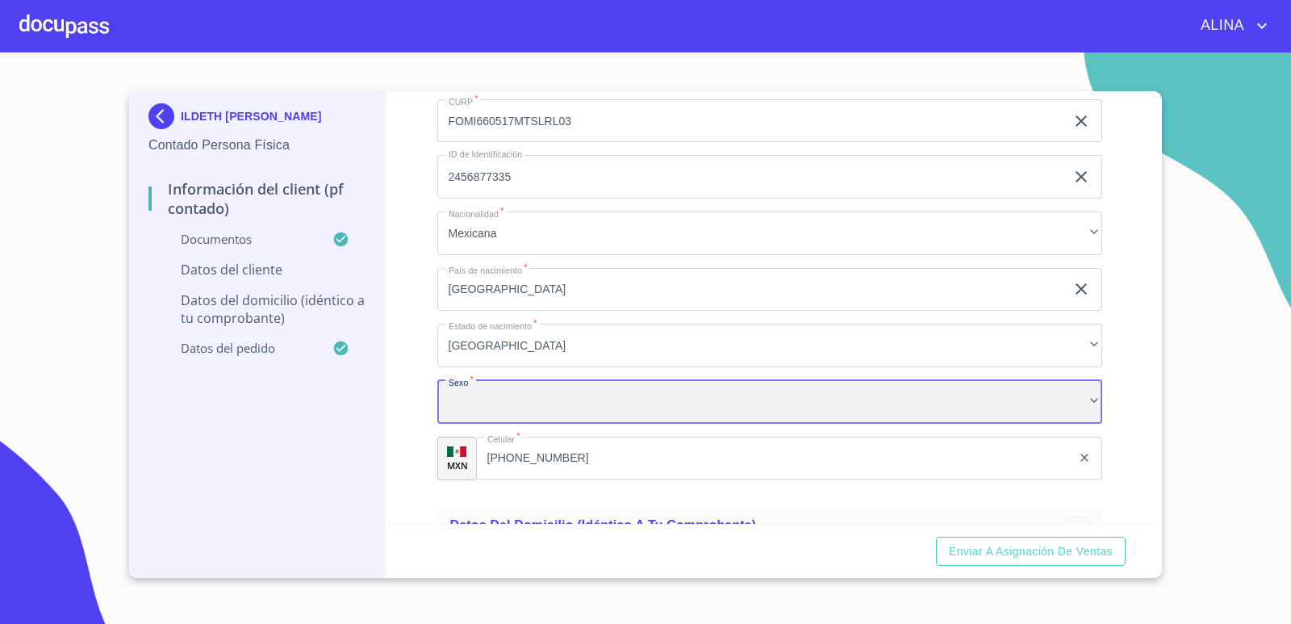
click at [522, 405] on div "​" at bounding box center [770, 402] width 666 height 44
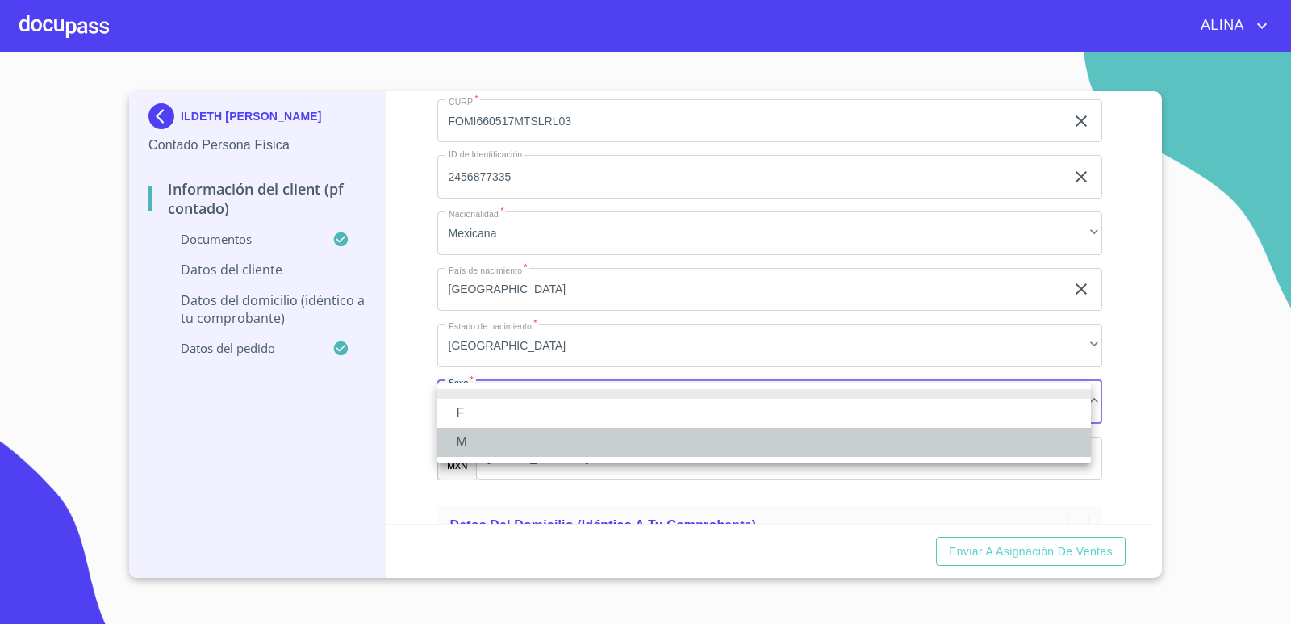
click at [463, 437] on li "M" at bounding box center [764, 442] width 654 height 29
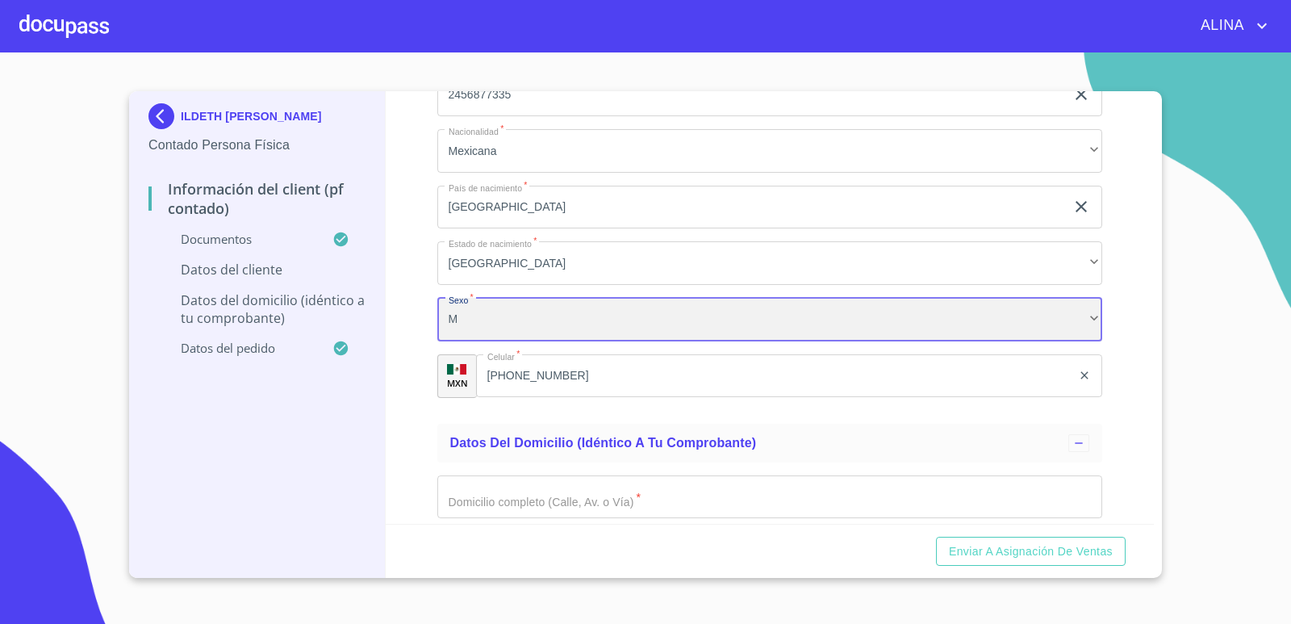
scroll to position [3469, 0]
click at [580, 325] on div "M" at bounding box center [770, 321] width 666 height 44
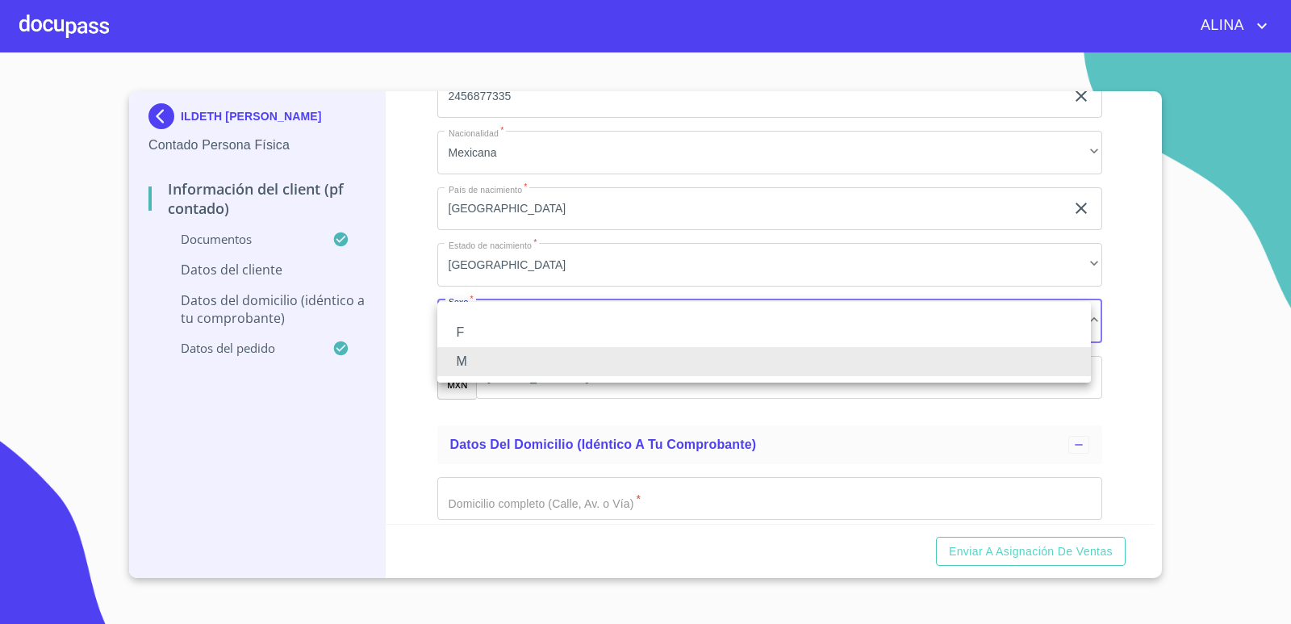
click at [468, 326] on li "F" at bounding box center [764, 332] width 654 height 29
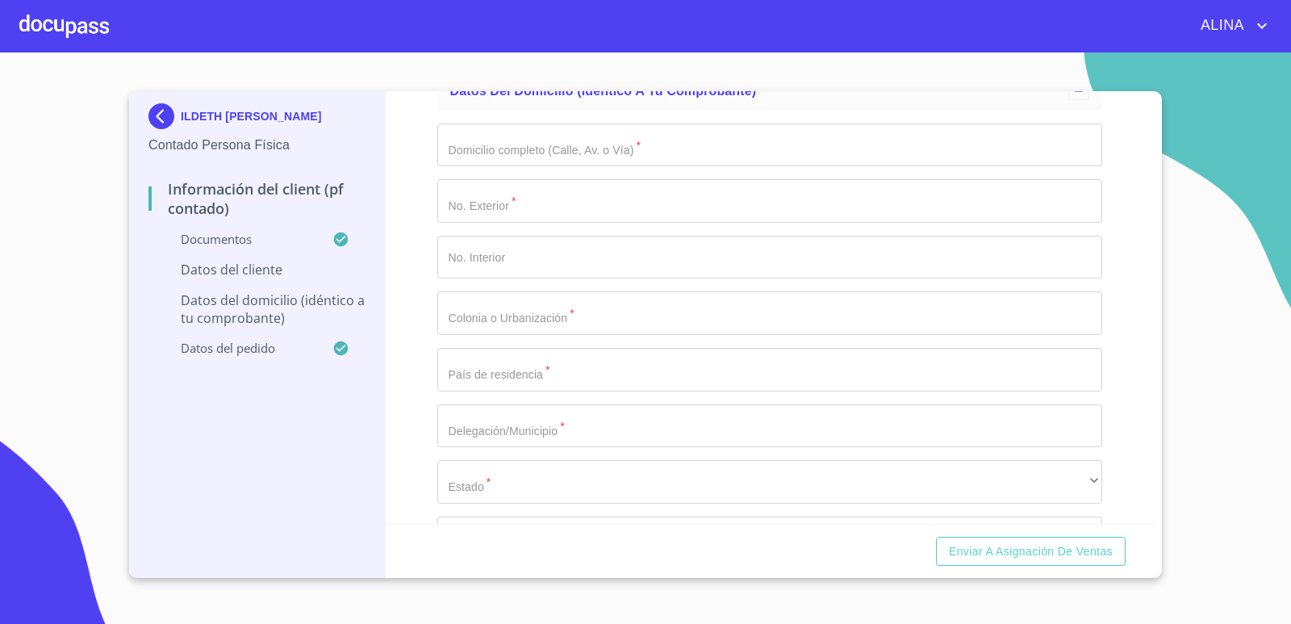
scroll to position [3610, 0]
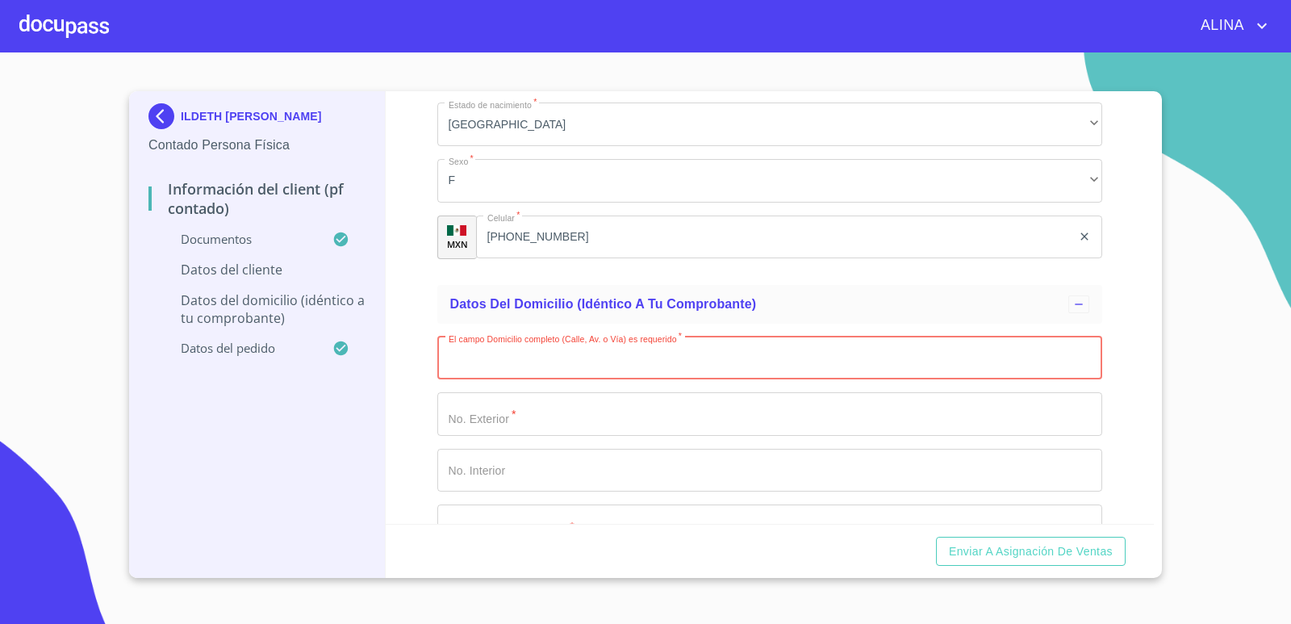
click at [505, 357] on input "Documento de identificación.   *" at bounding box center [770, 358] width 666 height 44
paste input "F2656"CDE6C"
type input "F2656"CDE6C"
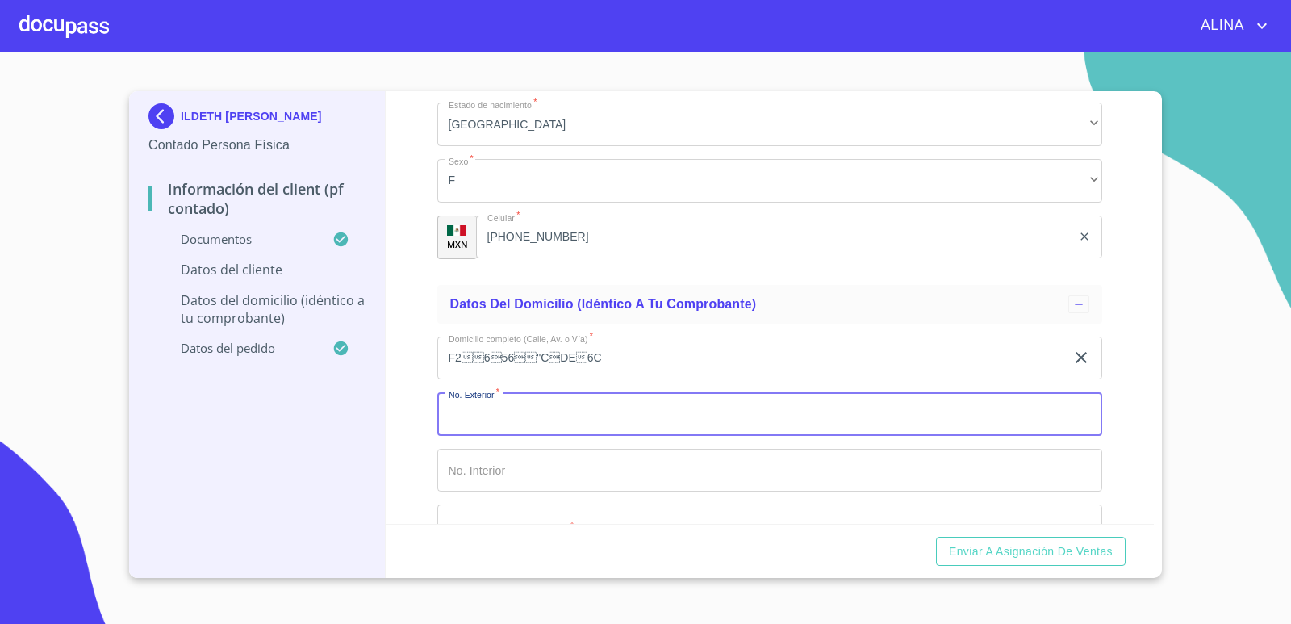
click at [525, 414] on input "Documento de identificación.   *" at bounding box center [770, 414] width 666 height 44
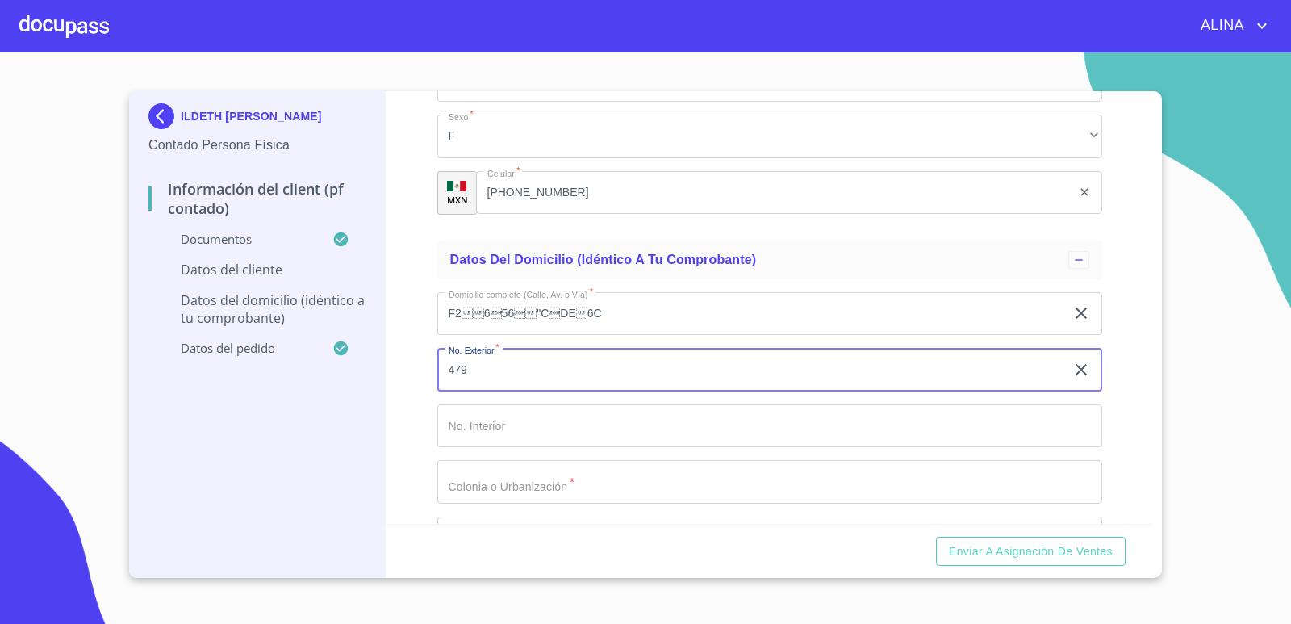
scroll to position [3690, 0]
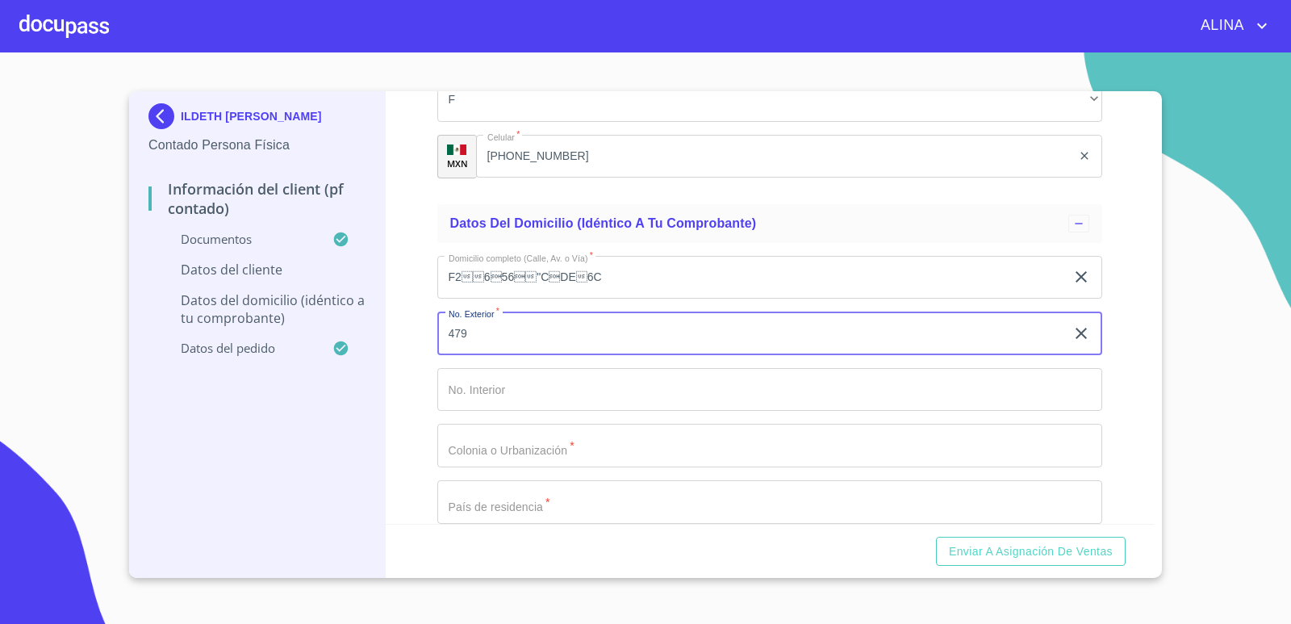
type input "479"
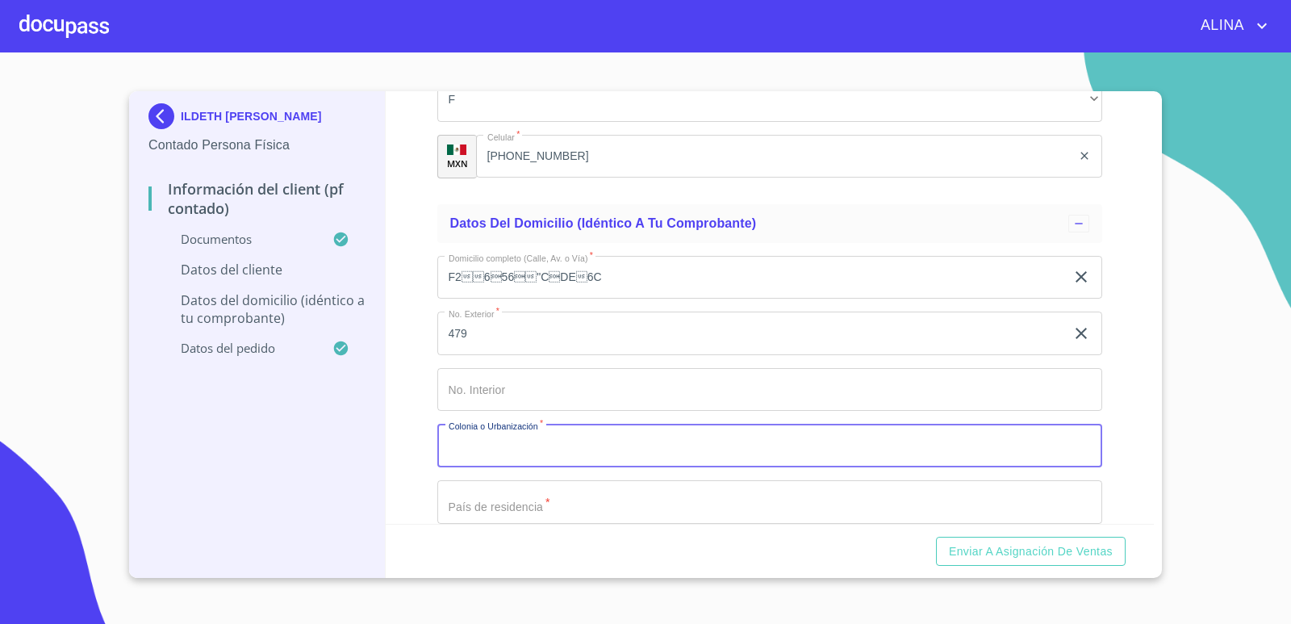
click at [520, 452] on input "Documento de identificación.   *" at bounding box center [770, 446] width 666 height 44
type input "r"
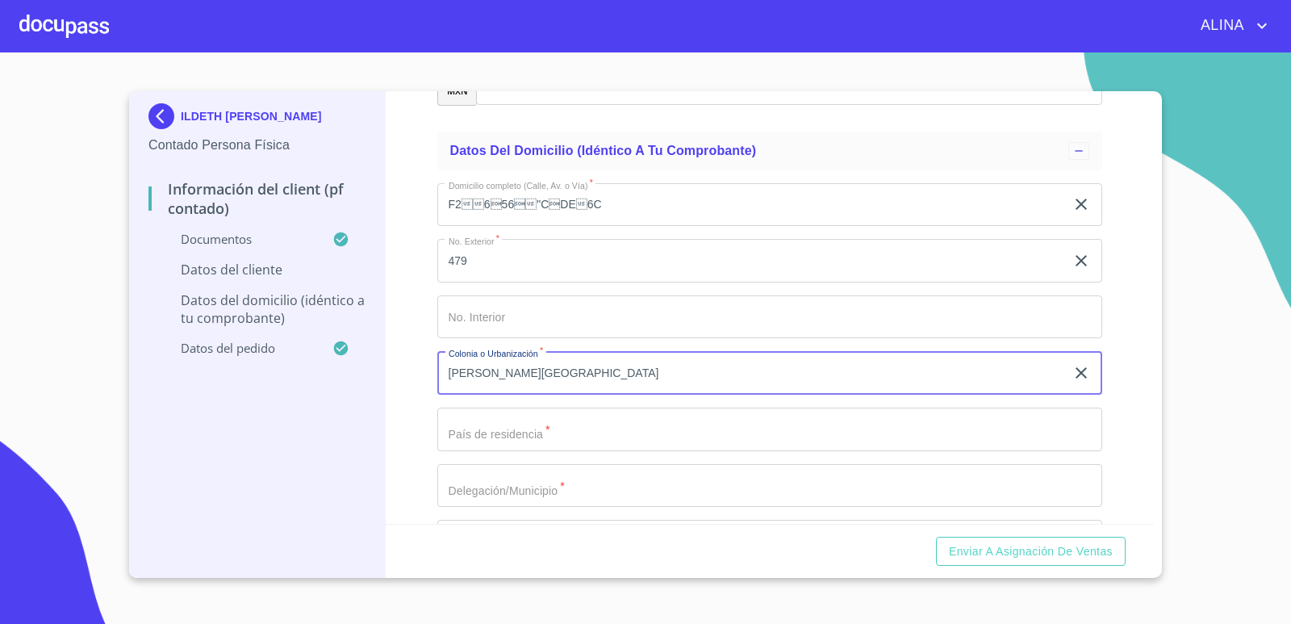
scroll to position [3852, 0]
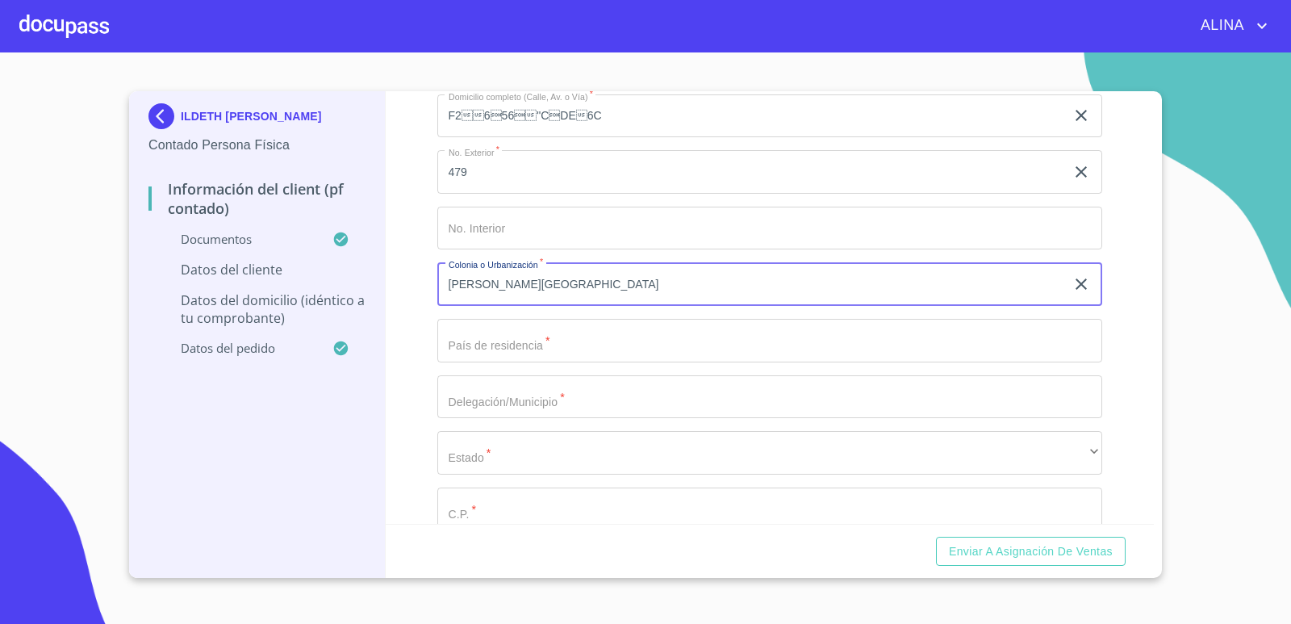
type input "[PERSON_NAME][GEOGRAPHIC_DATA]"
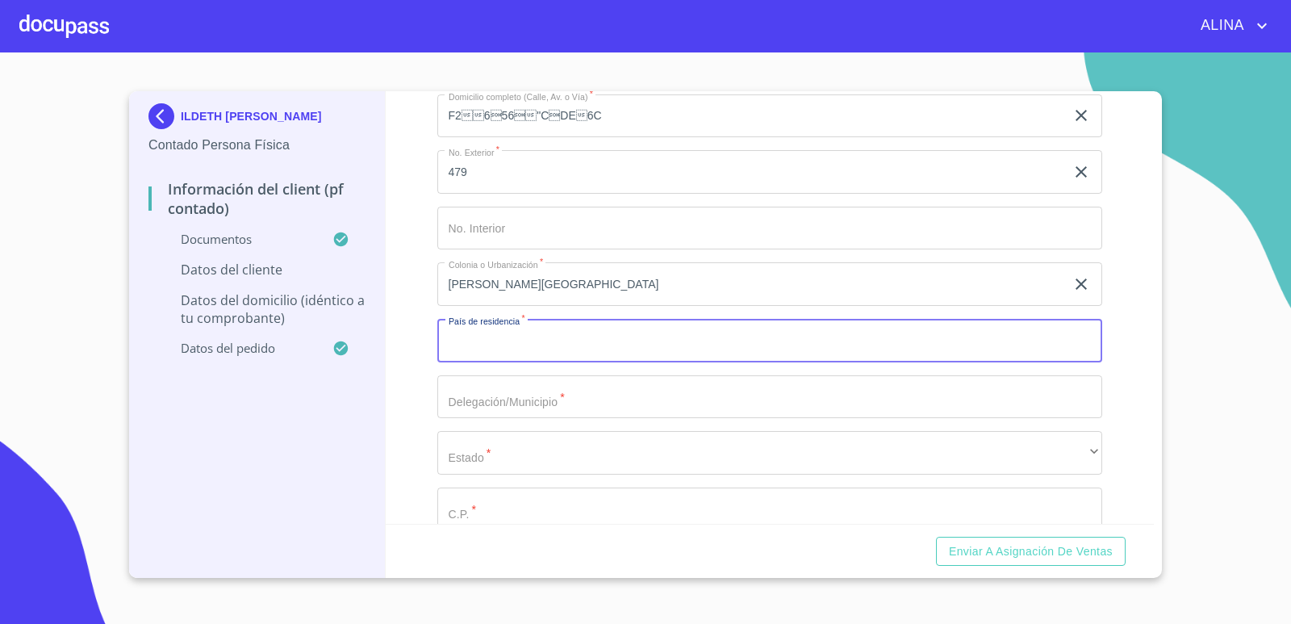
click at [562, 348] on input "Documento de identificación.   *" at bounding box center [770, 341] width 666 height 44
type input "[GEOGRAPHIC_DATA]"
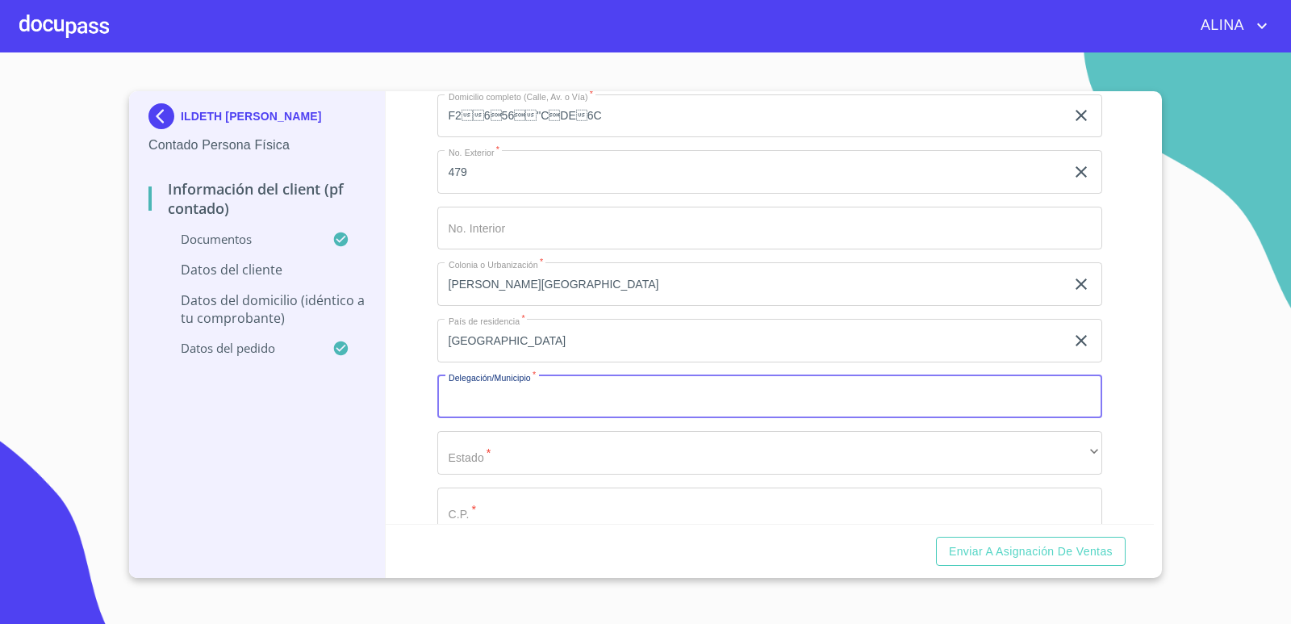
click at [488, 397] on input "Documento de identificación.   *" at bounding box center [770, 397] width 666 height 44
type input "T"
type input "SAN PEDRO TLAQUEPAQUE"
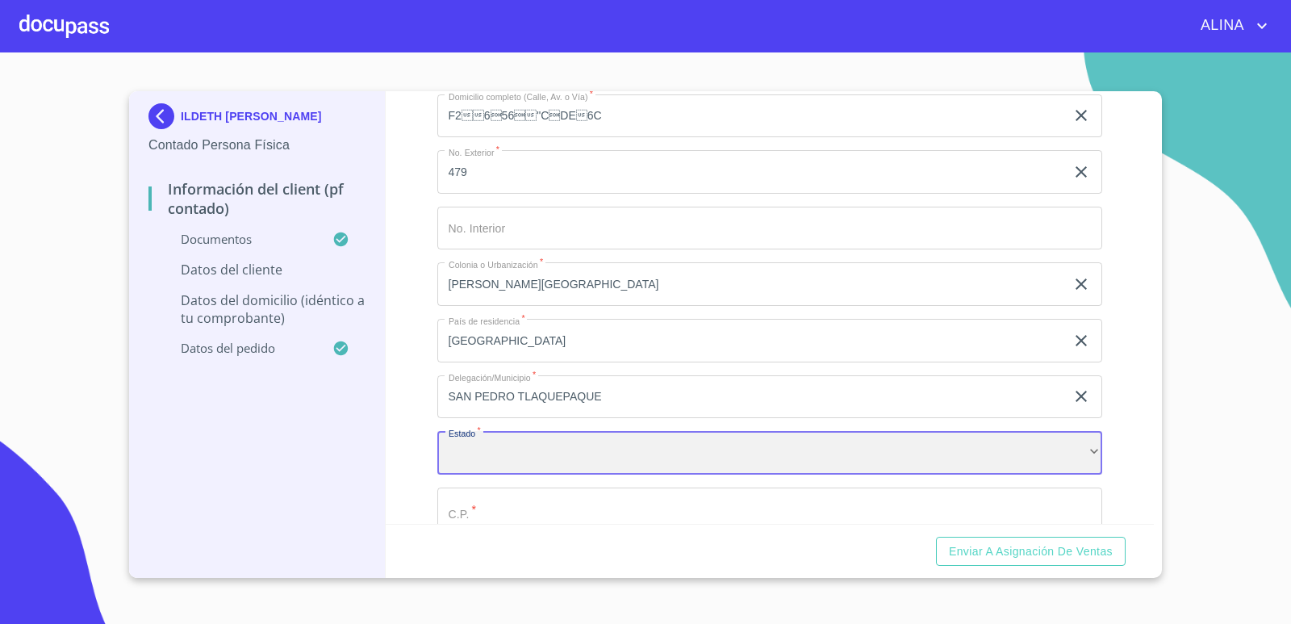
click at [520, 451] on div "​" at bounding box center [770, 453] width 666 height 44
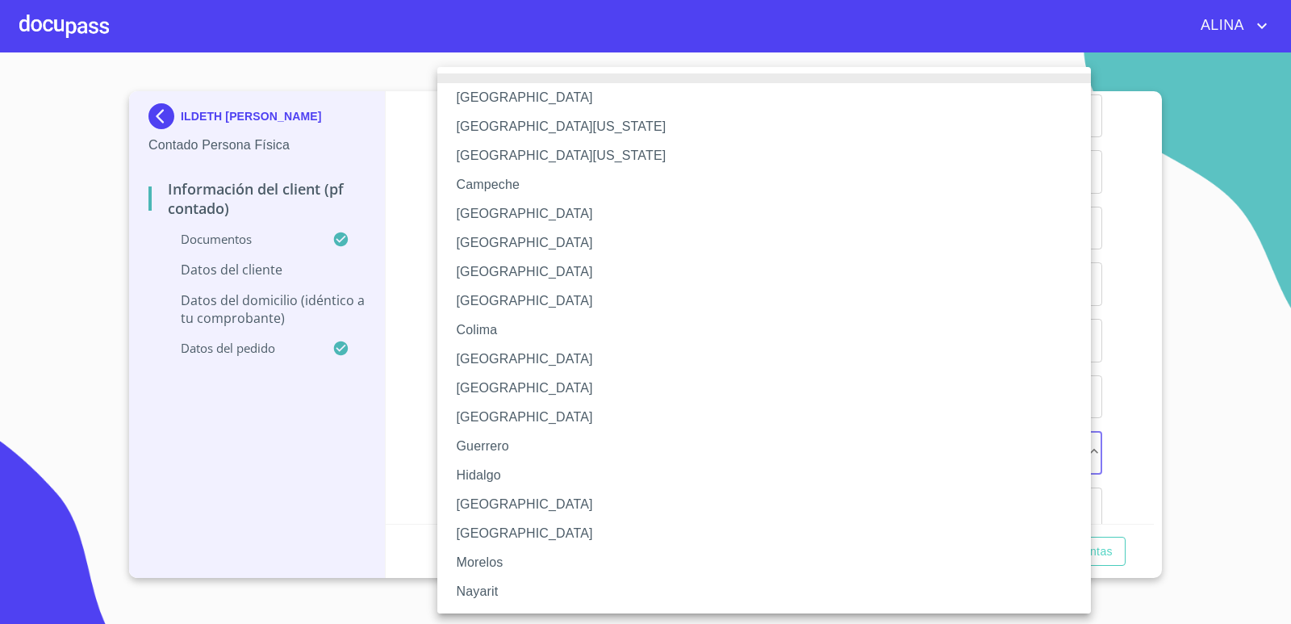
click at [508, 505] on li "[GEOGRAPHIC_DATA]" at bounding box center [770, 504] width 666 height 29
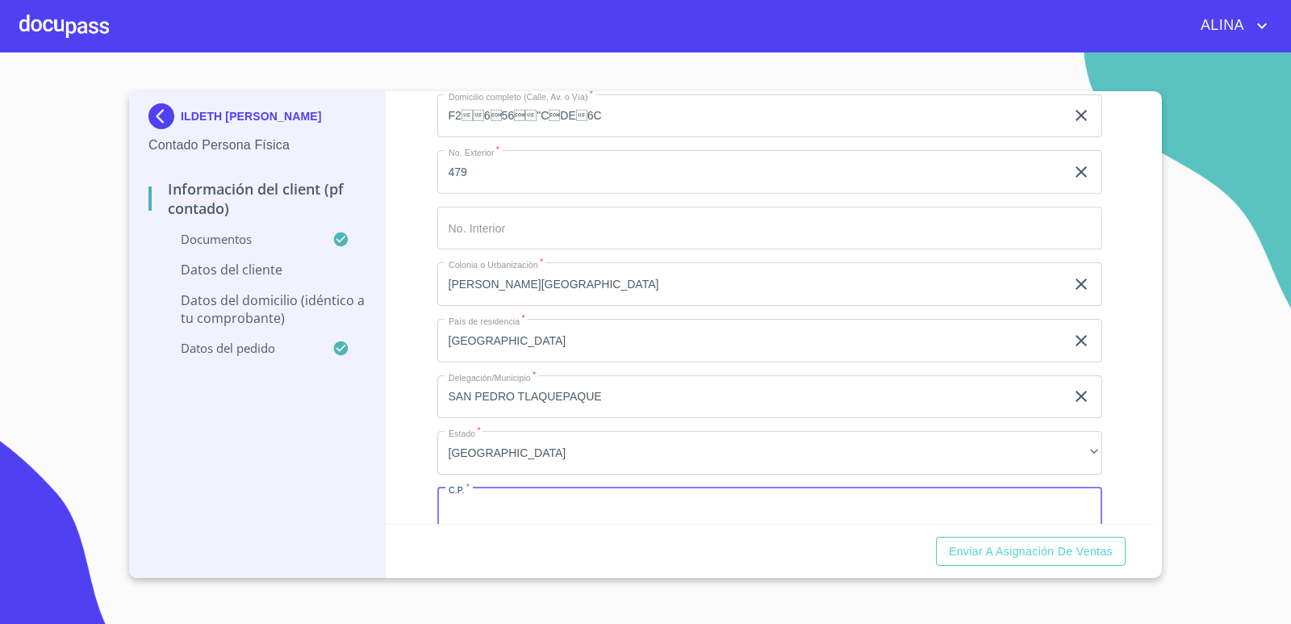
click at [516, 501] on input "Documento de identificación.   *" at bounding box center [770, 509] width 666 height 44
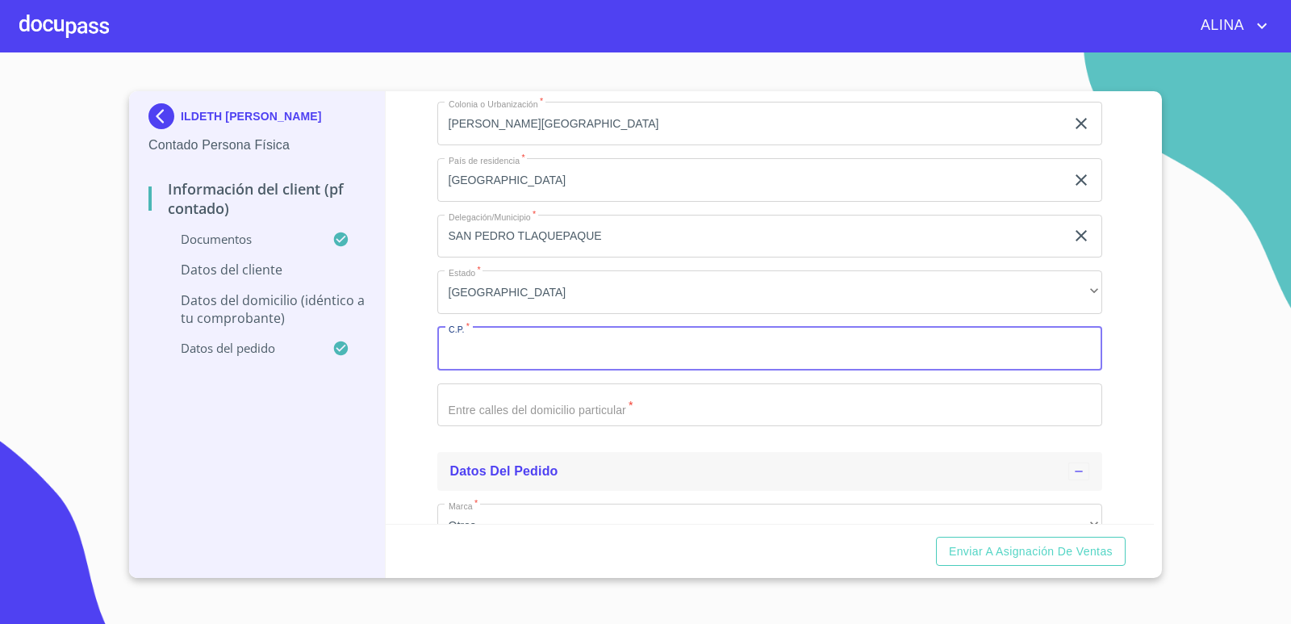
scroll to position [4013, 0]
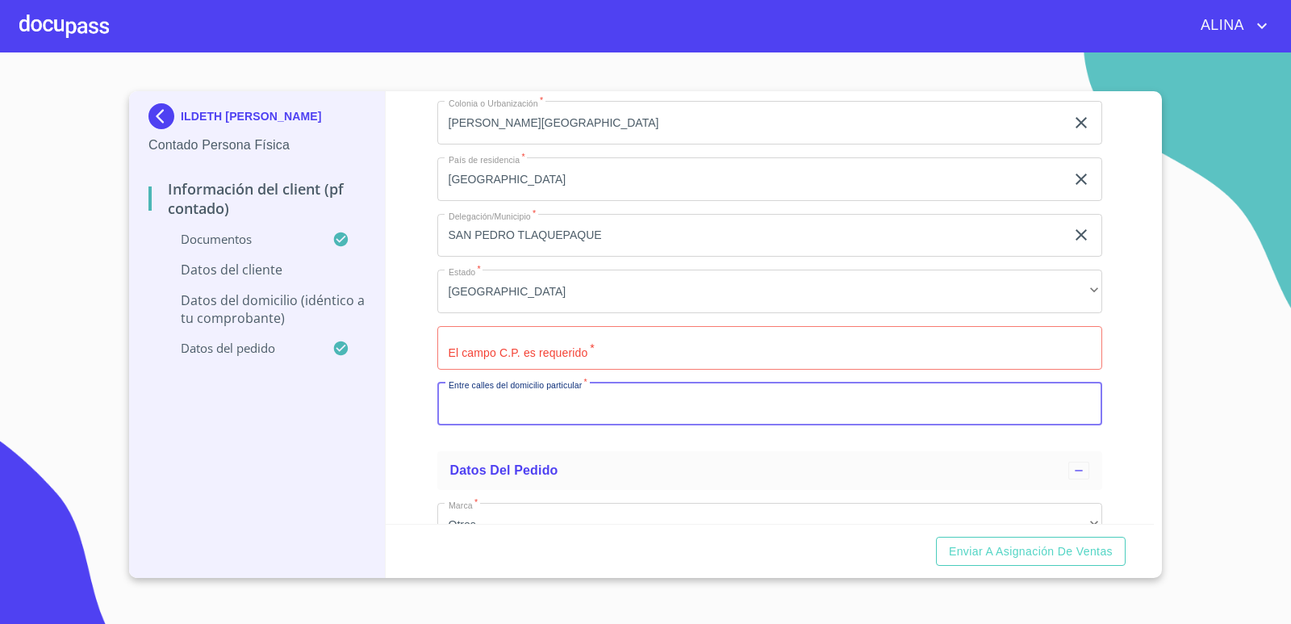
paste input "F6E42:#D"C2BB2I2!6C"
type input "F6E42:#D"C2BB2I2!6C"
drag, startPoint x: 615, startPoint y: 410, endPoint x: 425, endPoint y: 422, distance: 190.0
click at [425, 422] on div "Información del Client (PF contado) Documentos Documento de identificación.   *…" at bounding box center [770, 307] width 769 height 432
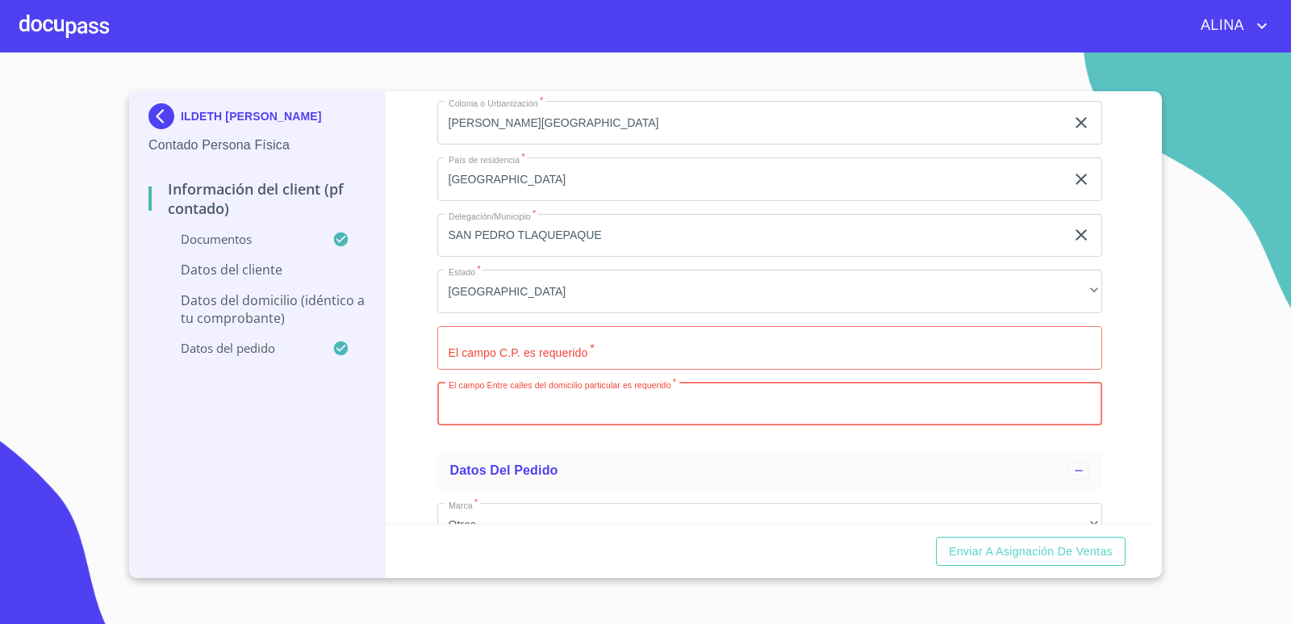
click at [545, 352] on input "Documento de identificación.   *" at bounding box center [770, 348] width 666 height 44
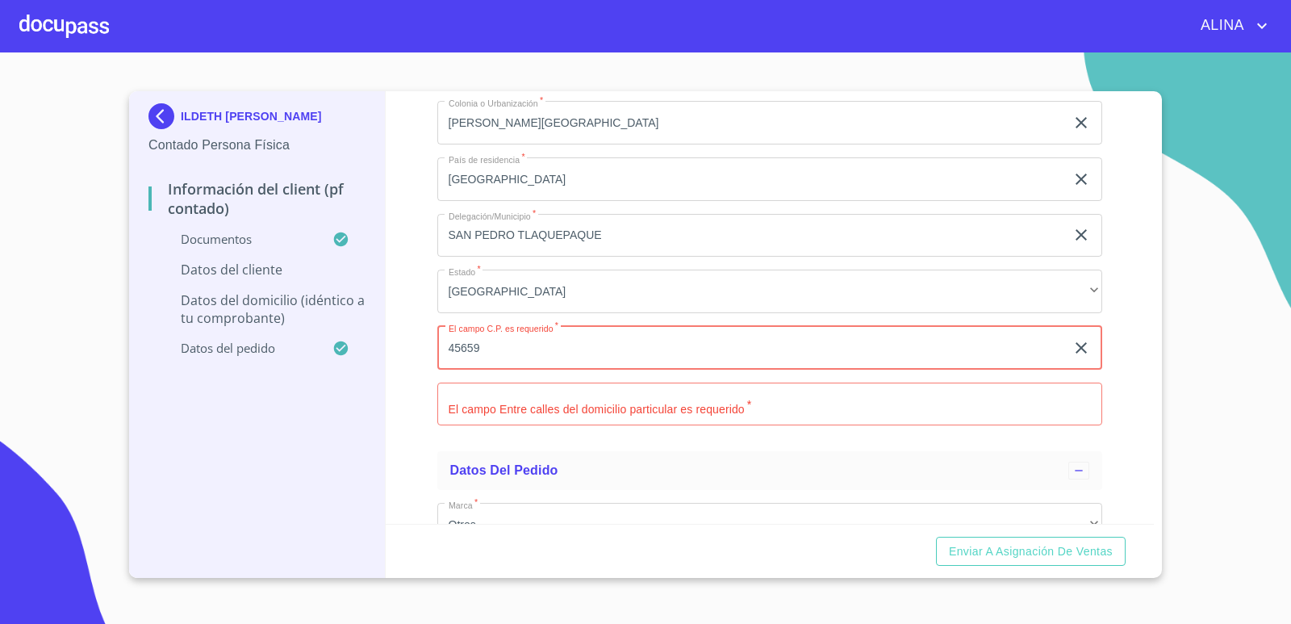
type input "45659"
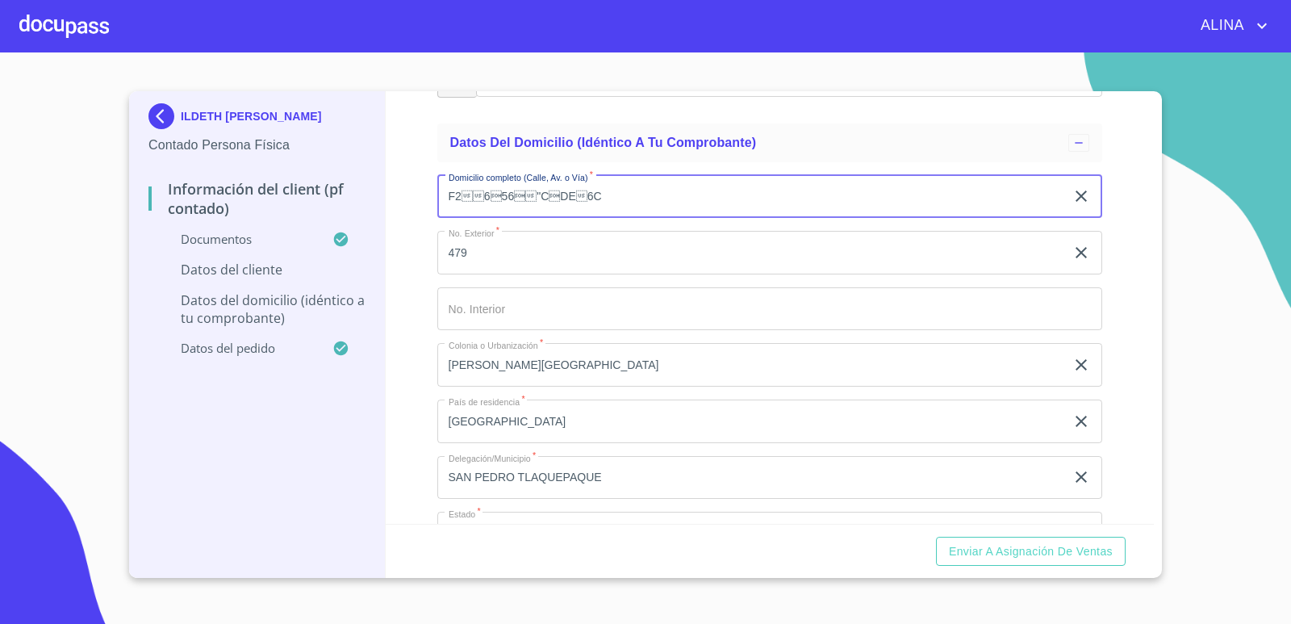
drag, startPoint x: 569, startPoint y: 193, endPoint x: 320, endPoint y: 173, distance: 249.3
click at [320, 173] on div "ILDETH [PERSON_NAME] Contado Persona Física Información del Client (PF contado)…" at bounding box center [641, 334] width 1025 height 487
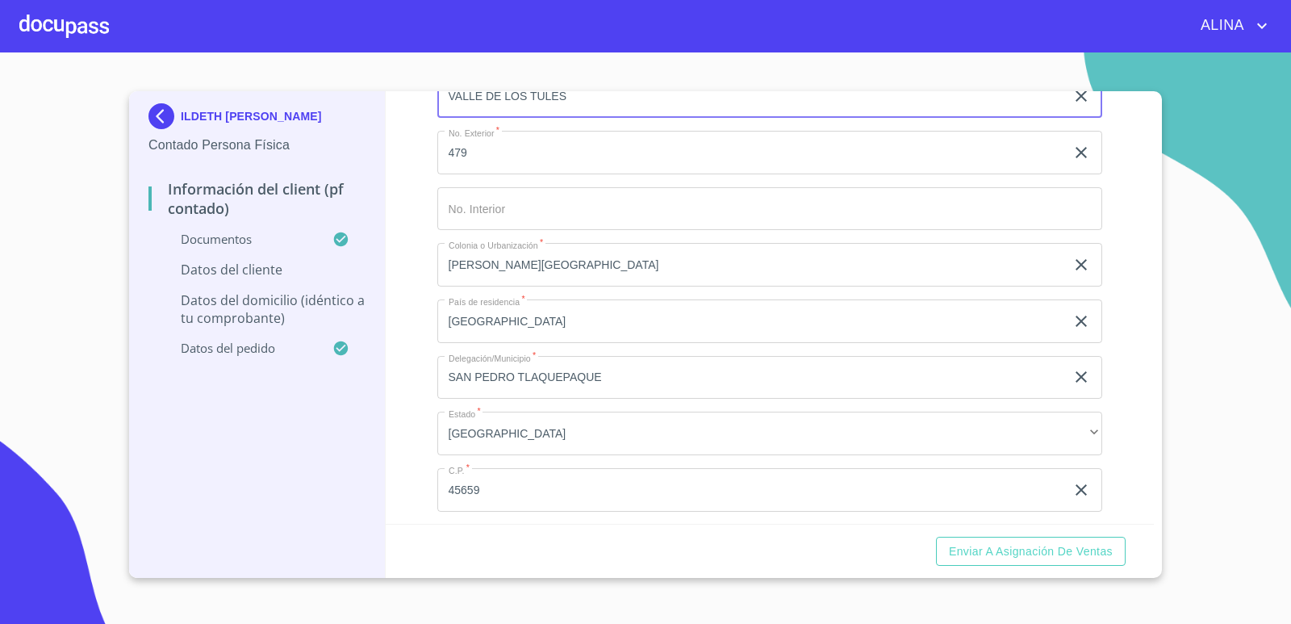
scroll to position [4013, 0]
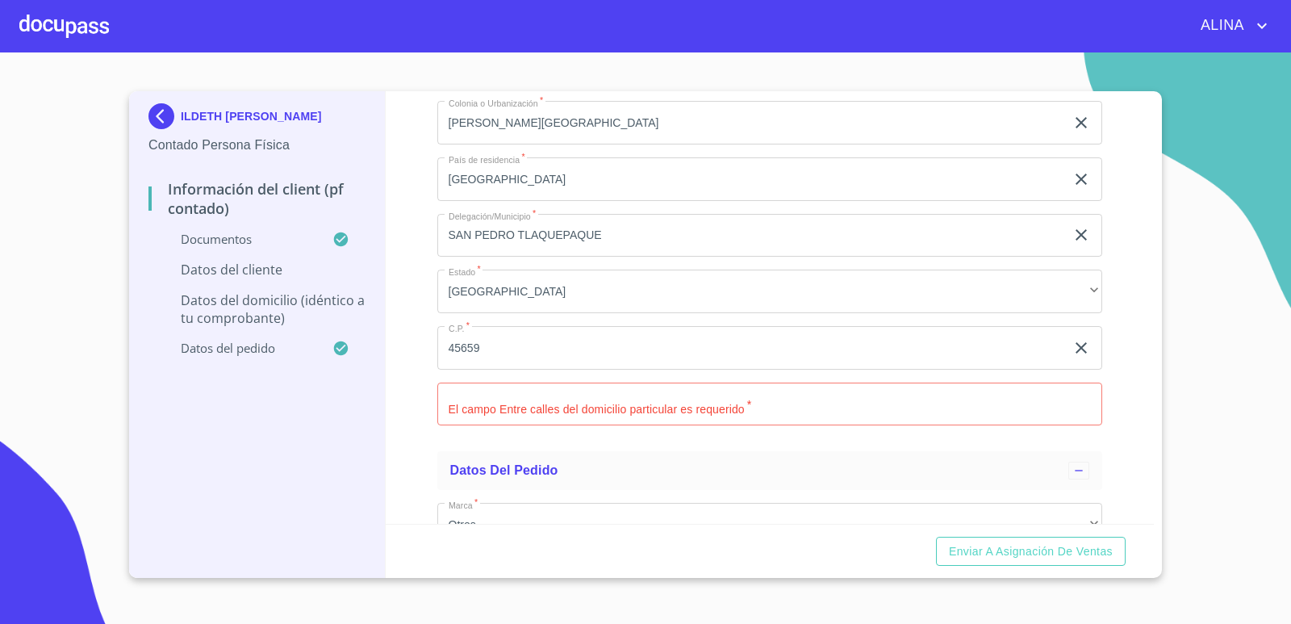
type input "VALLE DE LOS TULES"
click at [527, 401] on input "Documento de identificación.   *" at bounding box center [770, 404] width 666 height 44
click at [533, 401] on input "V EUCALIPTOS ARRAYANES" at bounding box center [751, 404] width 629 height 44
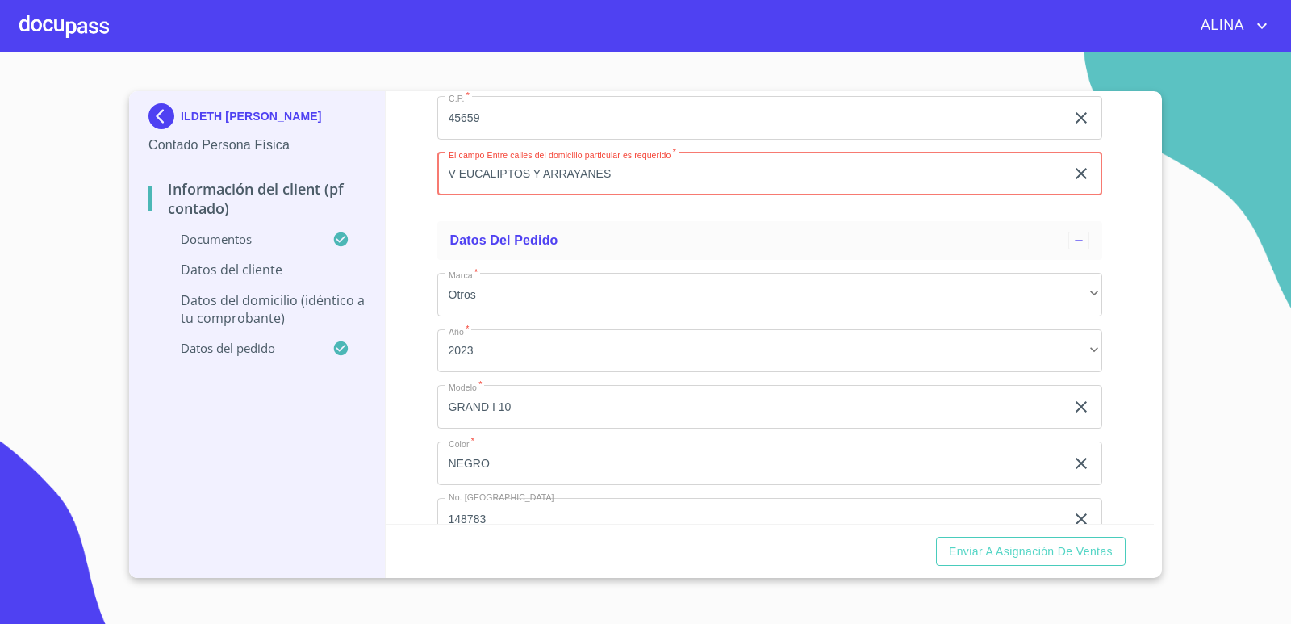
scroll to position [4336, 0]
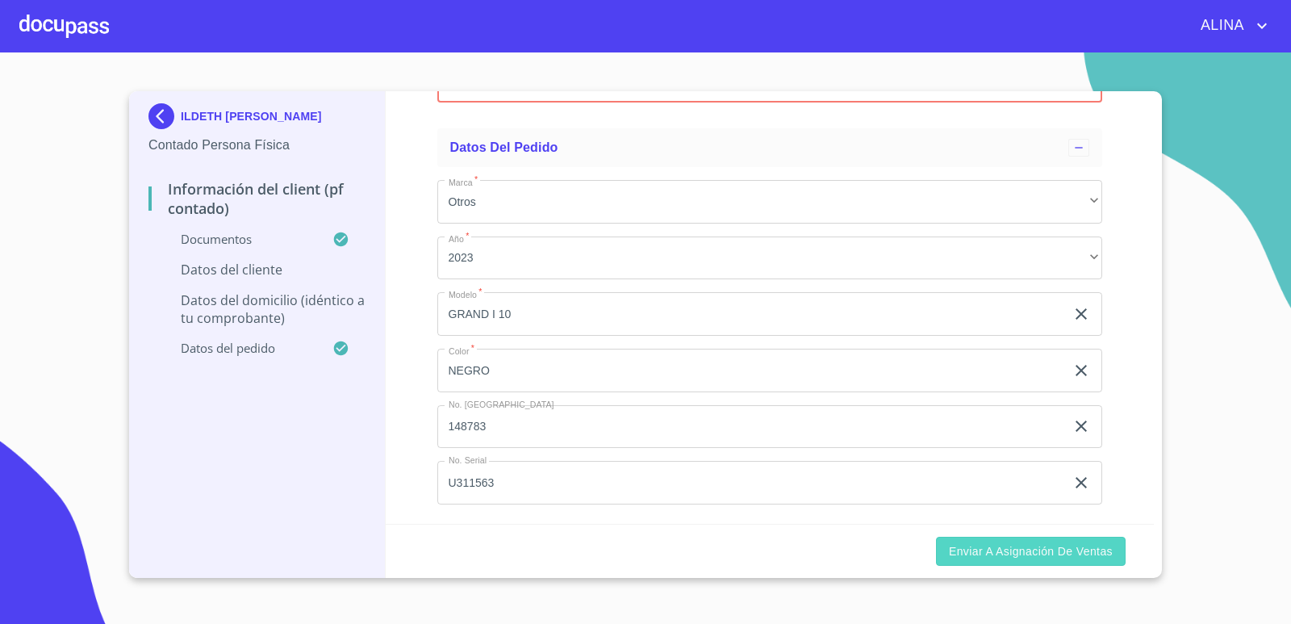
type input "V EUCALIPTOS Y ARRAYANES"
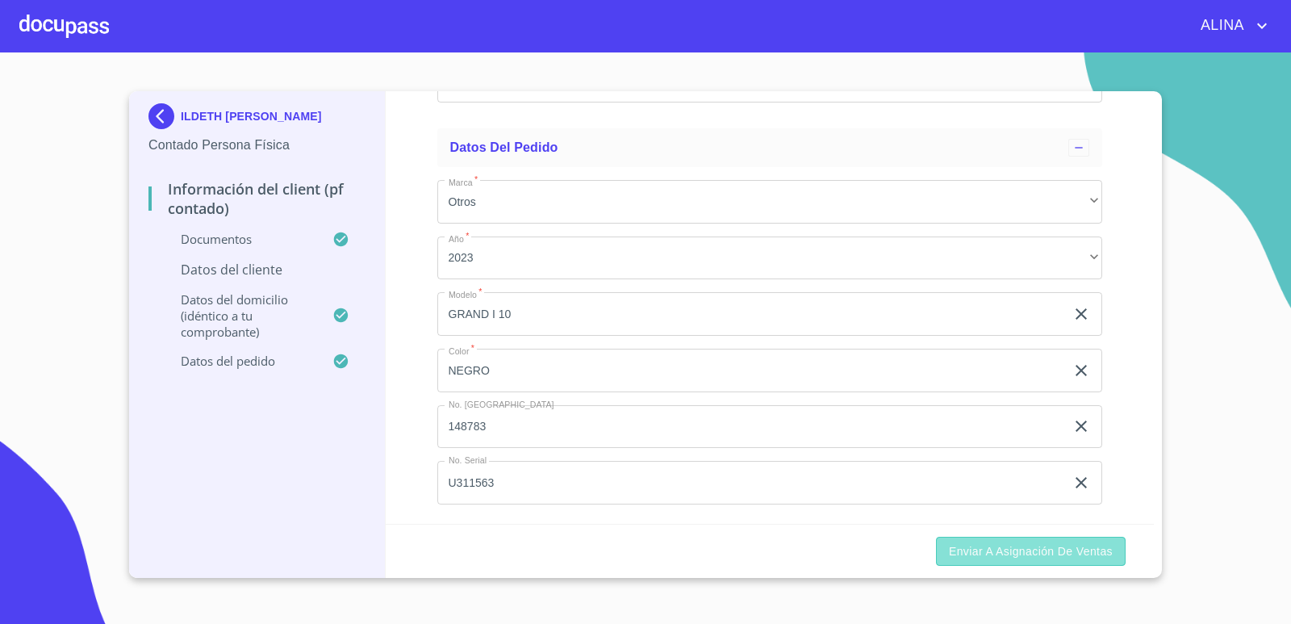
click at [1050, 550] on span "Enviar a Asignación de Ventas" at bounding box center [1031, 551] width 164 height 20
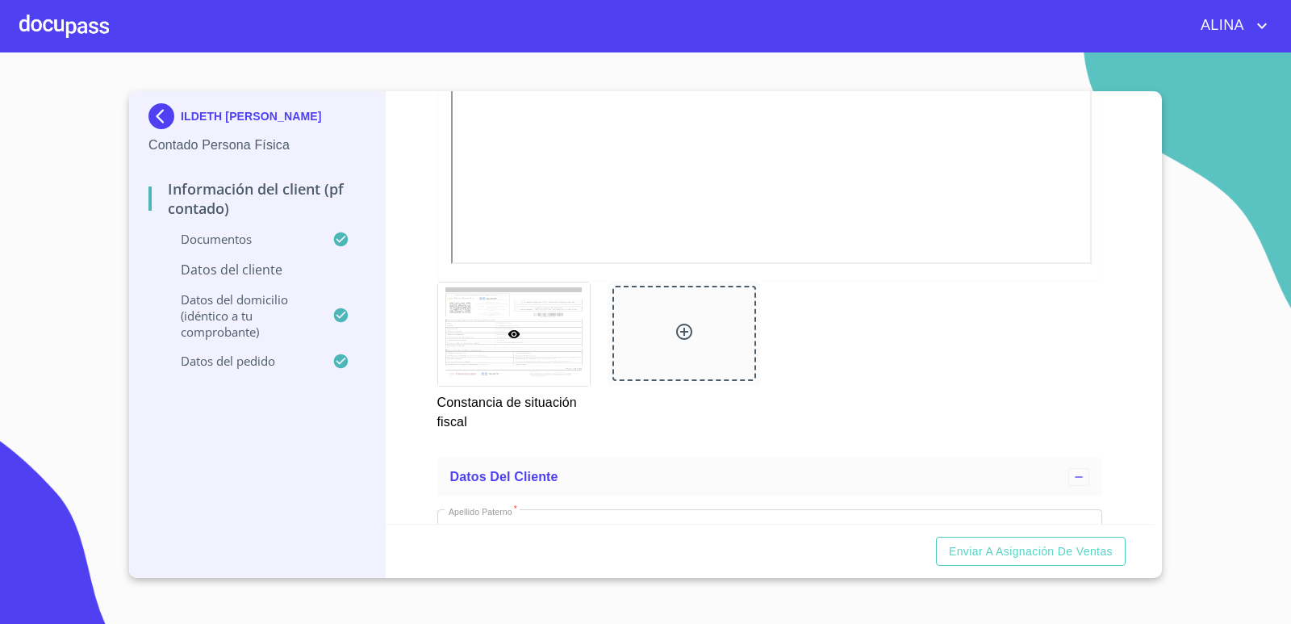
scroll to position [2964, 0]
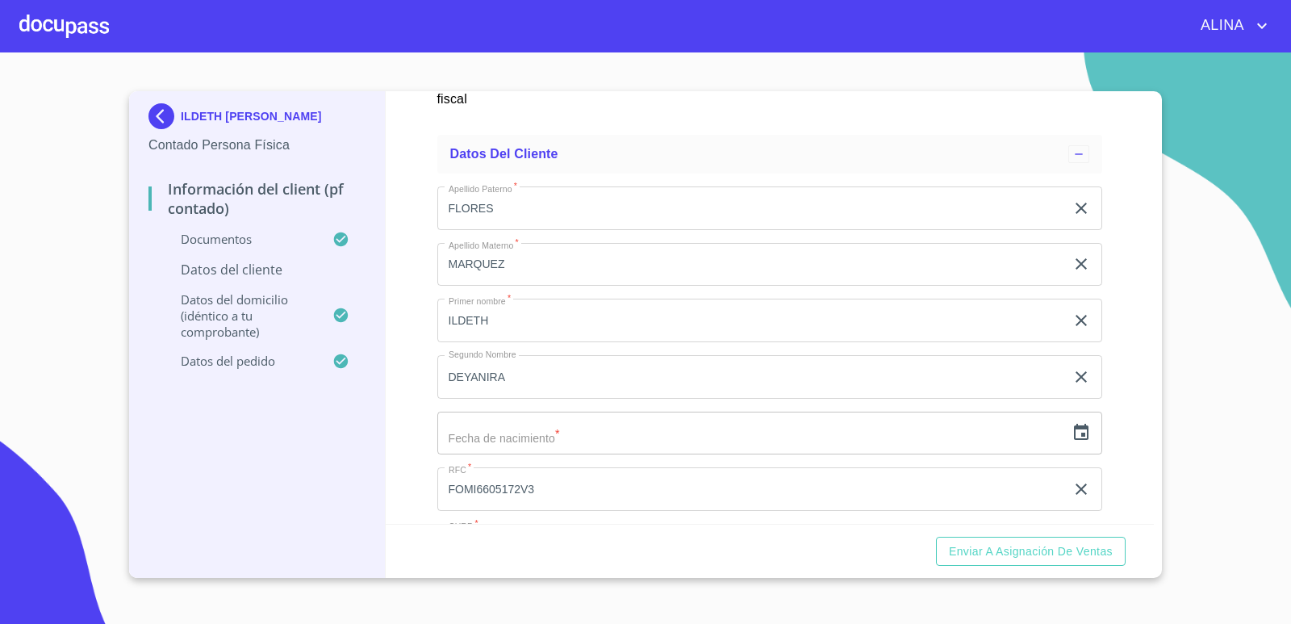
click at [587, 435] on input "text" at bounding box center [751, 433] width 629 height 44
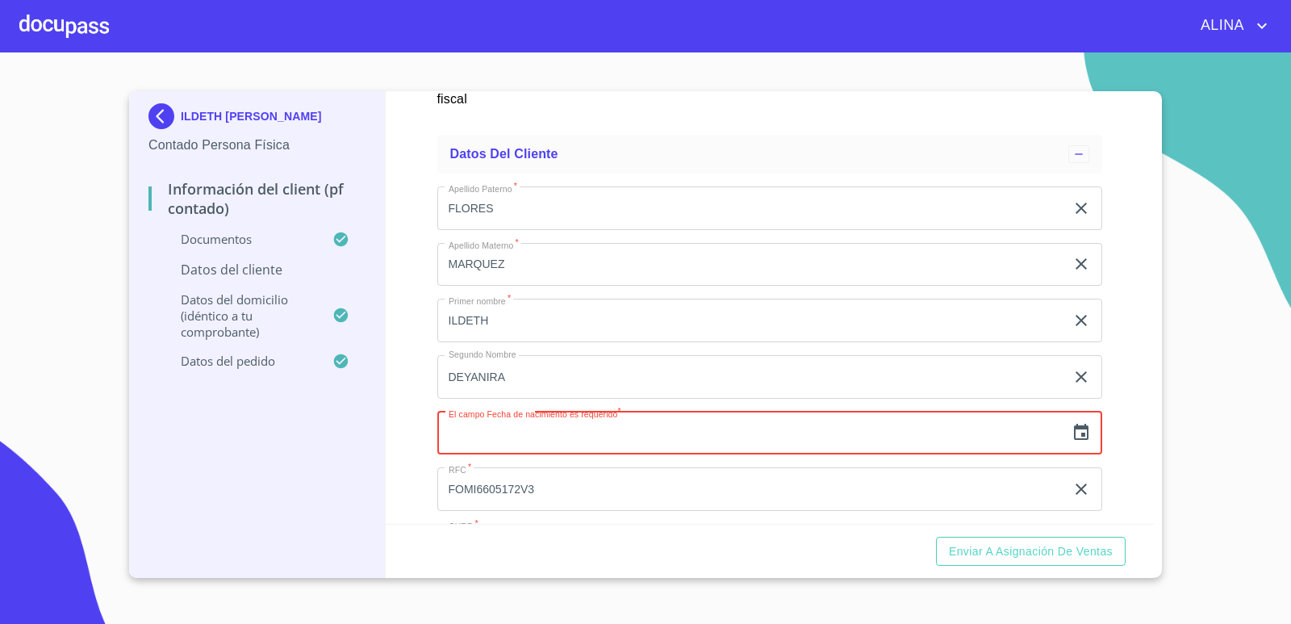
click at [1074, 436] on icon "button" at bounding box center [1081, 432] width 15 height 16
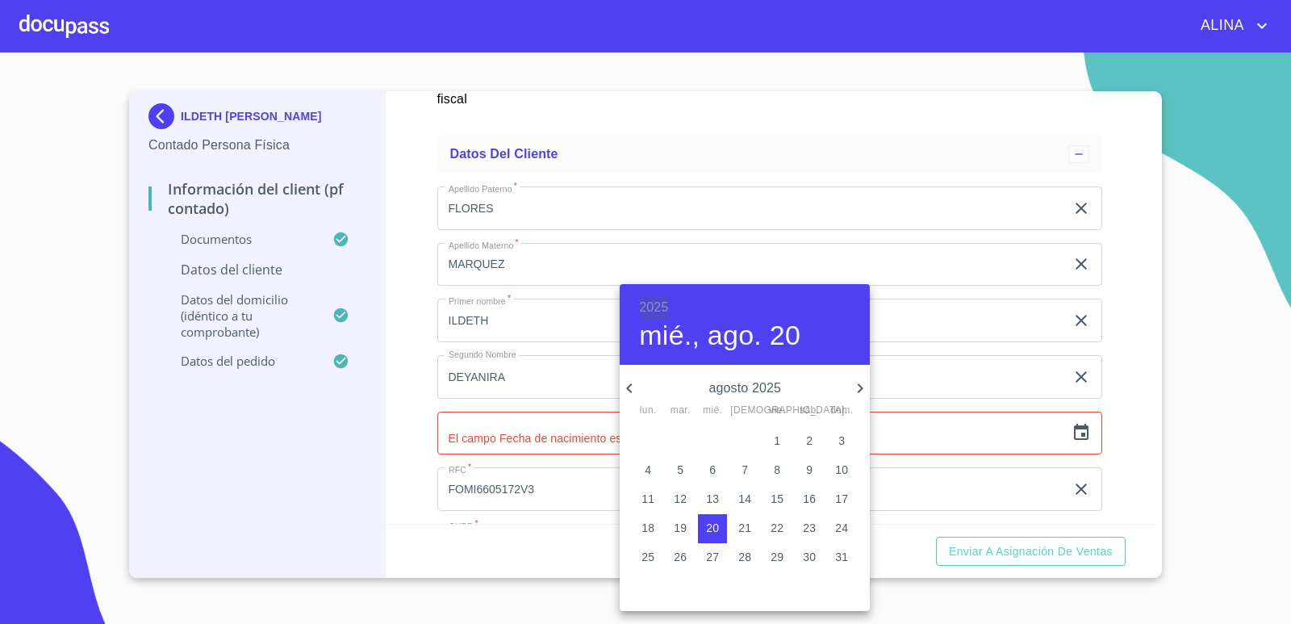
click at [654, 299] on h6 "2025" at bounding box center [653, 307] width 29 height 23
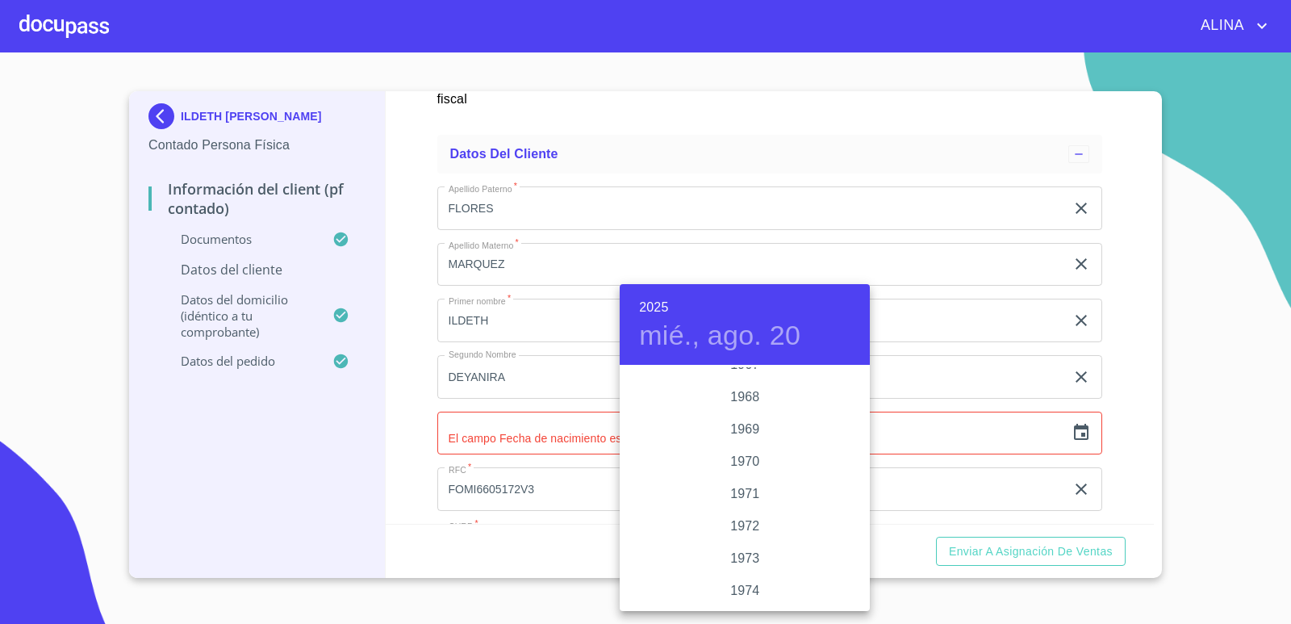
scroll to position [1309, 0]
click at [738, 393] on div "1966" at bounding box center [745, 398] width 250 height 32
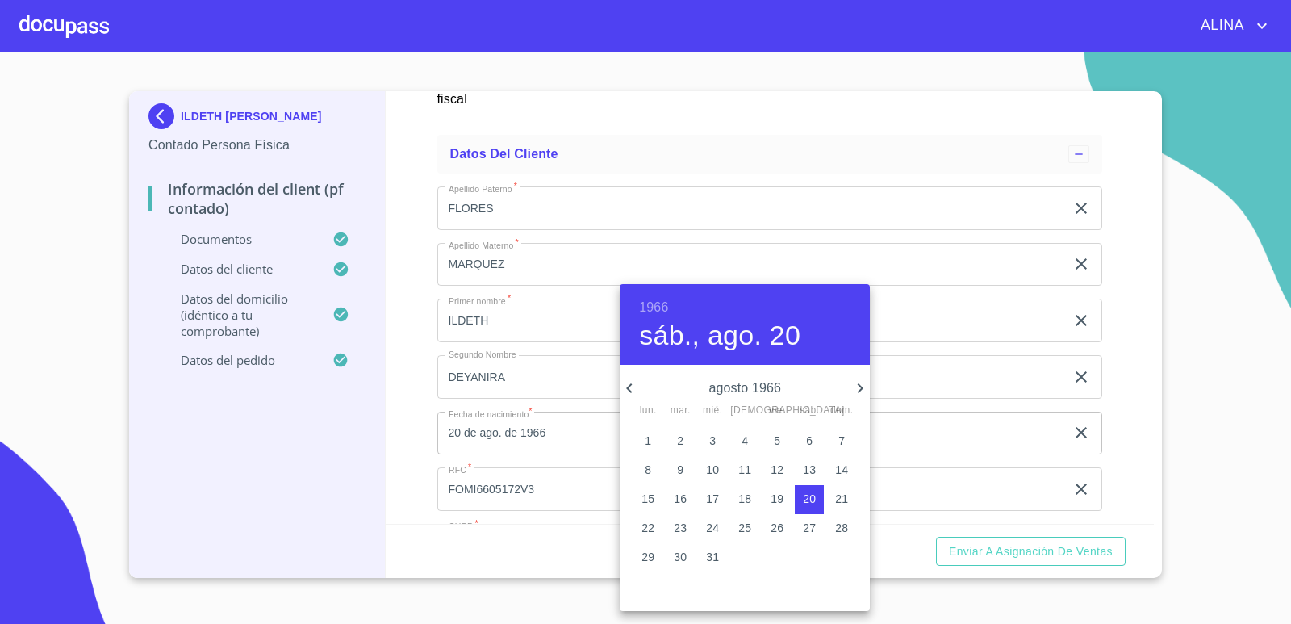
click at [631, 385] on icon "button" at bounding box center [629, 387] width 19 height 19
click at [631, 385] on icon "button" at bounding box center [629, 388] width 6 height 10
click at [679, 523] on p "17" at bounding box center [680, 528] width 13 height 16
type input "17 de may. de 1966"
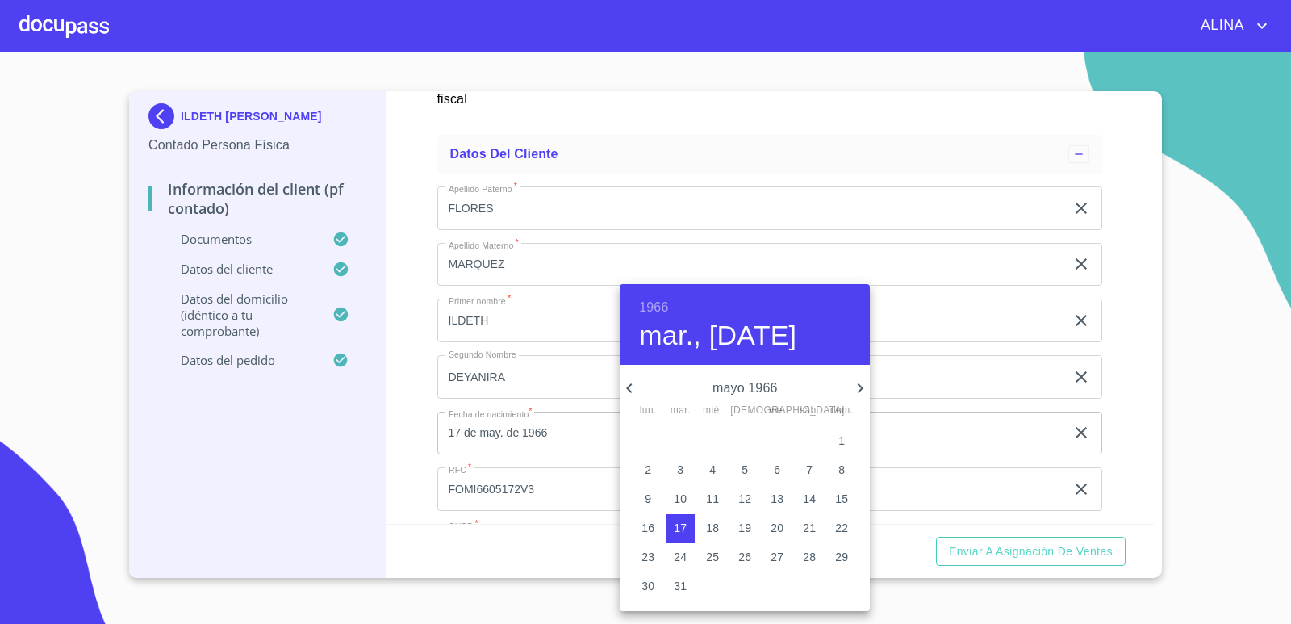
click at [966, 551] on div at bounding box center [645, 312] width 1291 height 624
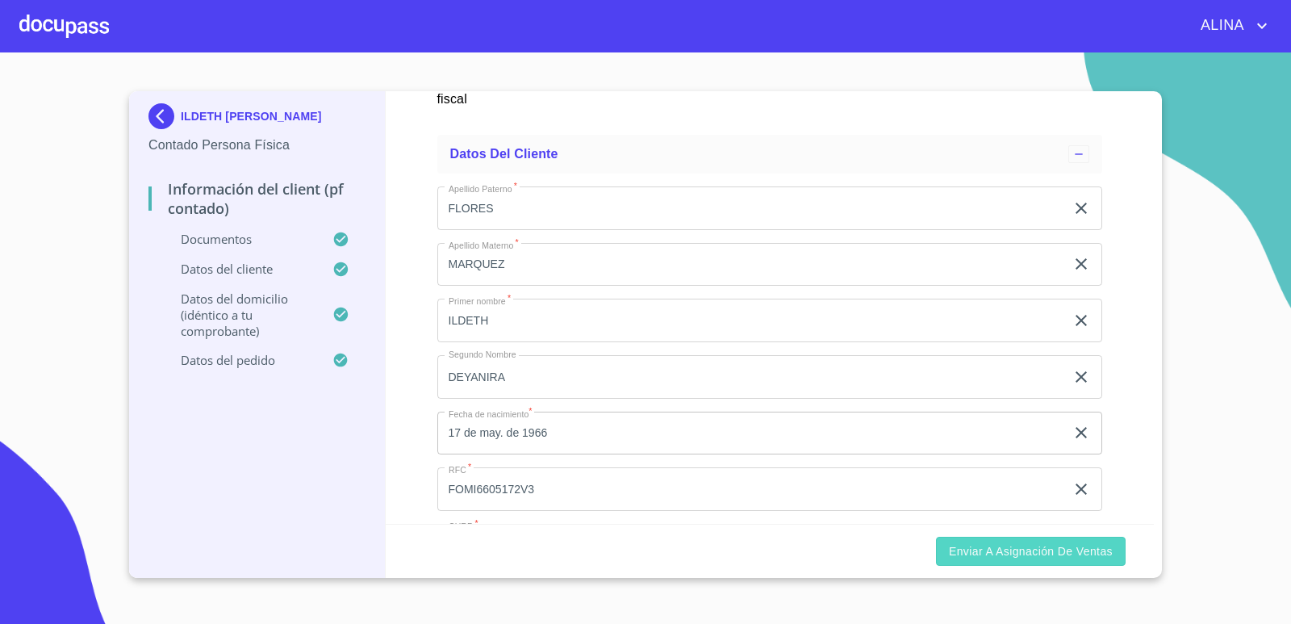
click at [966, 552] on span "Enviar a Asignación de Ventas" at bounding box center [1031, 551] width 164 height 20
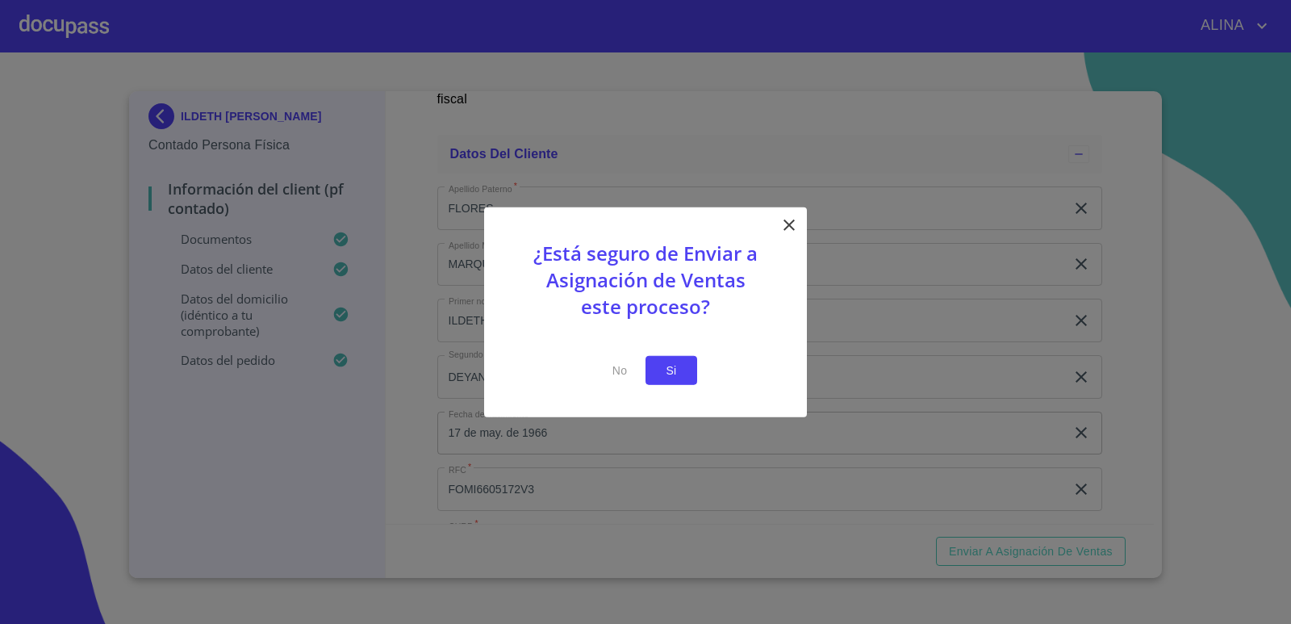
click at [677, 373] on span "Si" at bounding box center [671, 370] width 26 height 20
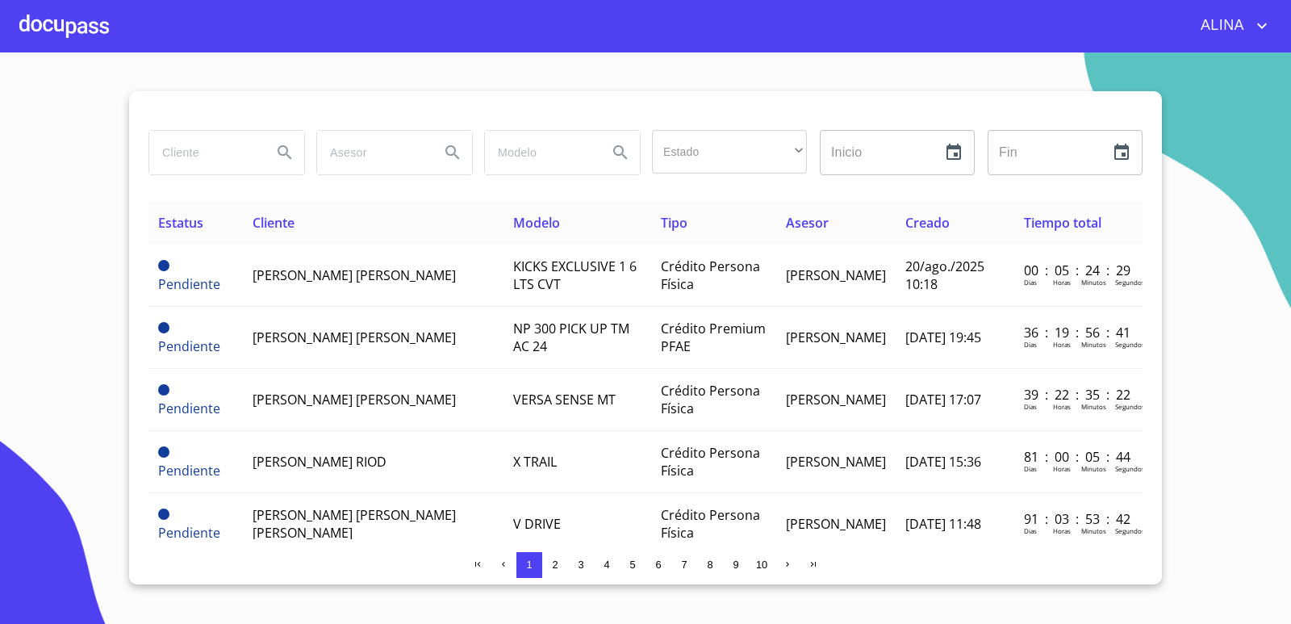
click at [78, 18] on div at bounding box center [64, 26] width 90 height 52
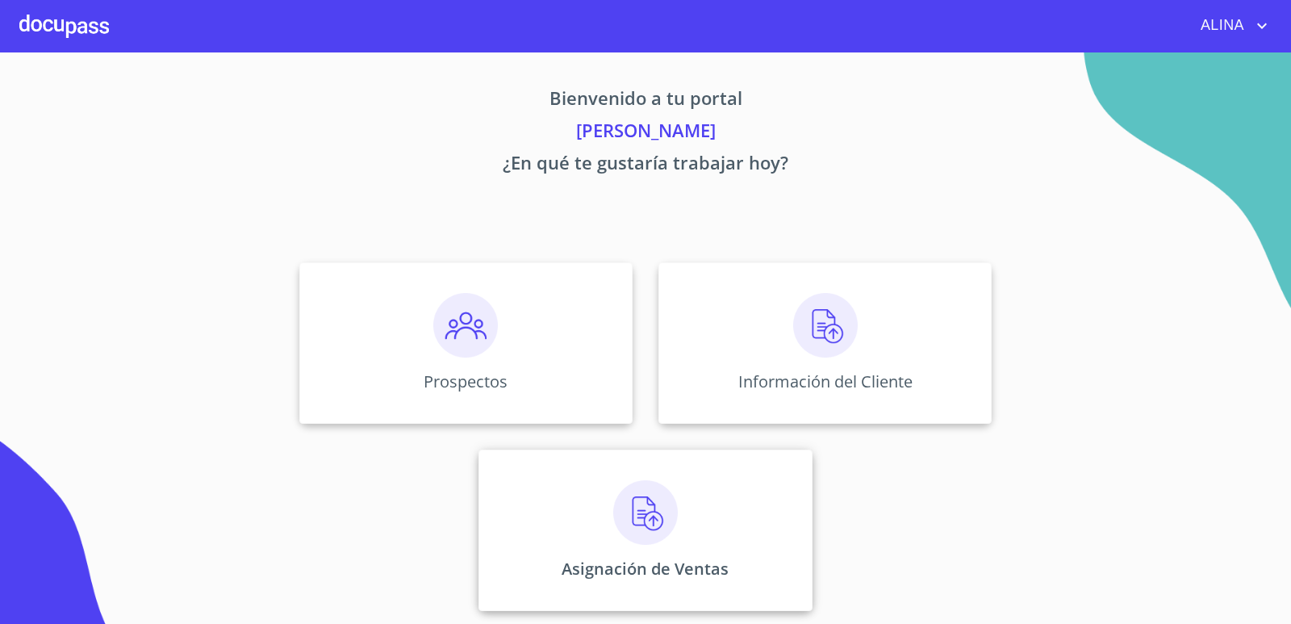
click at [765, 522] on div "Asignación de Ventas" at bounding box center [644, 529] width 333 height 161
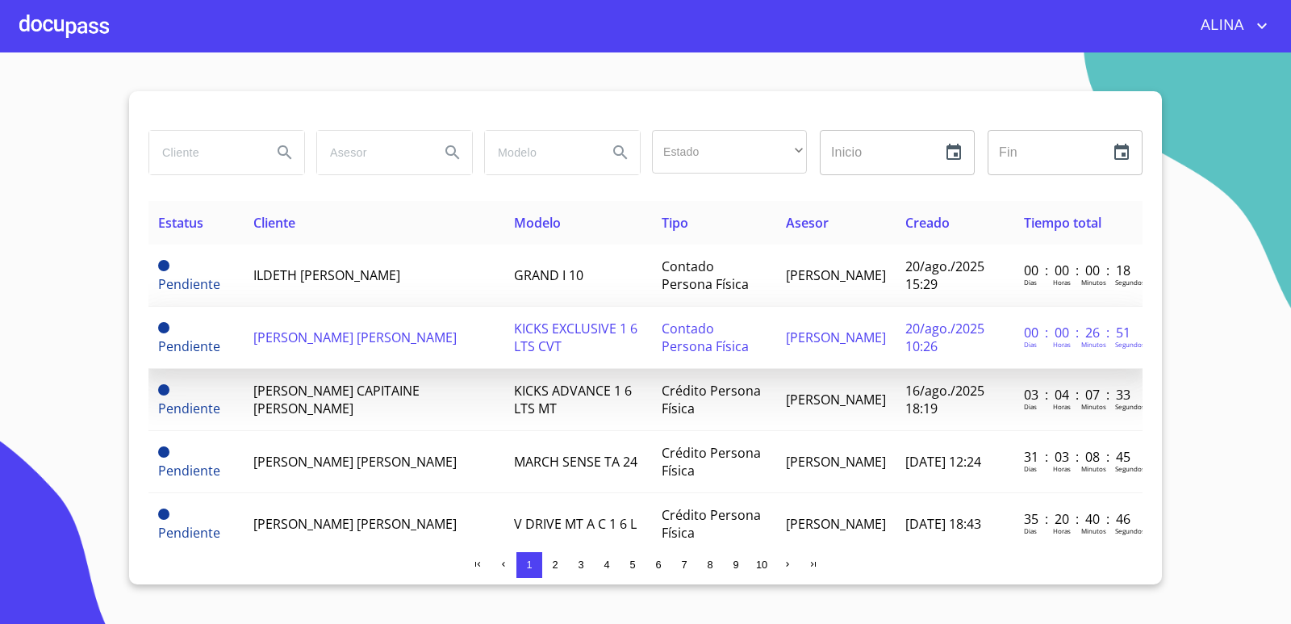
click at [360, 337] on td "[PERSON_NAME] [PERSON_NAME]" at bounding box center [374, 338] width 261 height 62
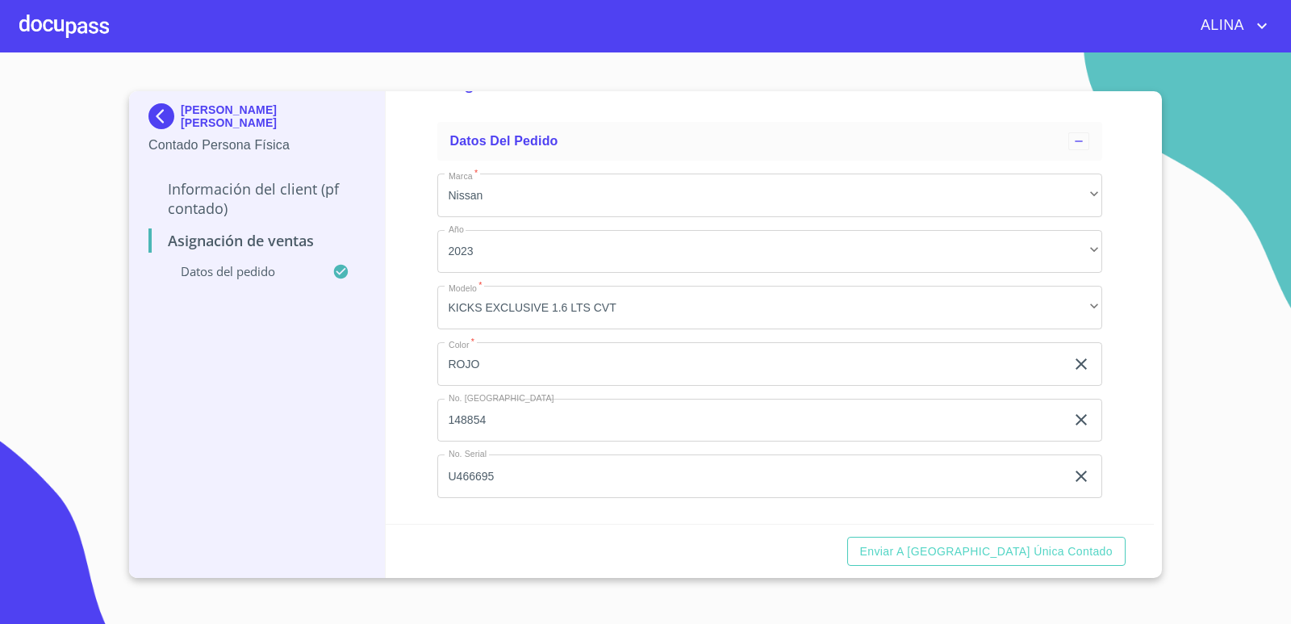
scroll to position [60, 0]
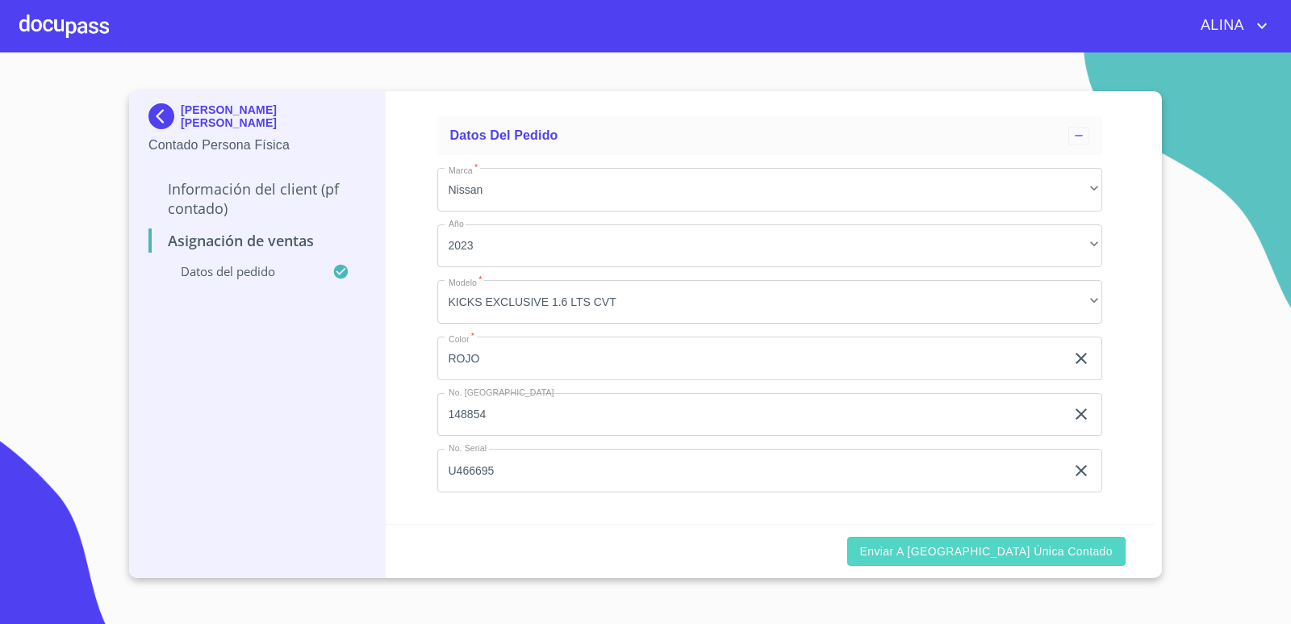
click at [1025, 558] on span "Enviar a [GEOGRAPHIC_DATA] única contado" at bounding box center [986, 551] width 253 height 20
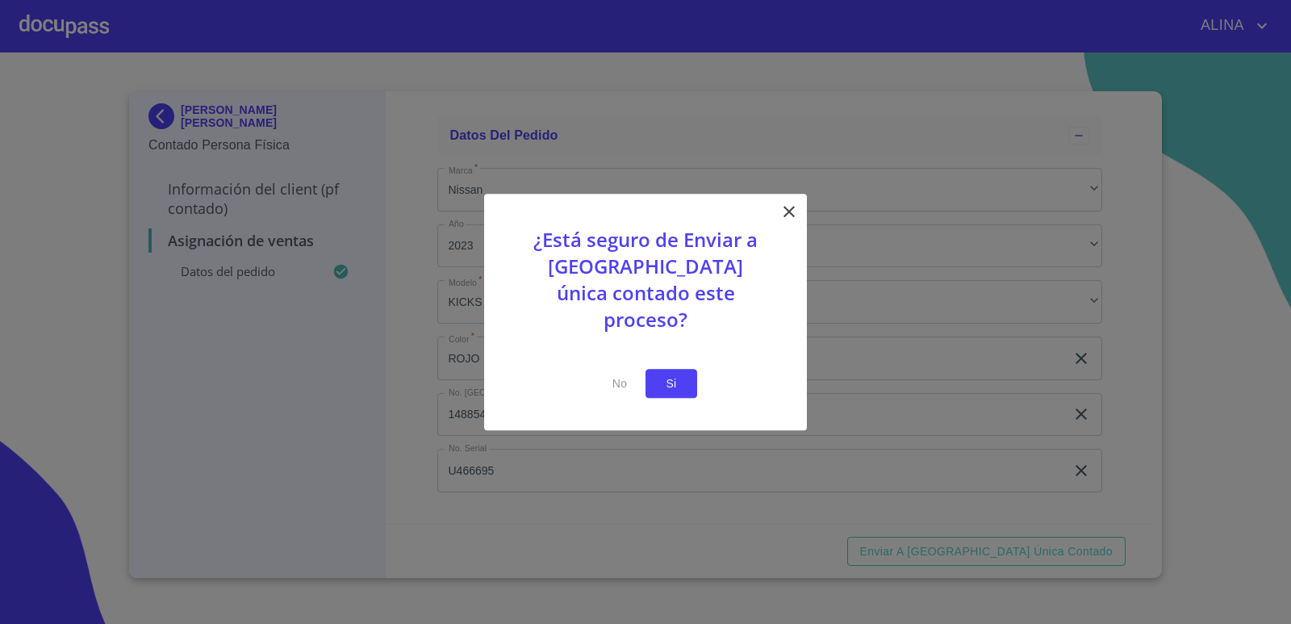
click at [680, 381] on button "Si" at bounding box center [671, 384] width 52 height 30
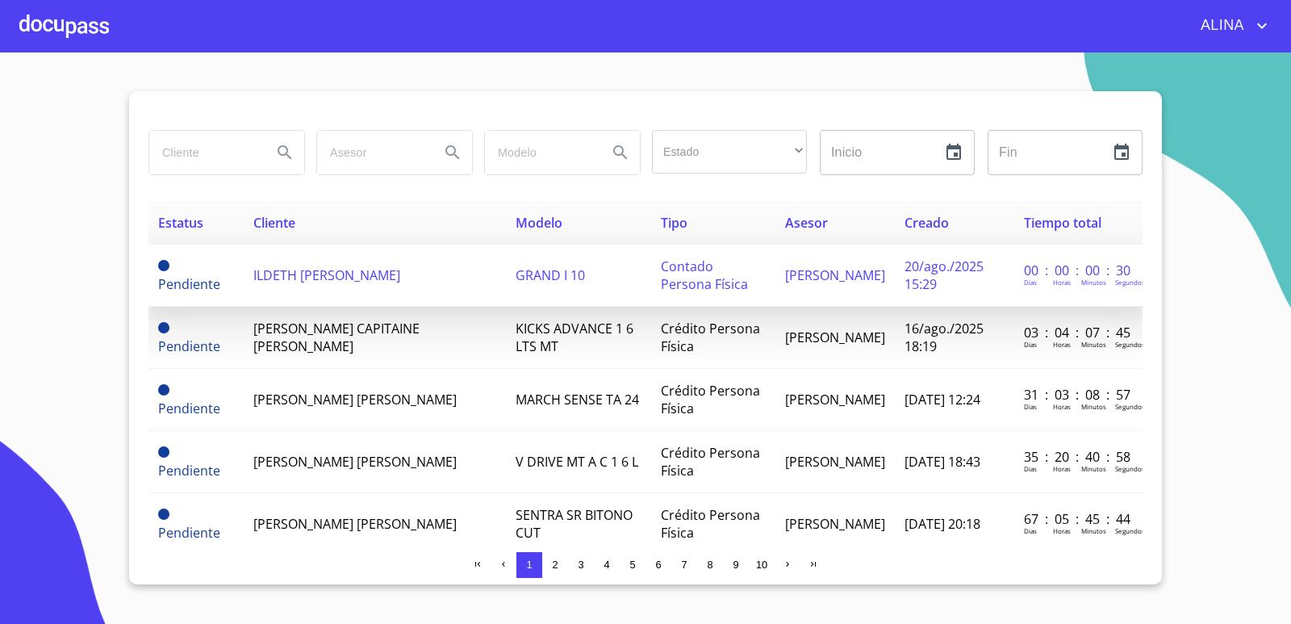
click at [344, 278] on td "ILDETH [PERSON_NAME]" at bounding box center [375, 275] width 262 height 62
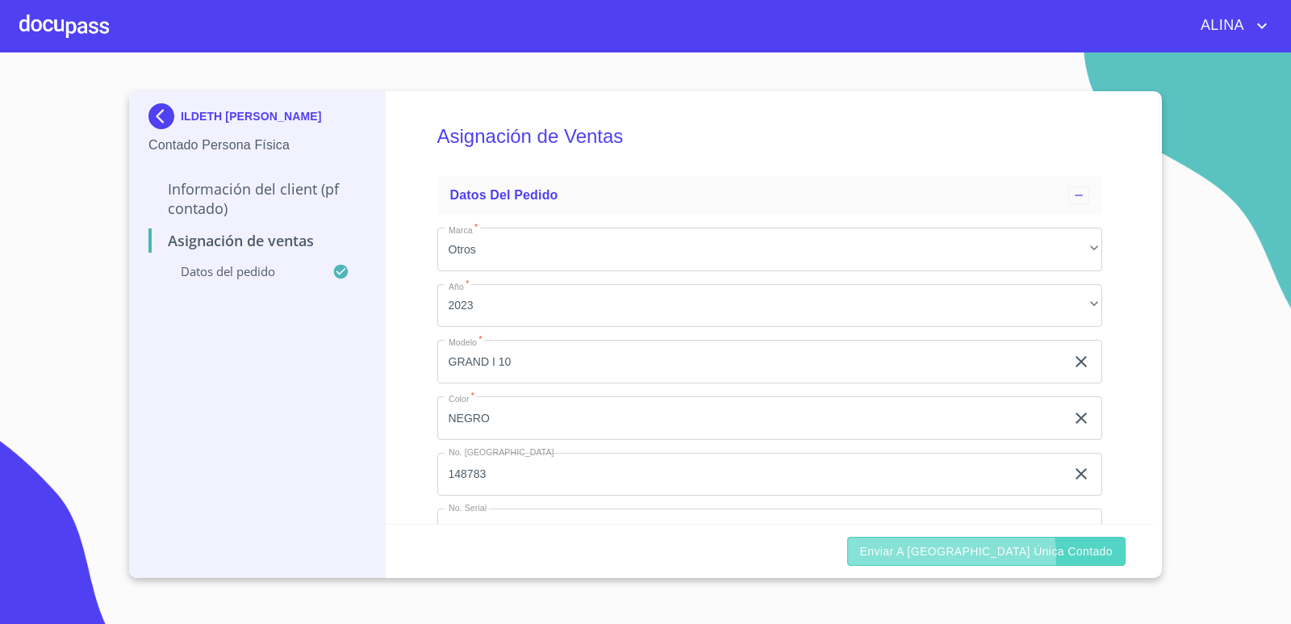
click at [978, 558] on span "Enviar a [GEOGRAPHIC_DATA] única contado" at bounding box center [986, 551] width 253 height 20
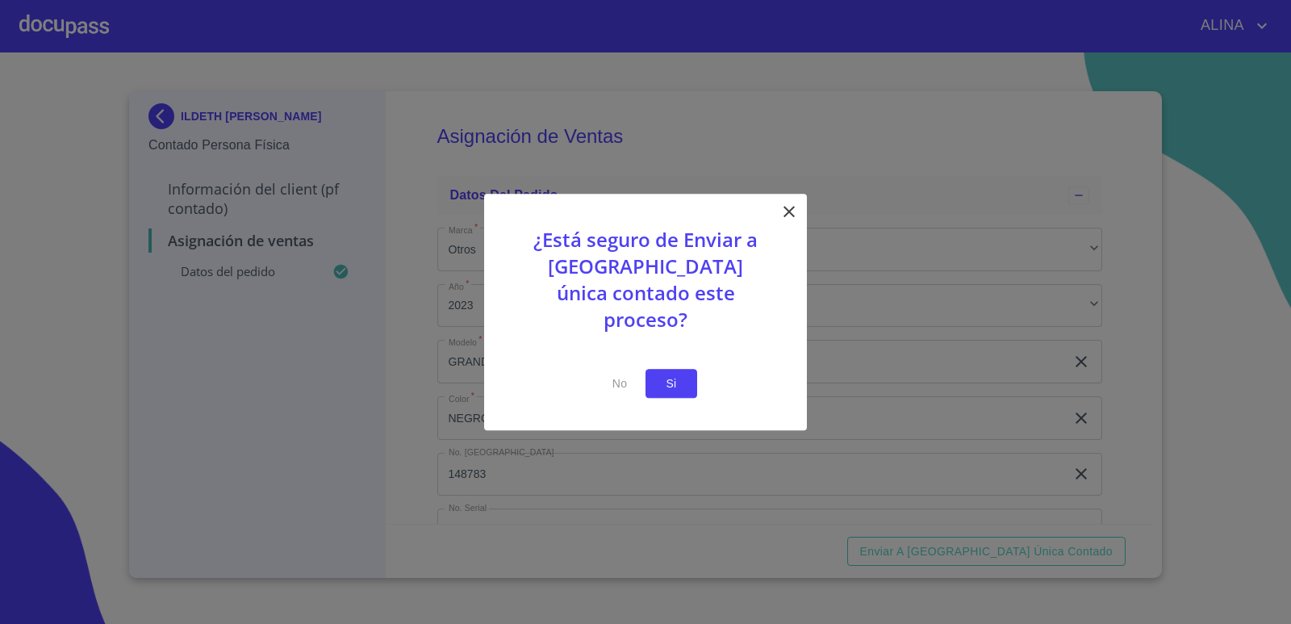
click at [683, 371] on button "Si" at bounding box center [671, 384] width 52 height 30
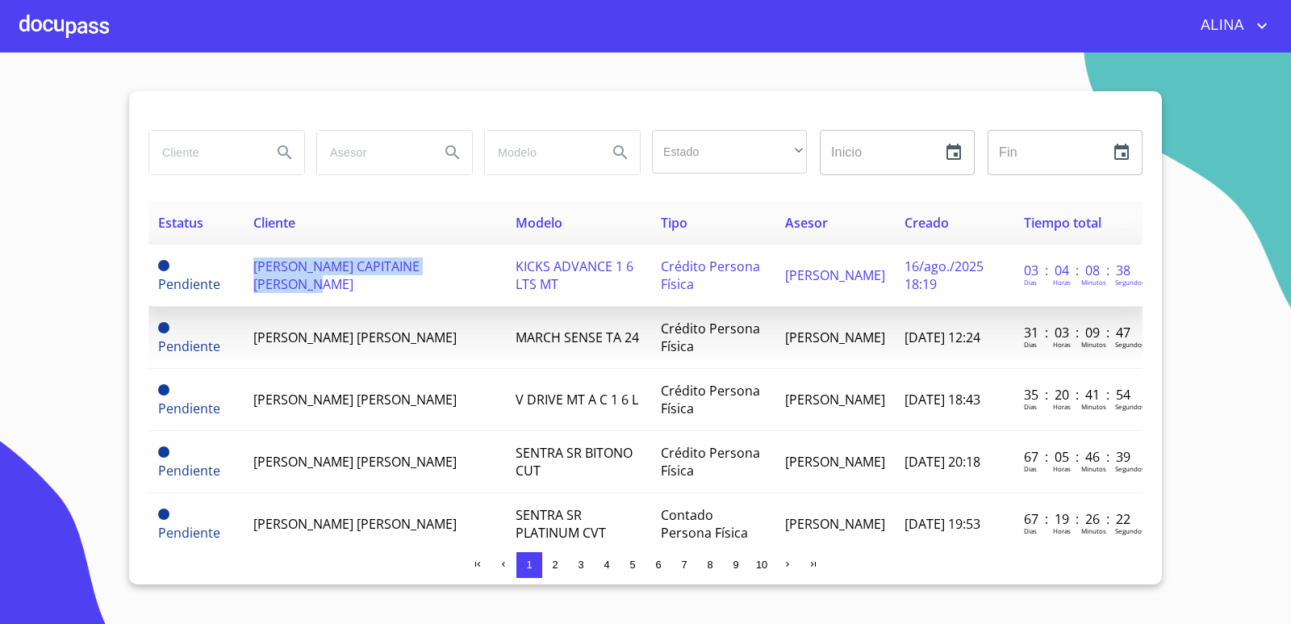
copy span "[PERSON_NAME] CAPITAINE [PERSON_NAME]"
drag, startPoint x: 252, startPoint y: 267, endPoint x: 315, endPoint y: 278, distance: 64.7
click at [315, 278] on td "[PERSON_NAME] CAPITAINE [PERSON_NAME]" at bounding box center [375, 275] width 262 height 62
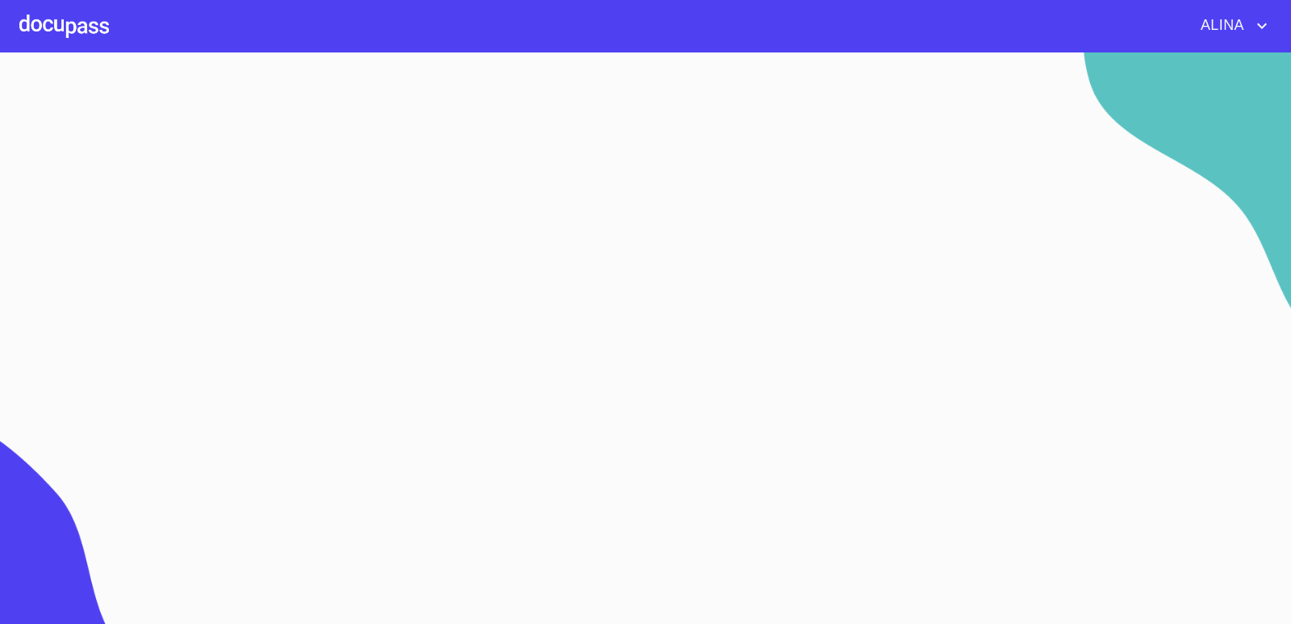
click at [51, 6] on div at bounding box center [64, 26] width 90 height 52
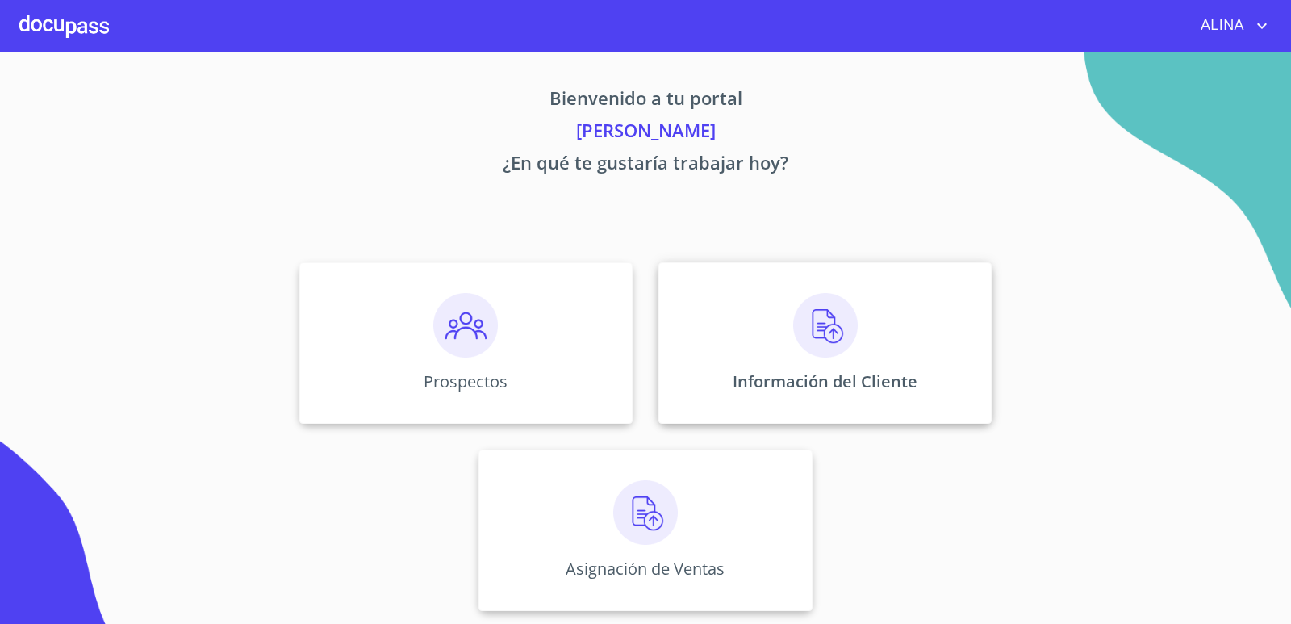
click at [713, 336] on div "Información del Cliente" at bounding box center [824, 342] width 333 height 161
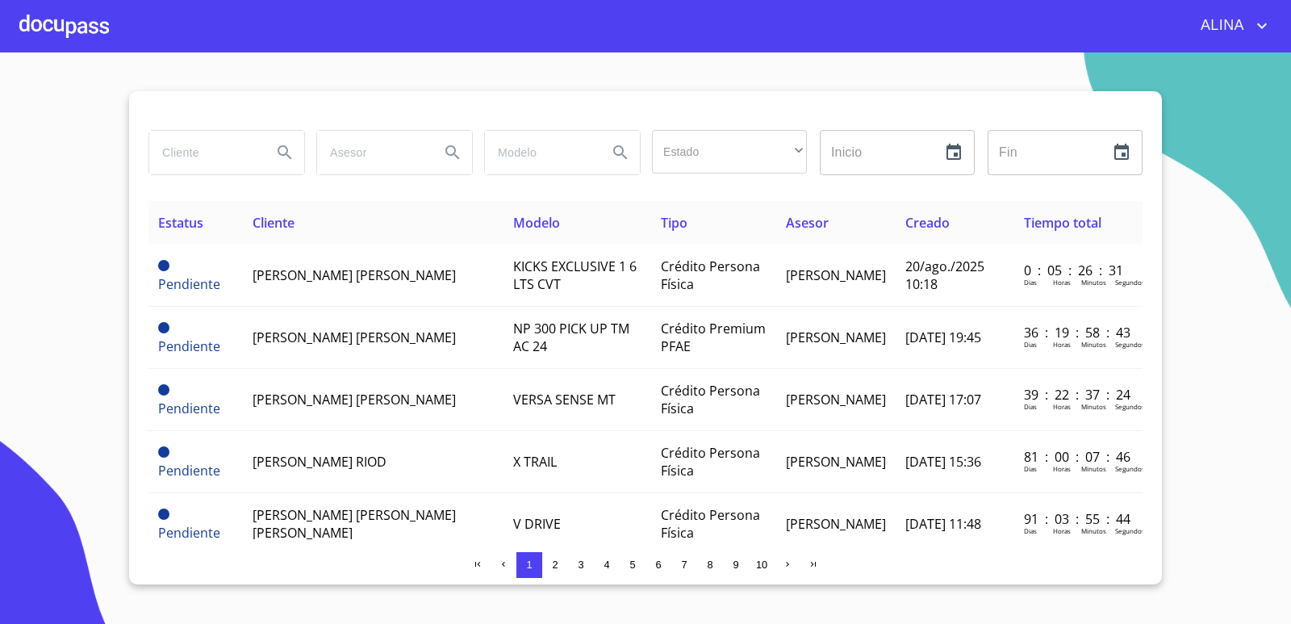
click at [219, 165] on input "search" at bounding box center [204, 153] width 110 height 44
paste input "[PERSON_NAME] CAPITAINE [PERSON_NAME]"
type input "[PERSON_NAME] CAPITAINE [PERSON_NAME]"
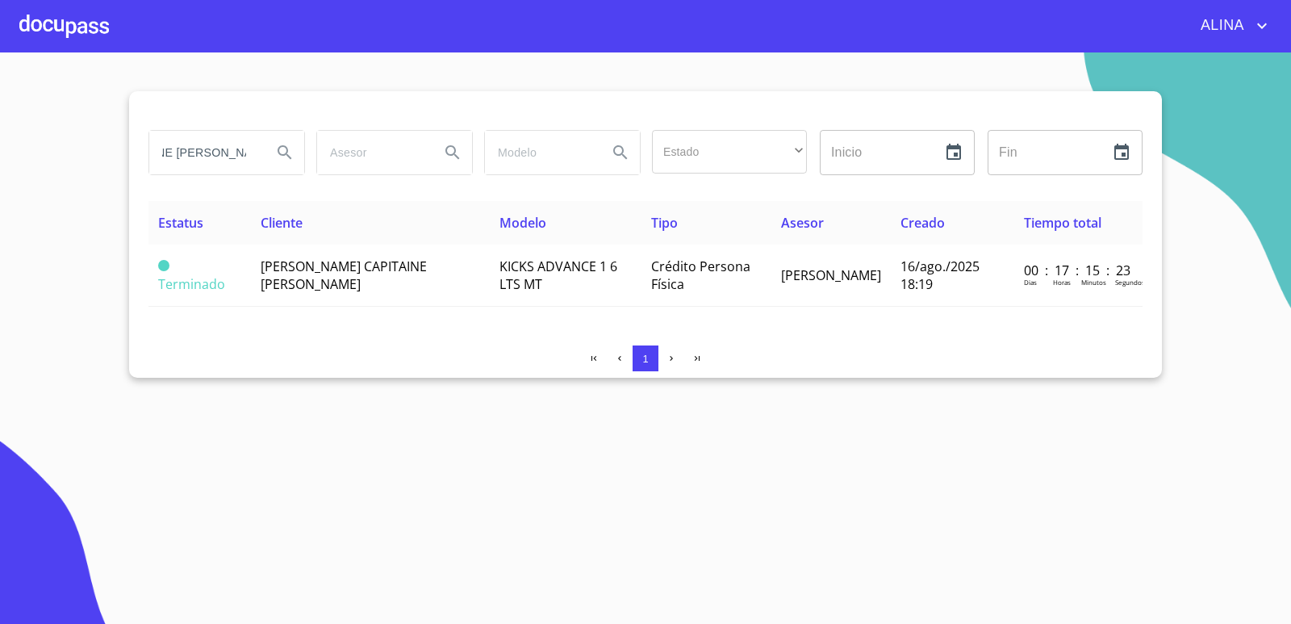
scroll to position [0, 0]
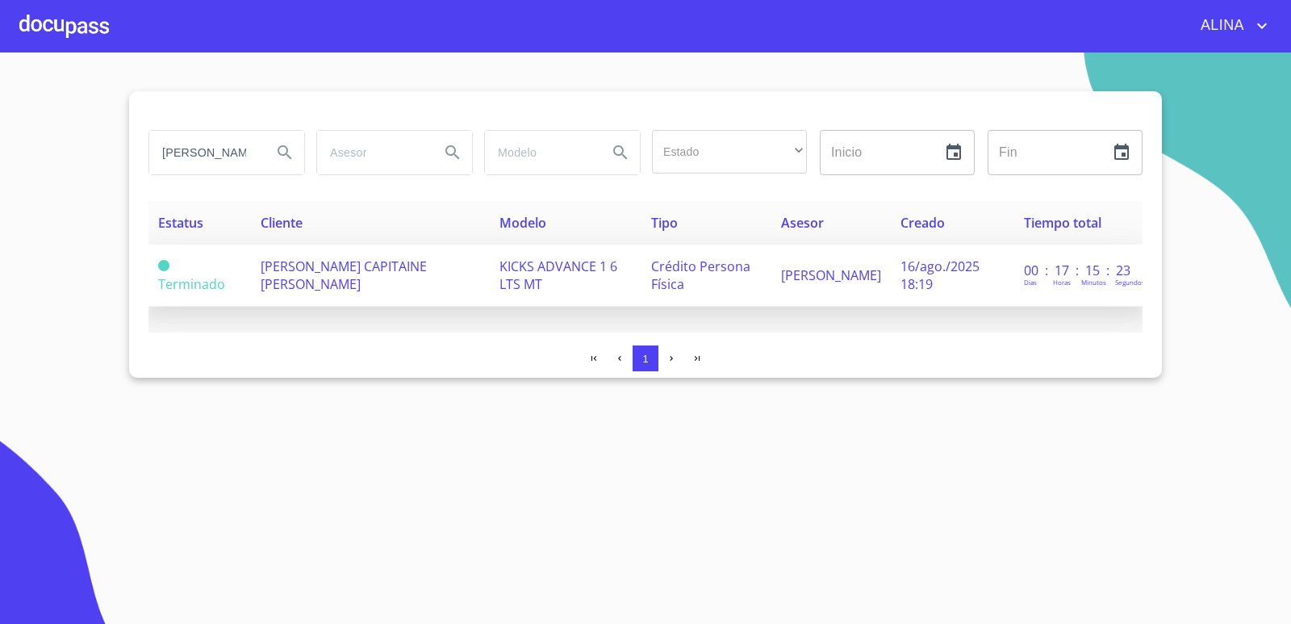
click at [293, 276] on span "[PERSON_NAME] CAPITAINE [PERSON_NAME]" at bounding box center [344, 275] width 166 height 36
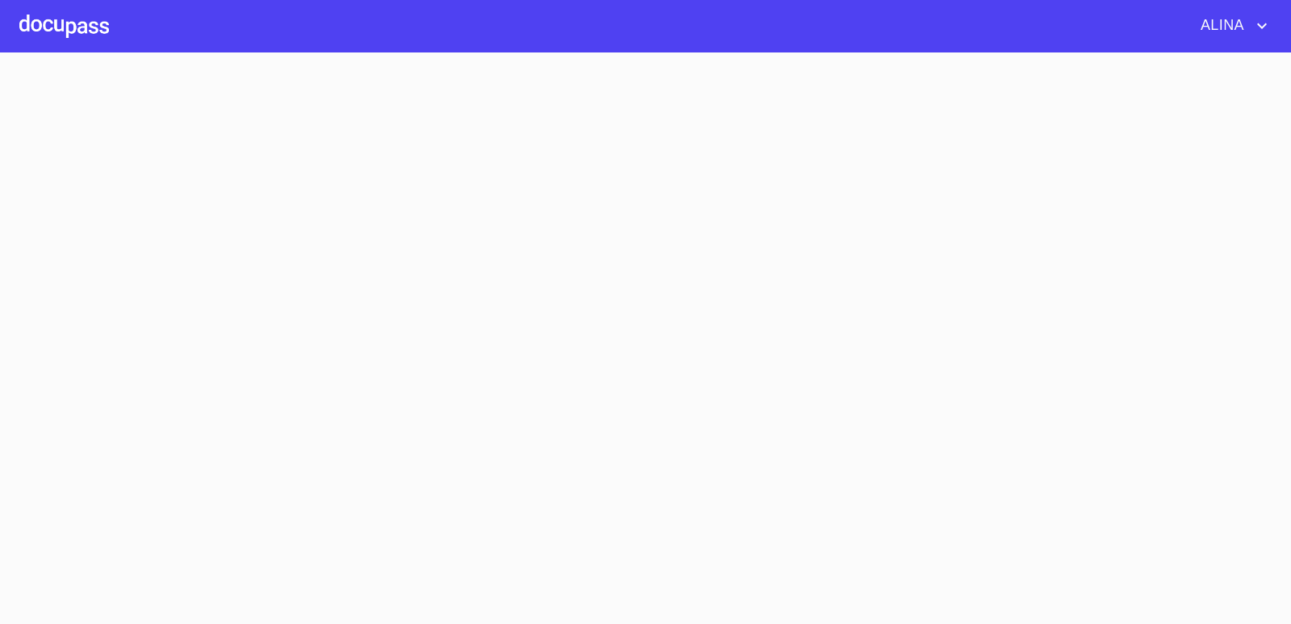
click at [293, 276] on section at bounding box center [645, 337] width 1291 height 571
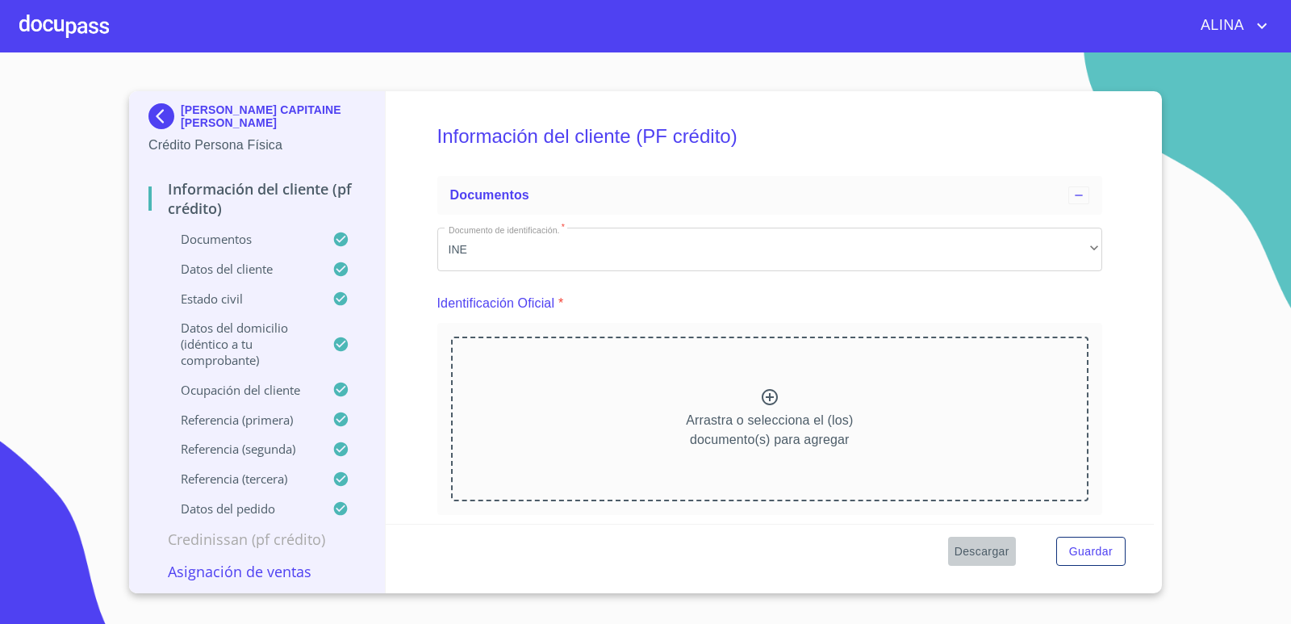
click at [979, 558] on span "Descargar" at bounding box center [981, 551] width 55 height 20
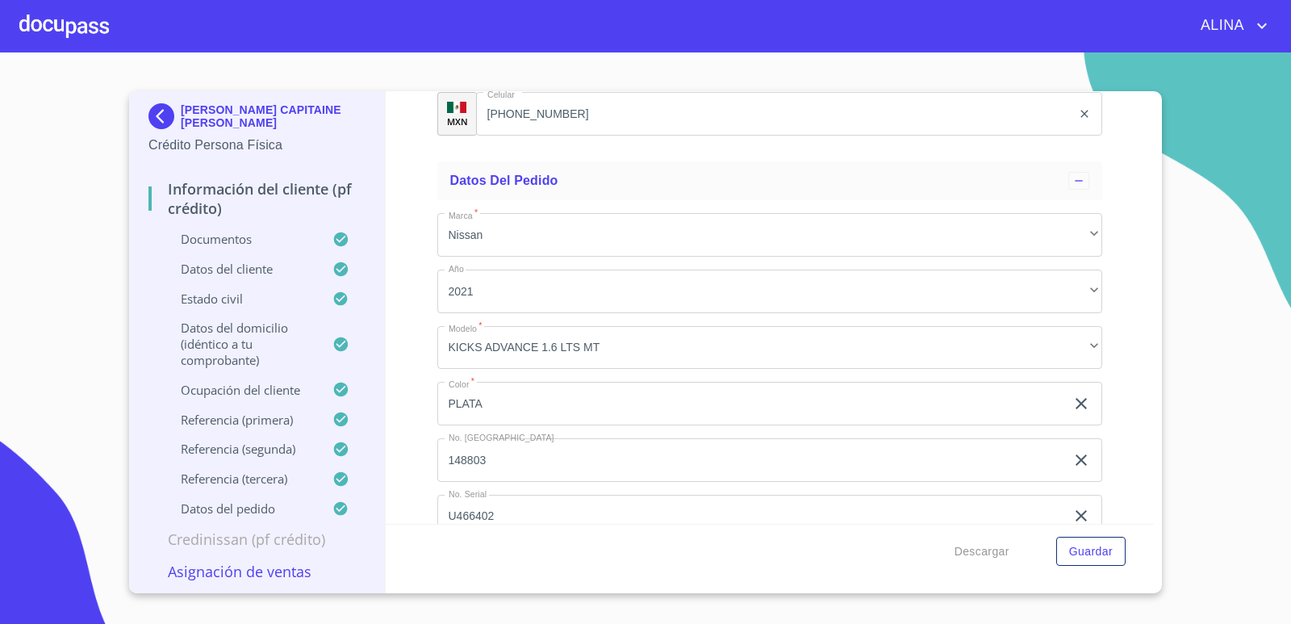
scroll to position [9431, 0]
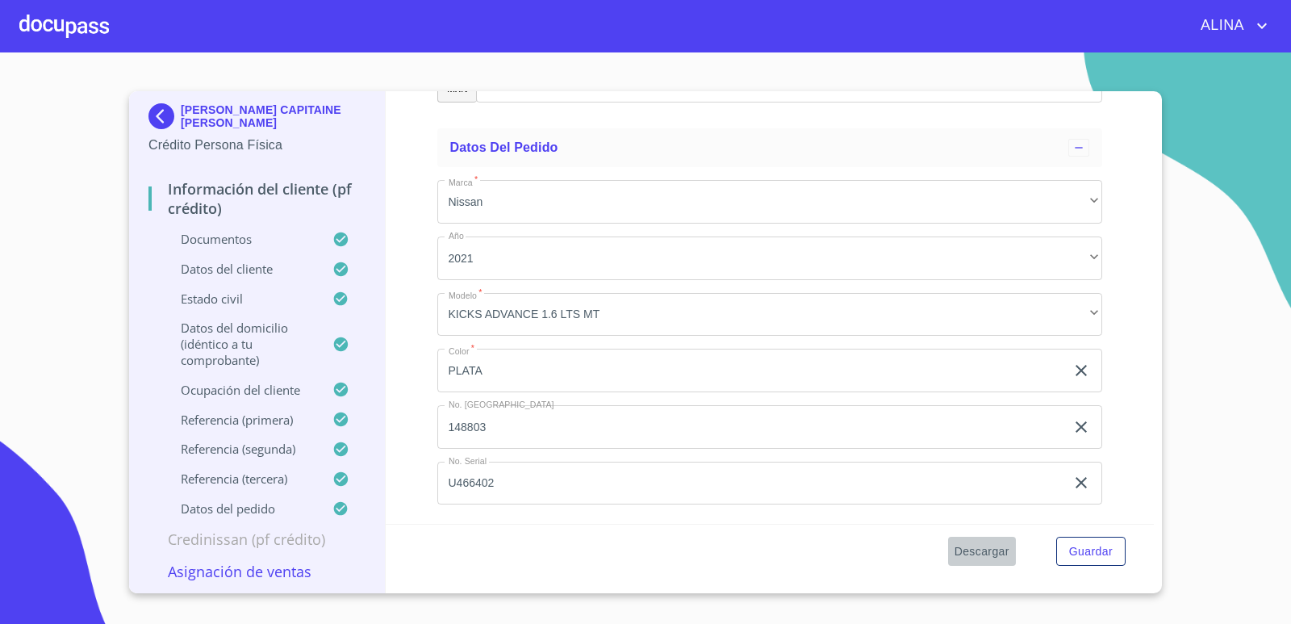
click at [987, 549] on span "Descargar" at bounding box center [981, 551] width 55 height 20
